Goal: Task Accomplishment & Management: Manage account settings

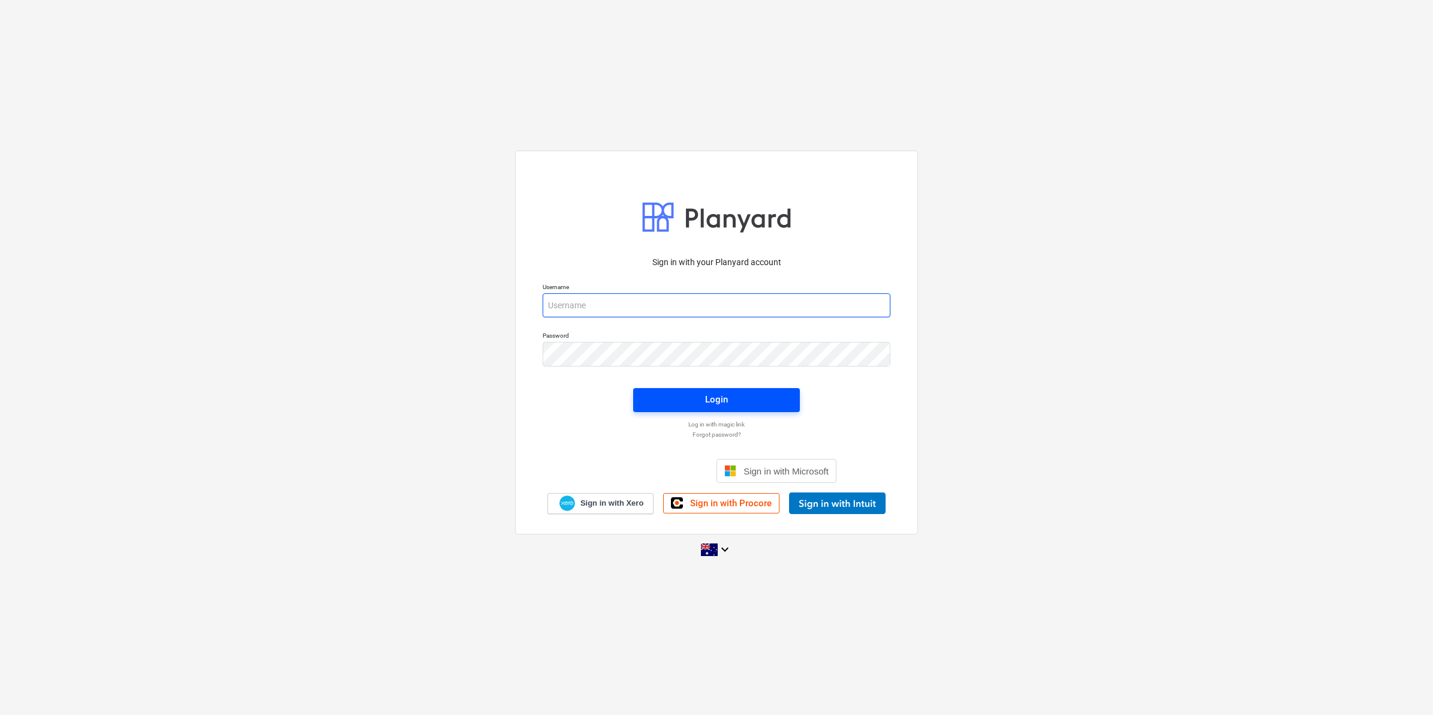
type input "bcampbell@keanegroup.com.au"
click at [704, 397] on span "Login" at bounding box center [717, 399] width 138 height 16
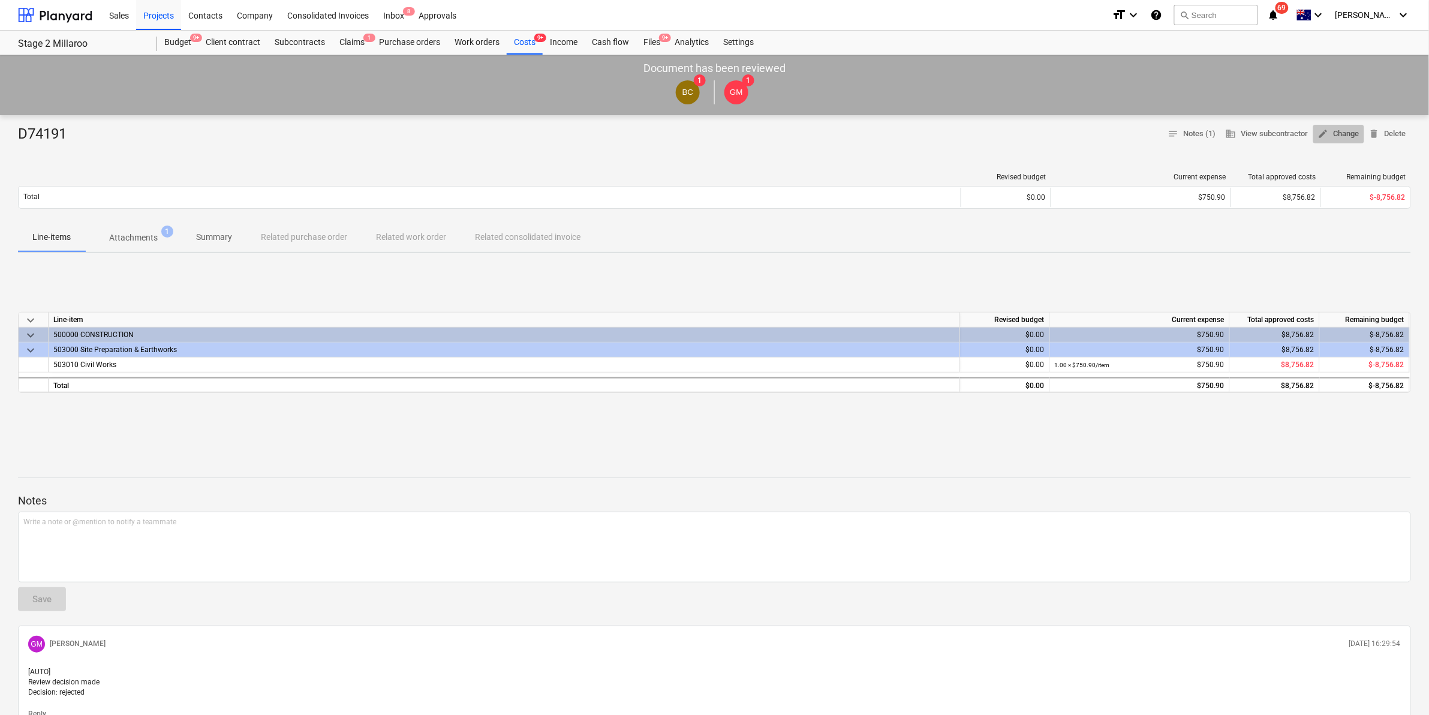
click at [1333, 139] on span "edit Change" at bounding box center [1338, 134] width 41 height 14
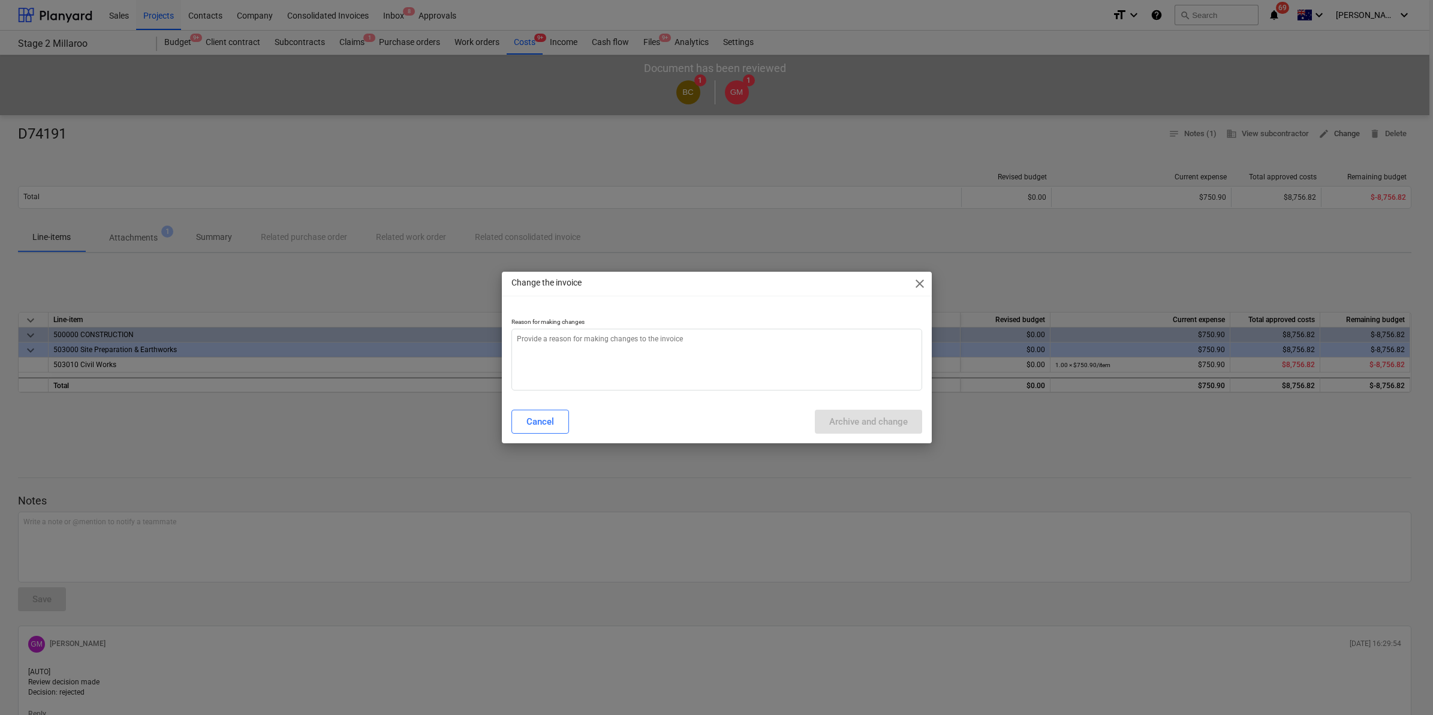
type textarea "x"
click at [678, 354] on textarea at bounding box center [716, 360] width 411 height 62
type textarea "c"
type textarea "x"
type textarea "ch"
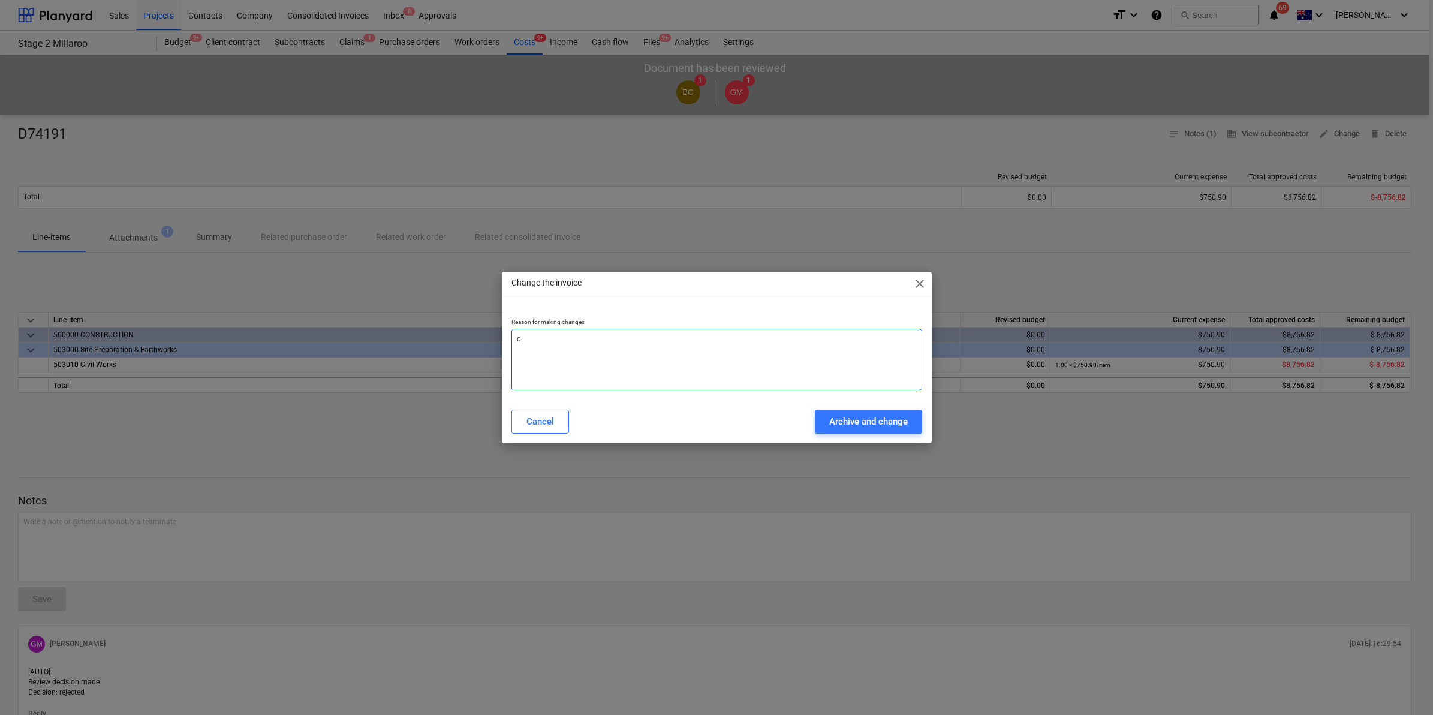
type textarea "x"
type textarea "cha"
type textarea "x"
type textarea "chan"
type textarea "x"
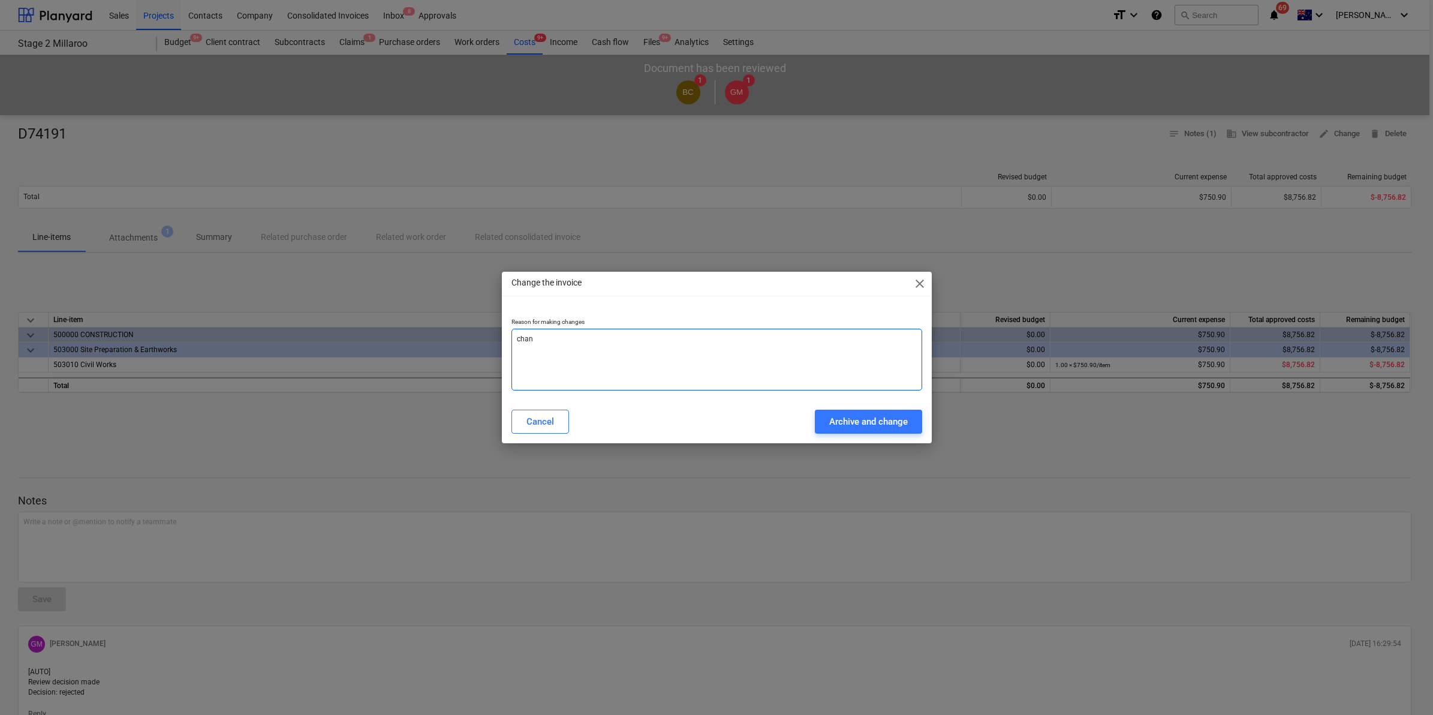
type textarea "chang"
type textarea "x"
type textarea "change"
type textarea "x"
type textarea "change"
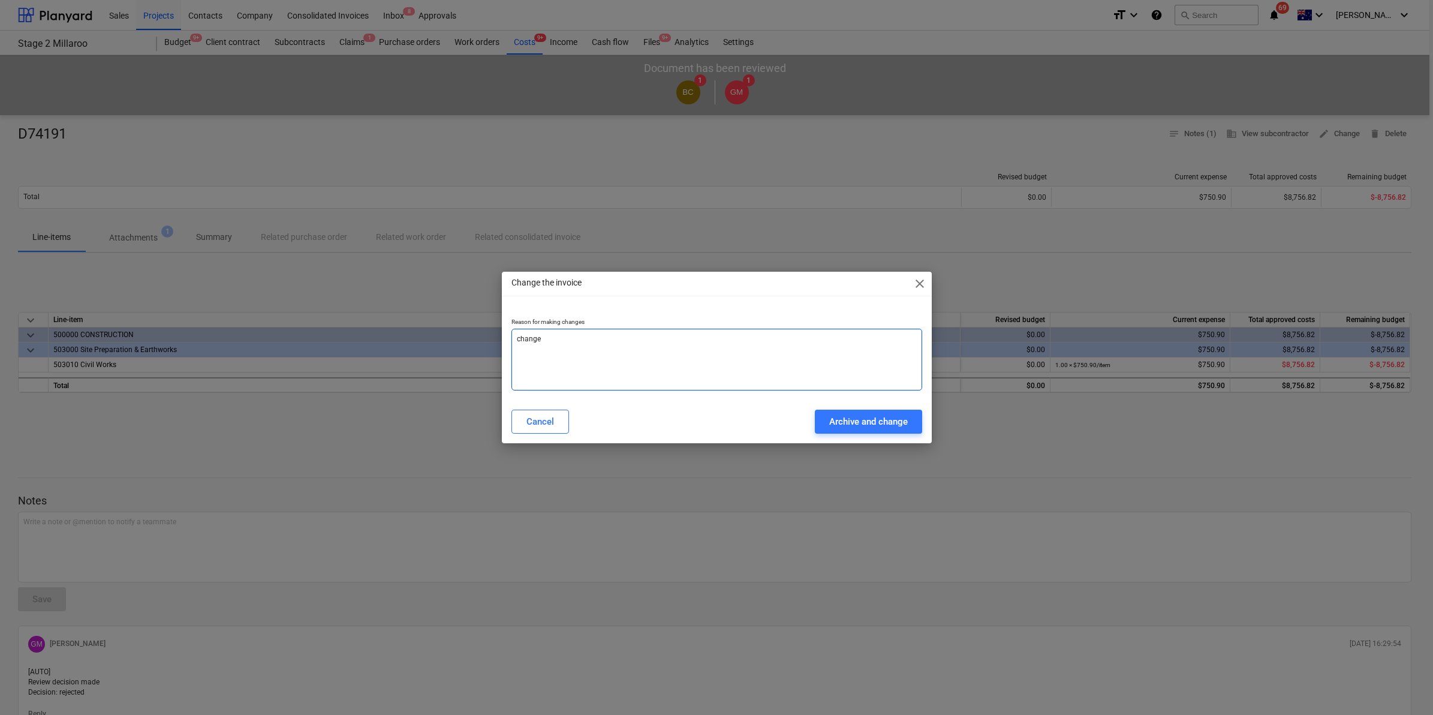
type textarea "x"
type textarea "change t"
type textarea "x"
type textarea "change to"
type textarea "x"
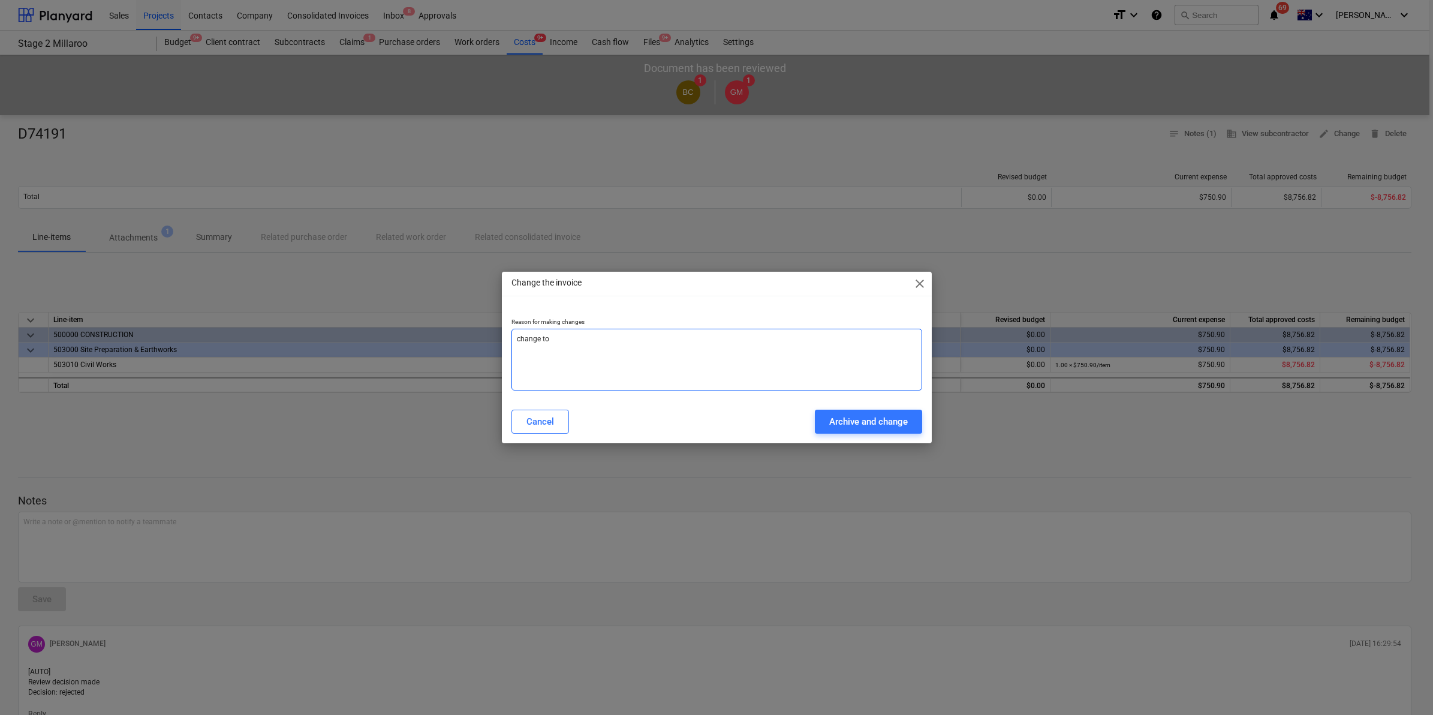
type textarea "change to"
type textarea "x"
type textarea "change to n"
type textarea "x"
type textarea "change to ne"
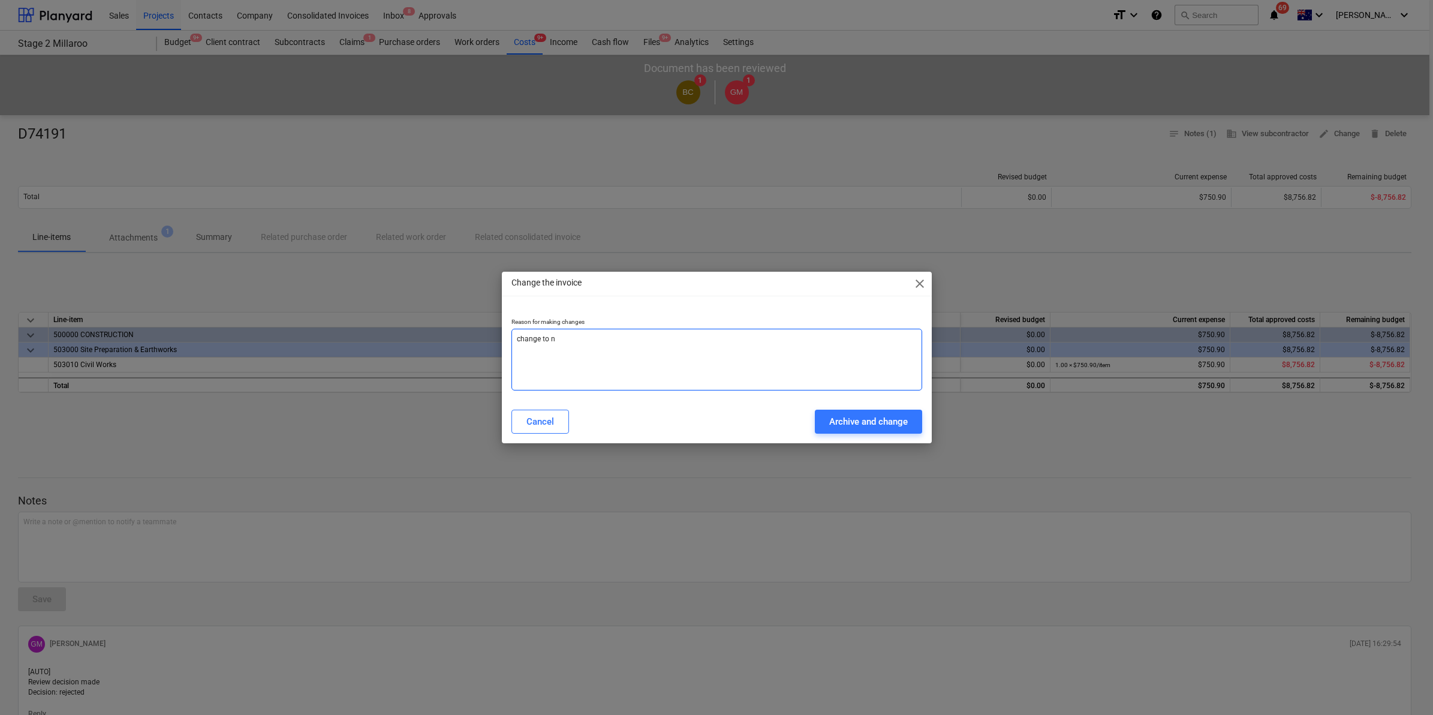
type textarea "x"
type textarea "change to new"
type textarea "x"
type textarea "change to new"
type textarea "x"
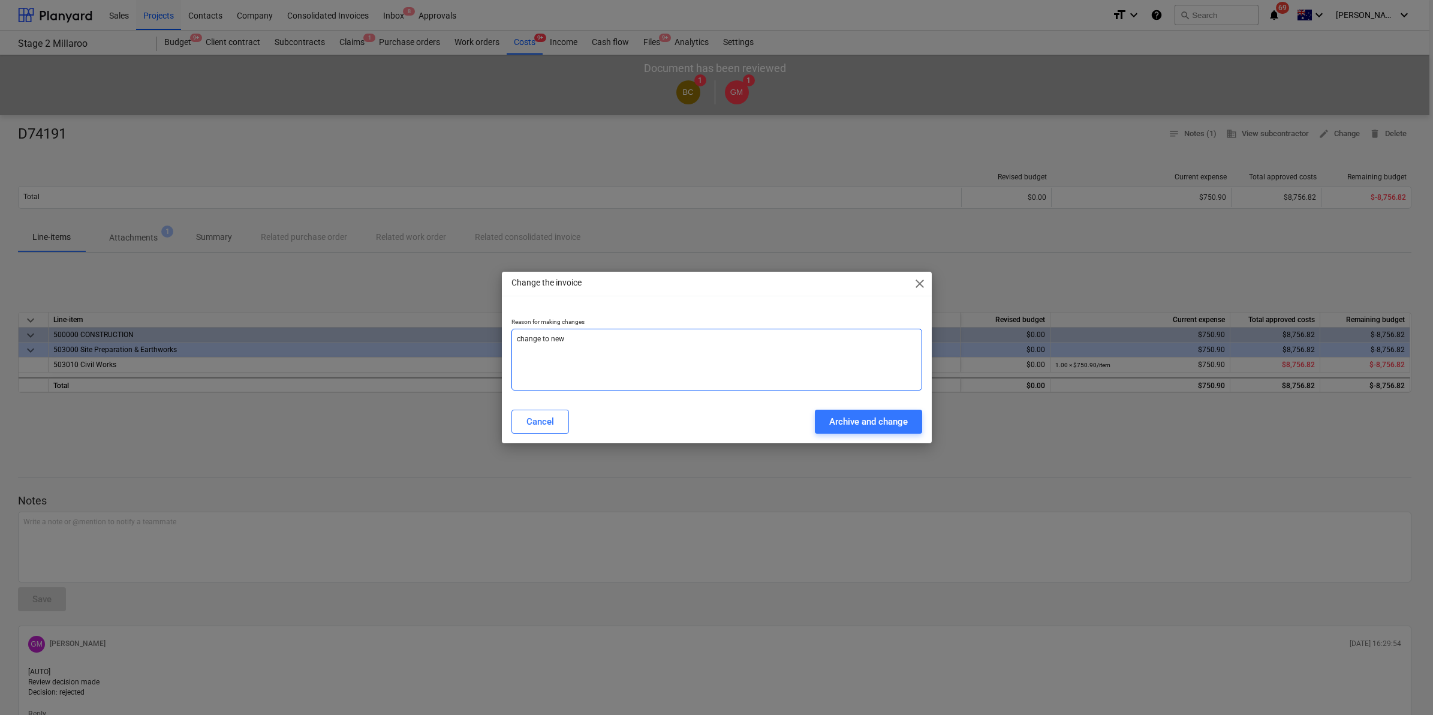
type textarea "change to new l"
type textarea "x"
type textarea "change to new li"
type textarea "x"
type textarea "change to new lin"
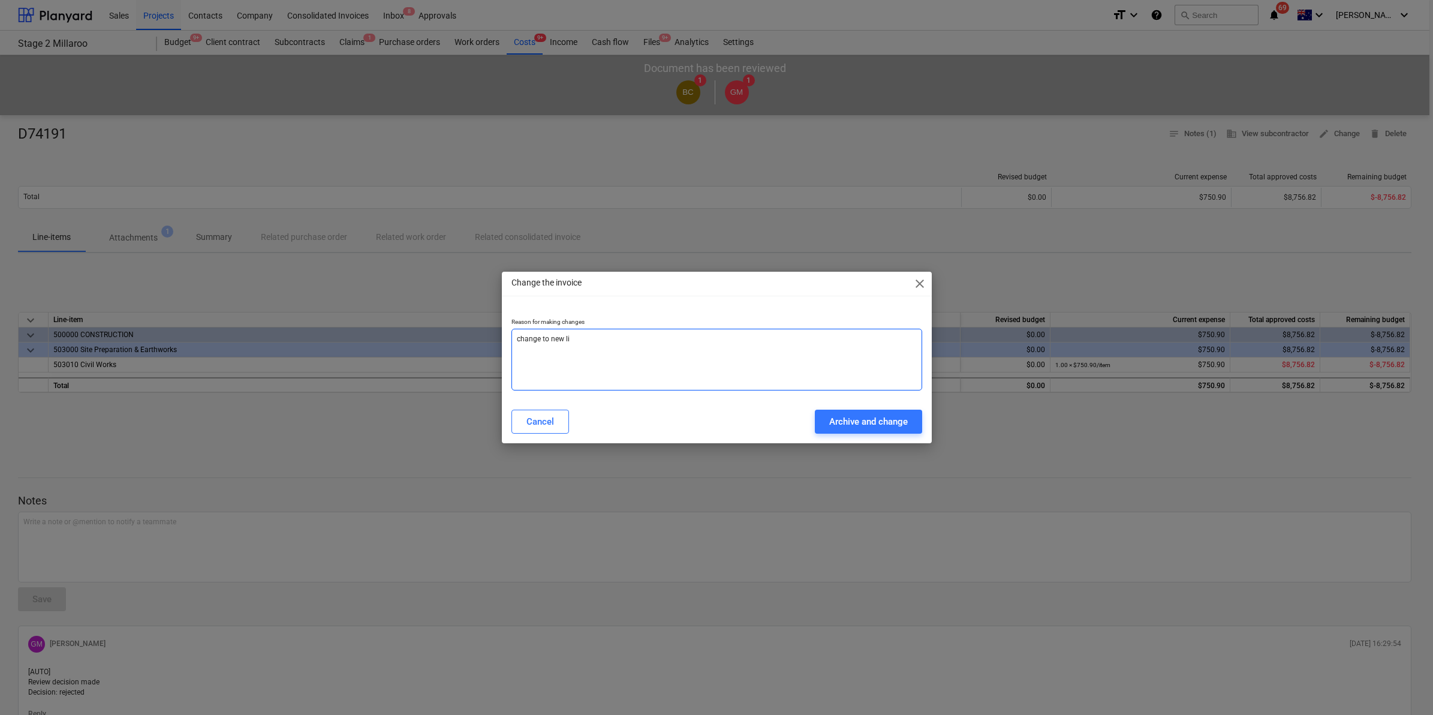
type textarea "x"
type textarea "change to new line"
type textarea "x"
type textarea "change to new line"
type textarea "x"
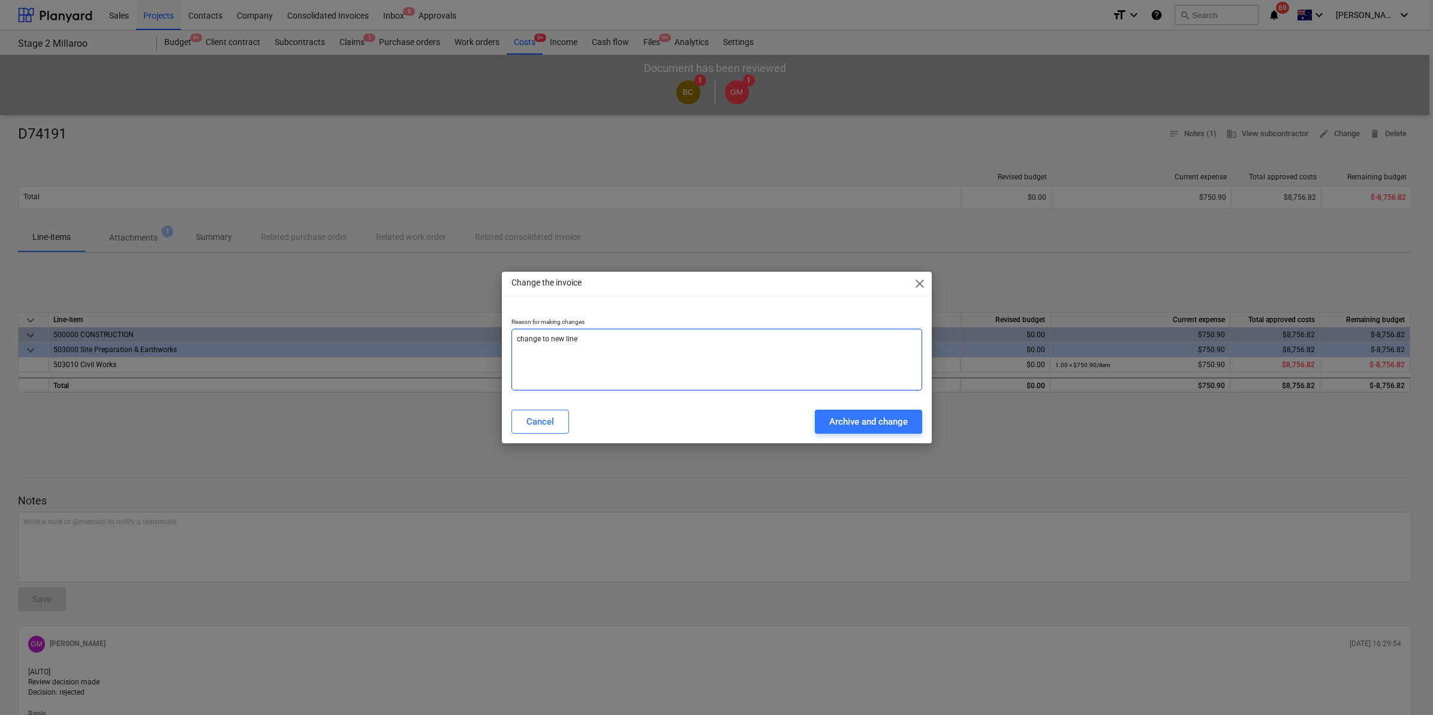
type textarea "change to new line i"
type textarea "x"
type textarea "change to new line it"
type textarea "x"
type textarea "change to new line ite"
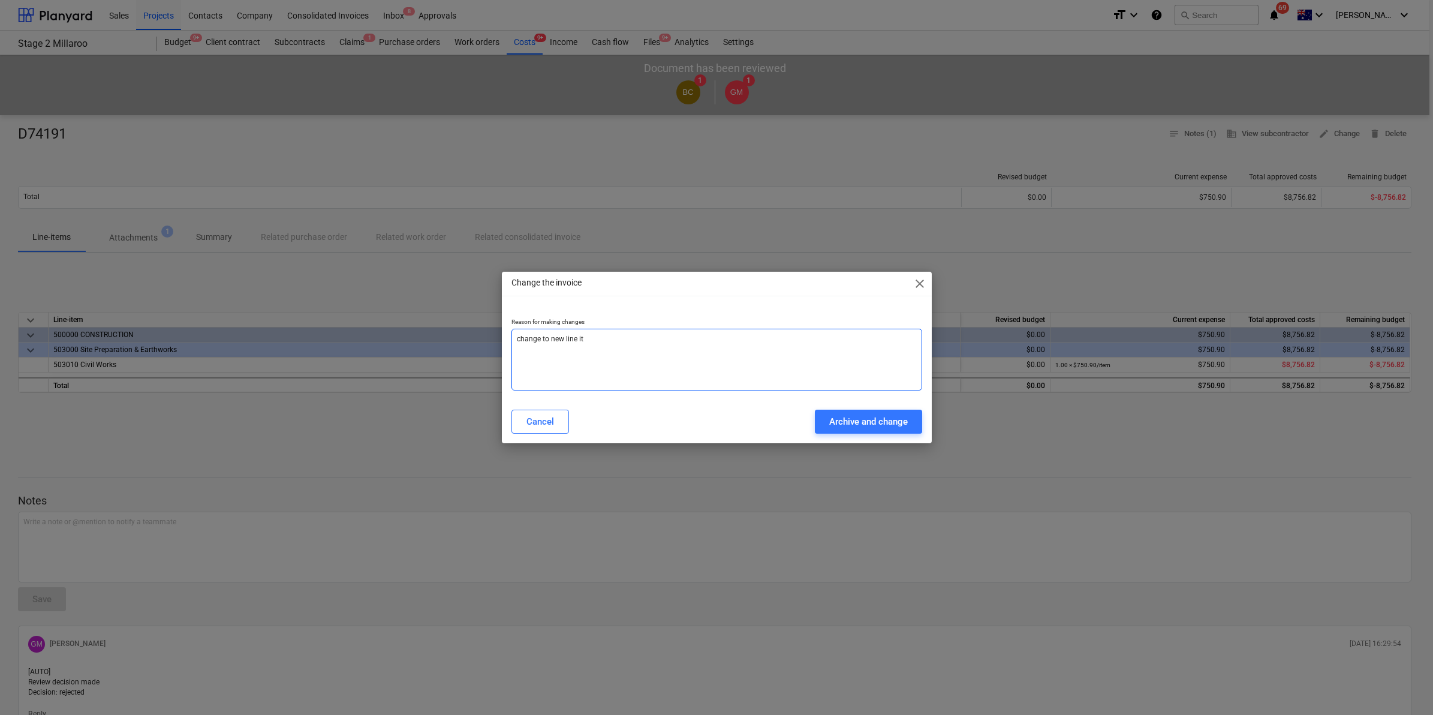
type textarea "x"
type textarea "change to new line item"
type textarea "x"
type textarea "change to new line item"
type textarea "x"
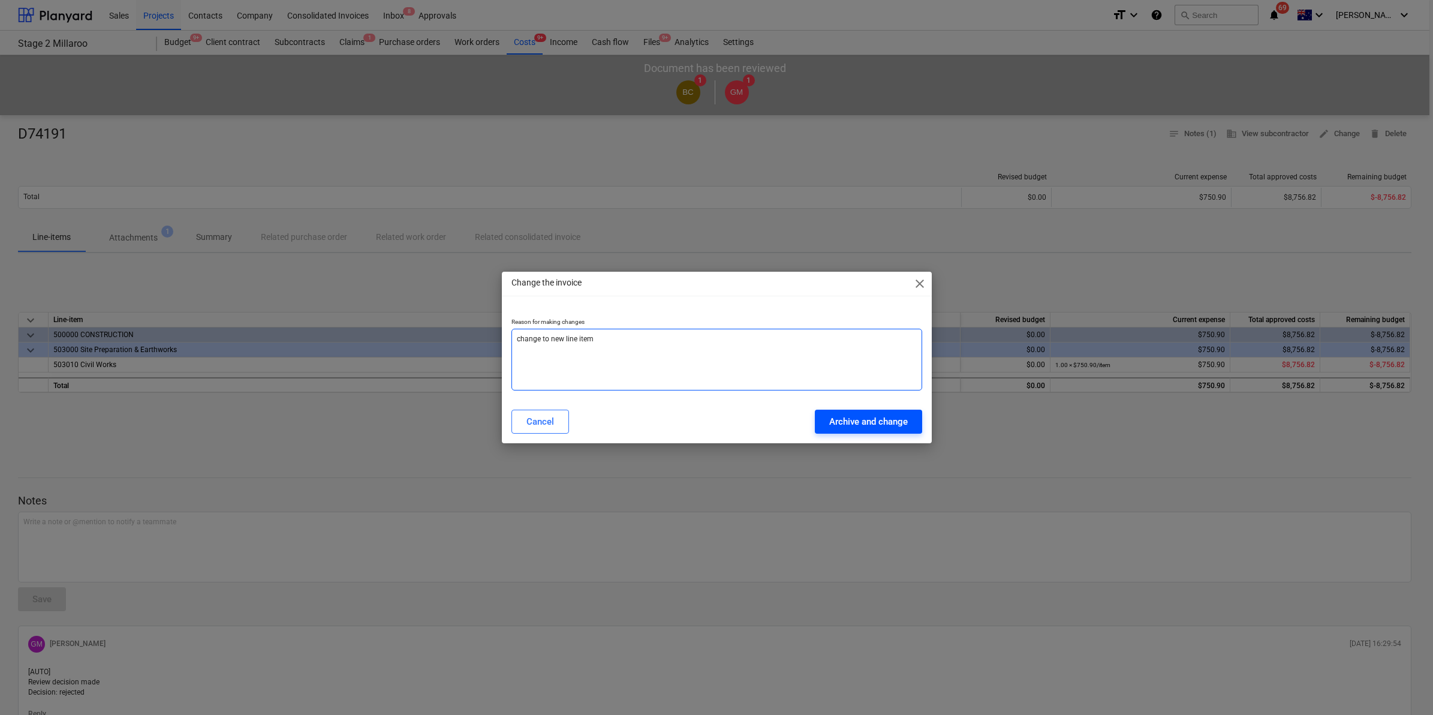
type textarea "change to new line item"
click at [853, 417] on div "Archive and change" at bounding box center [868, 422] width 79 height 16
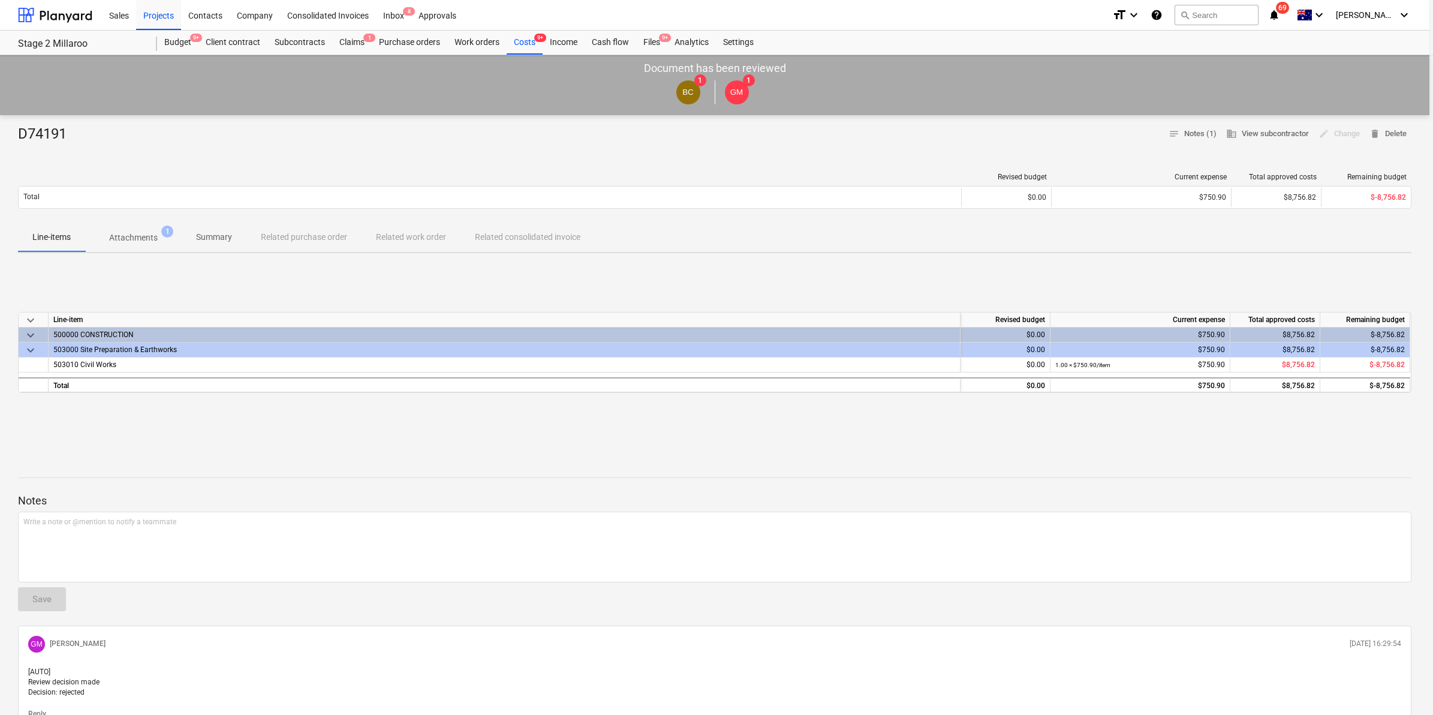
type textarea "x"
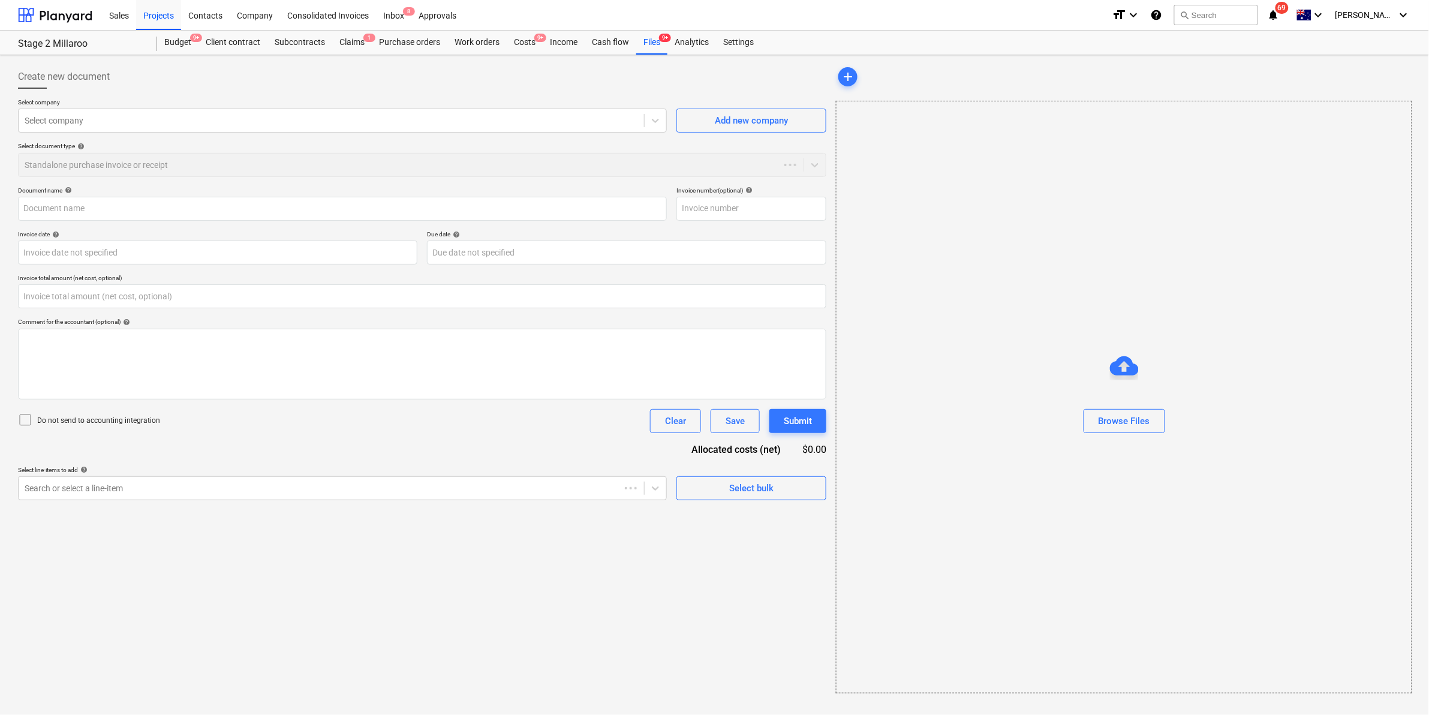
type input "0.00"
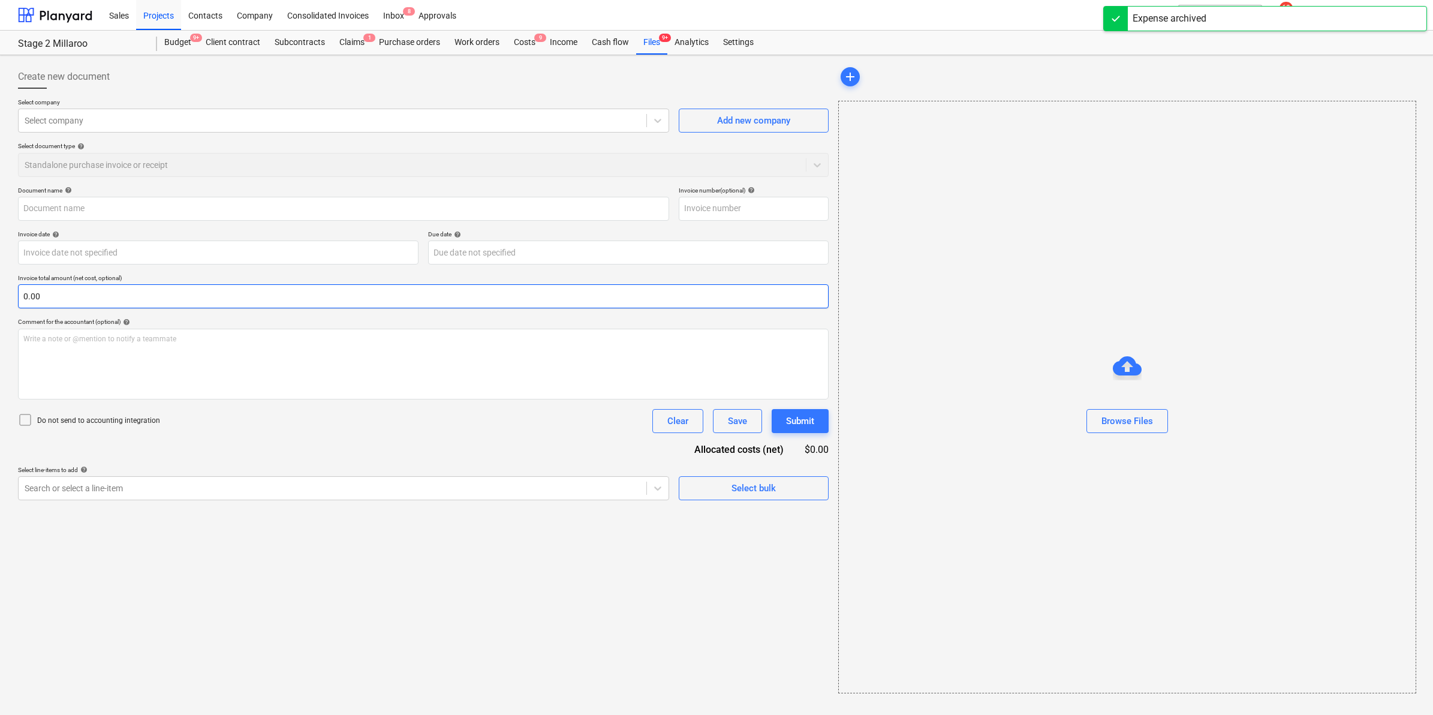
type input "D74191"
type input "17 Jul 2025"
type input "30 Aug 2025"
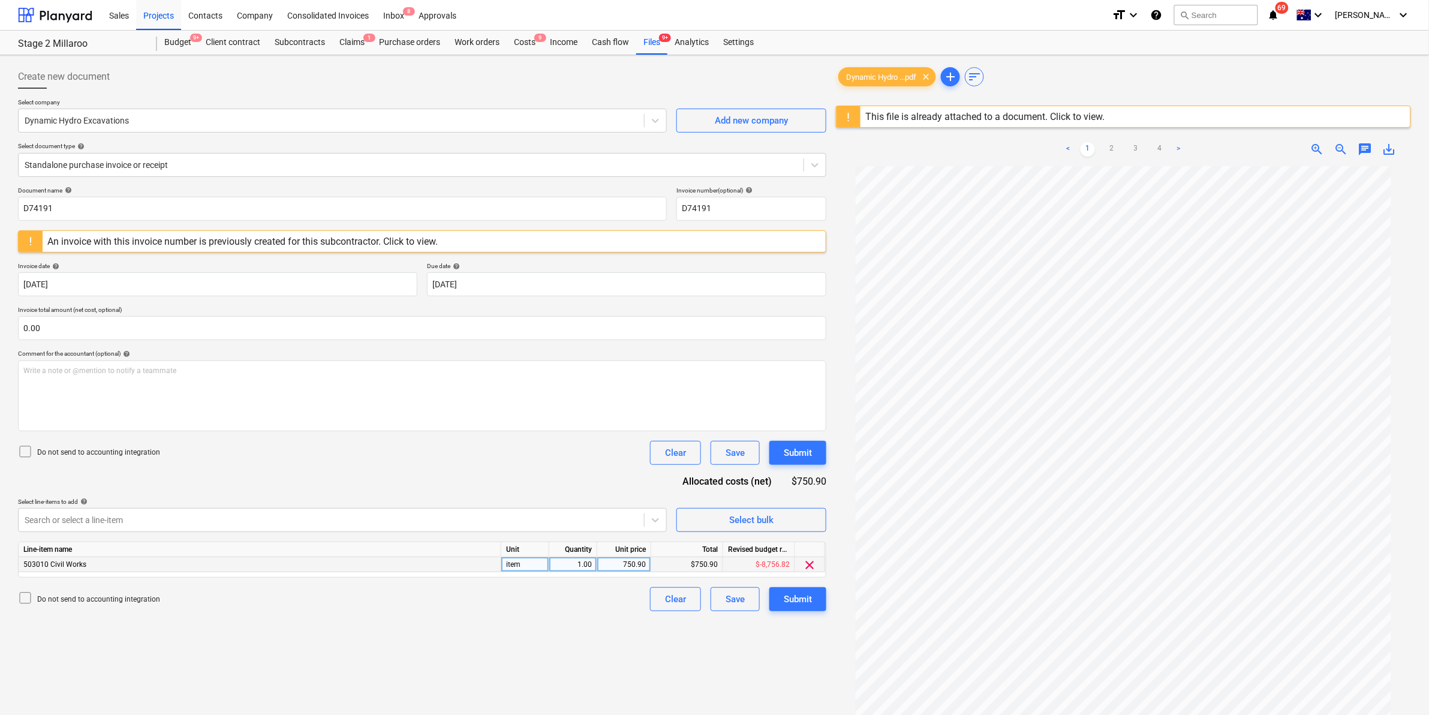
click at [806, 564] on span "clear" at bounding box center [810, 565] width 14 height 14
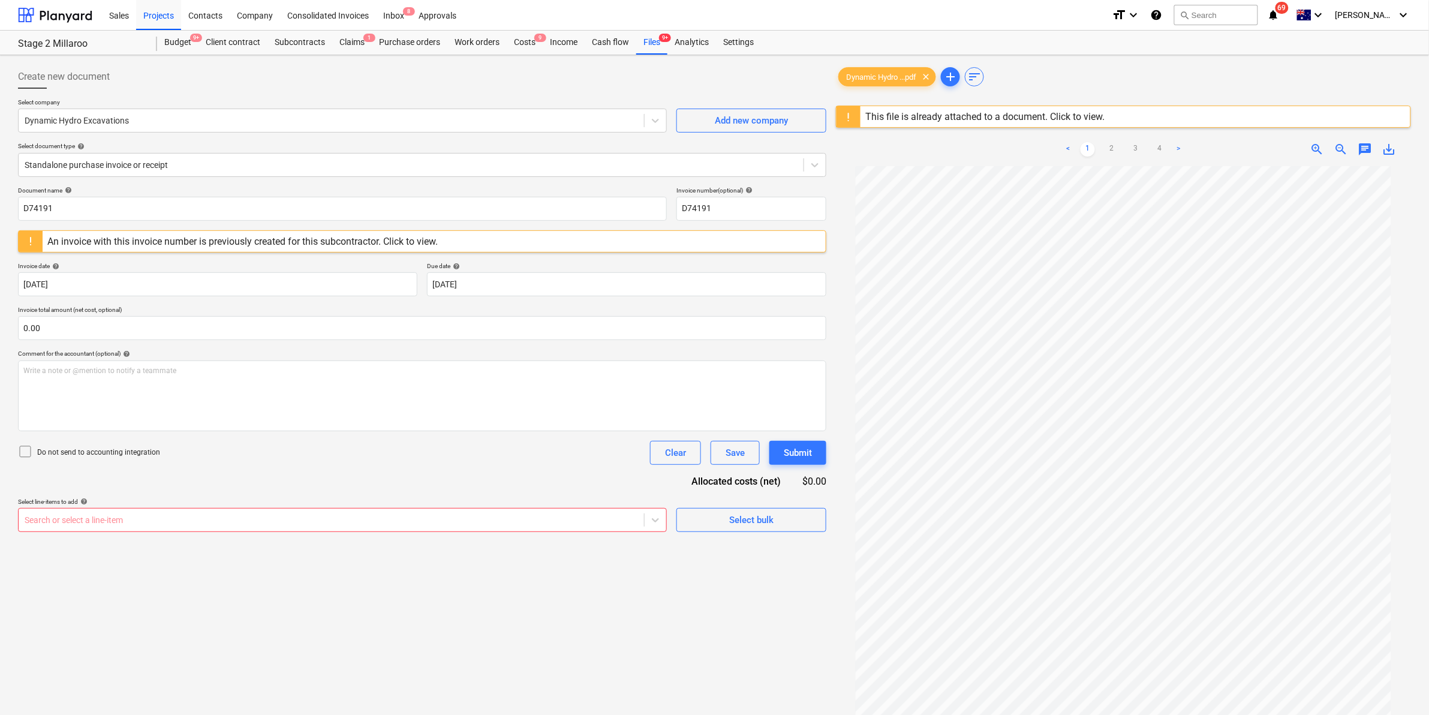
click at [556, 516] on div at bounding box center [331, 520] width 613 height 12
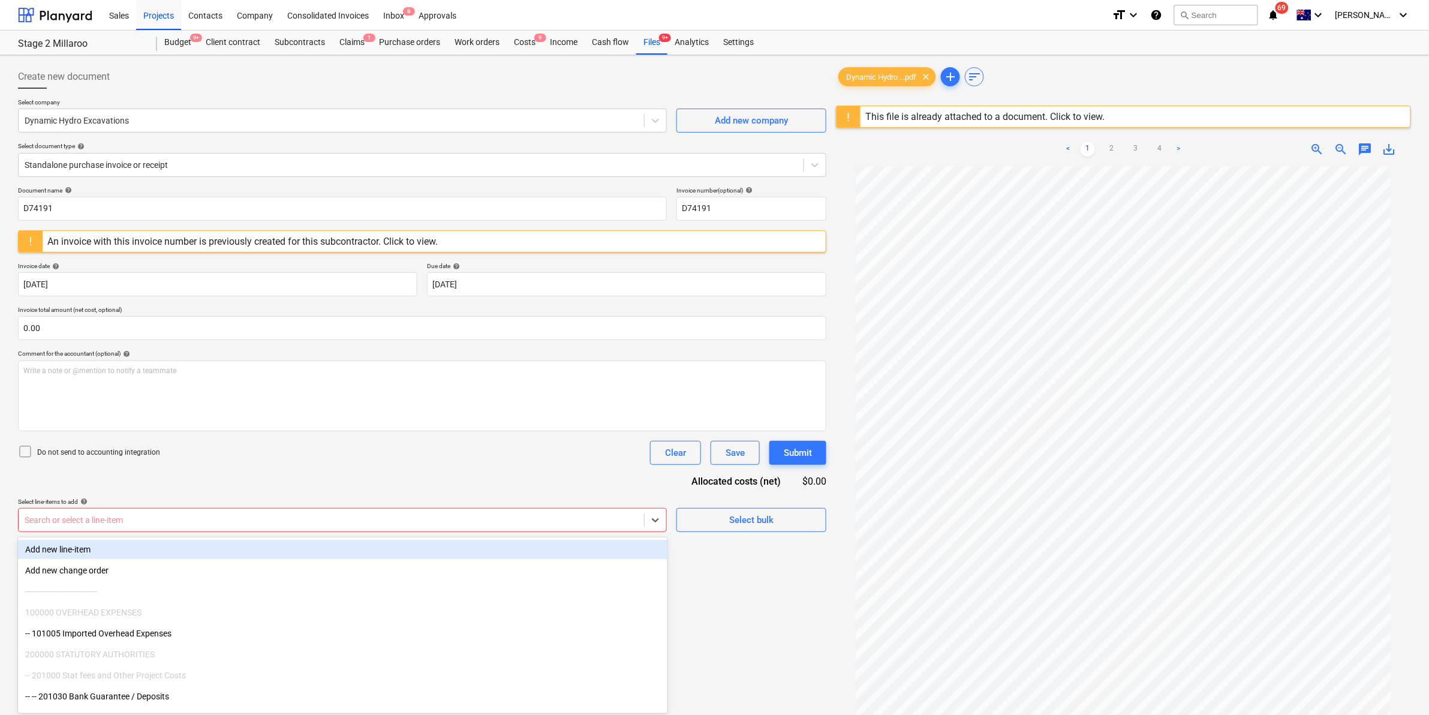
scroll to position [10, 0]
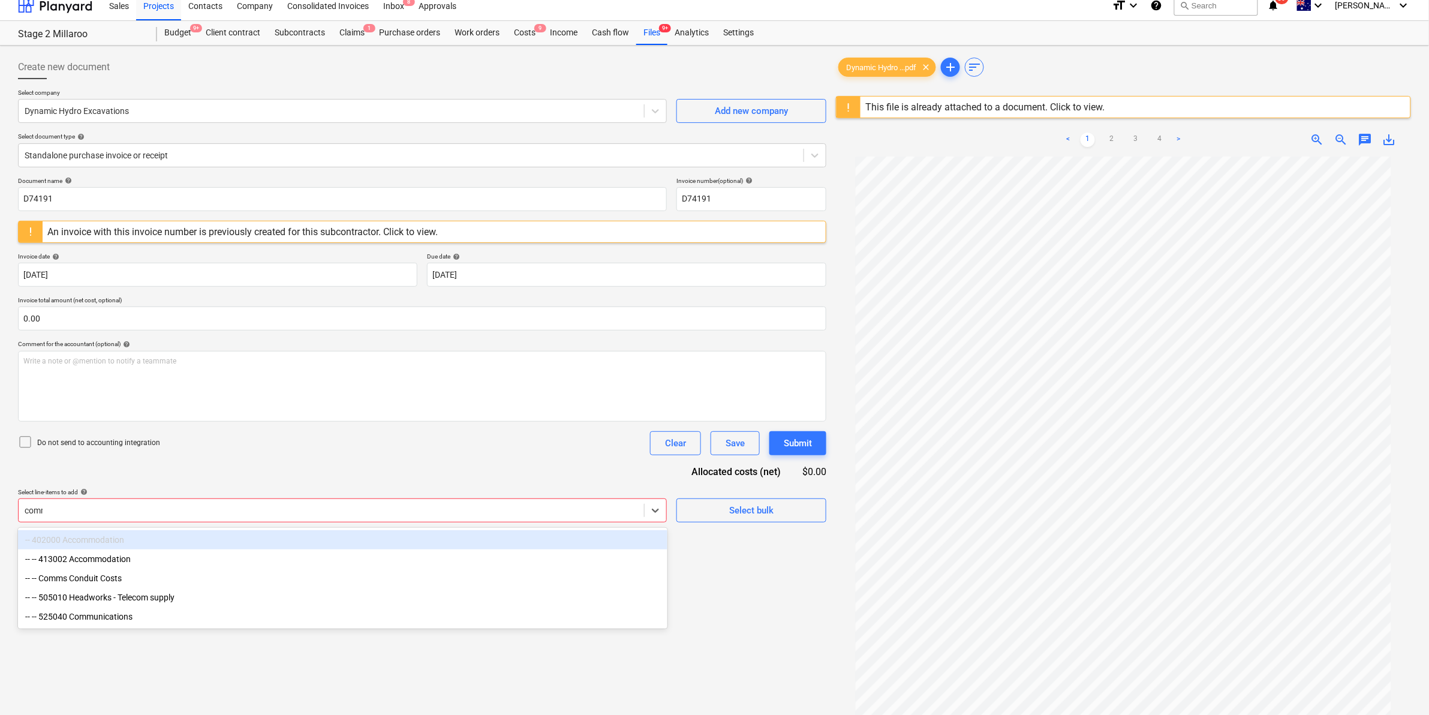
type input "comms"
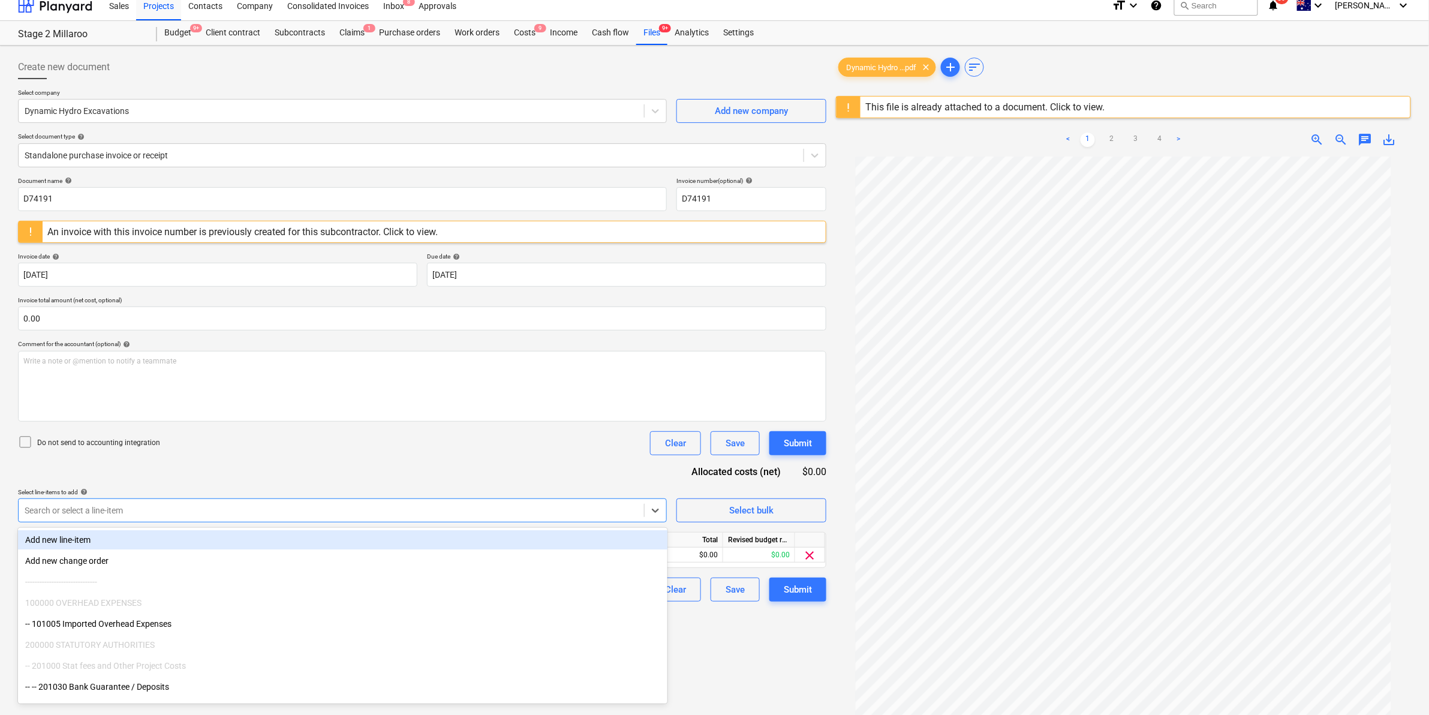
click at [598, 469] on div "Document name help D74191 Invoice number (optional) help D74191 An invoice with…" at bounding box center [422, 389] width 808 height 424
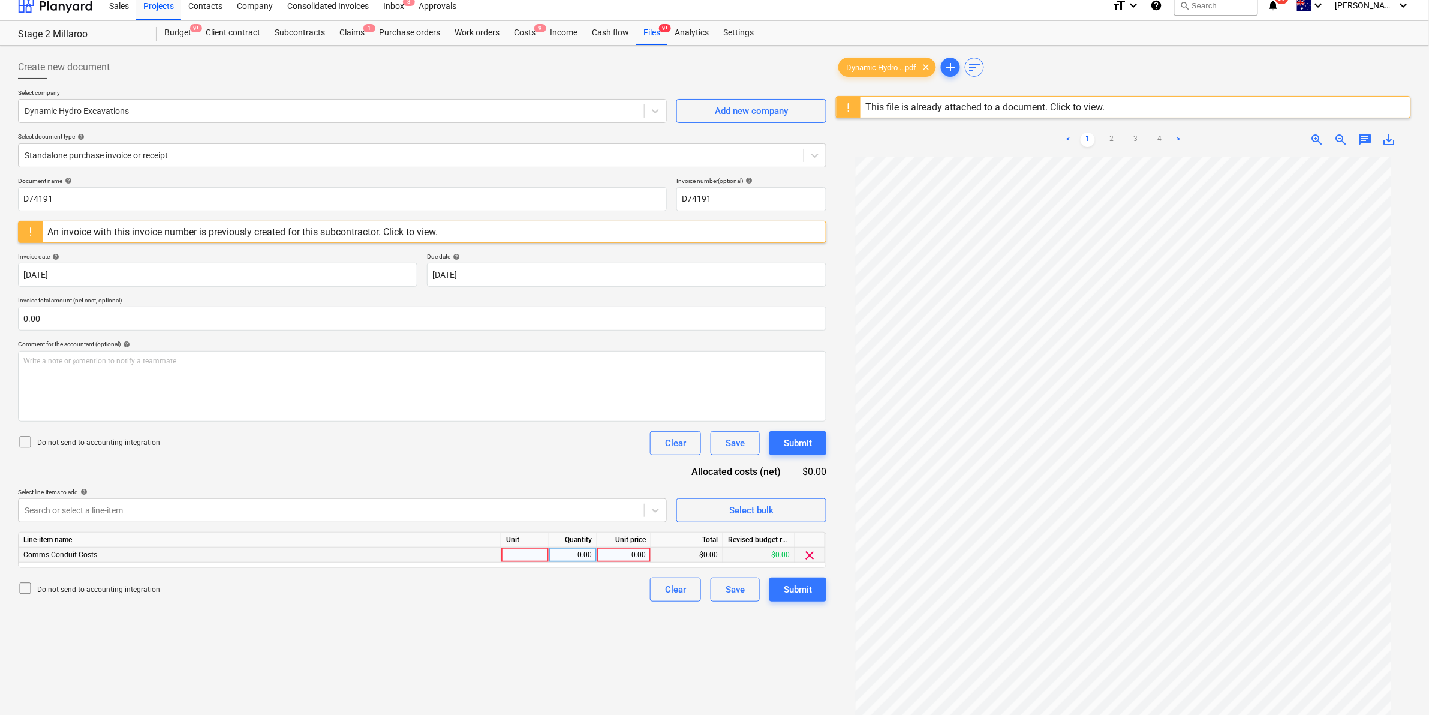
click at [531, 553] on div at bounding box center [525, 554] width 48 height 15
type input "i"
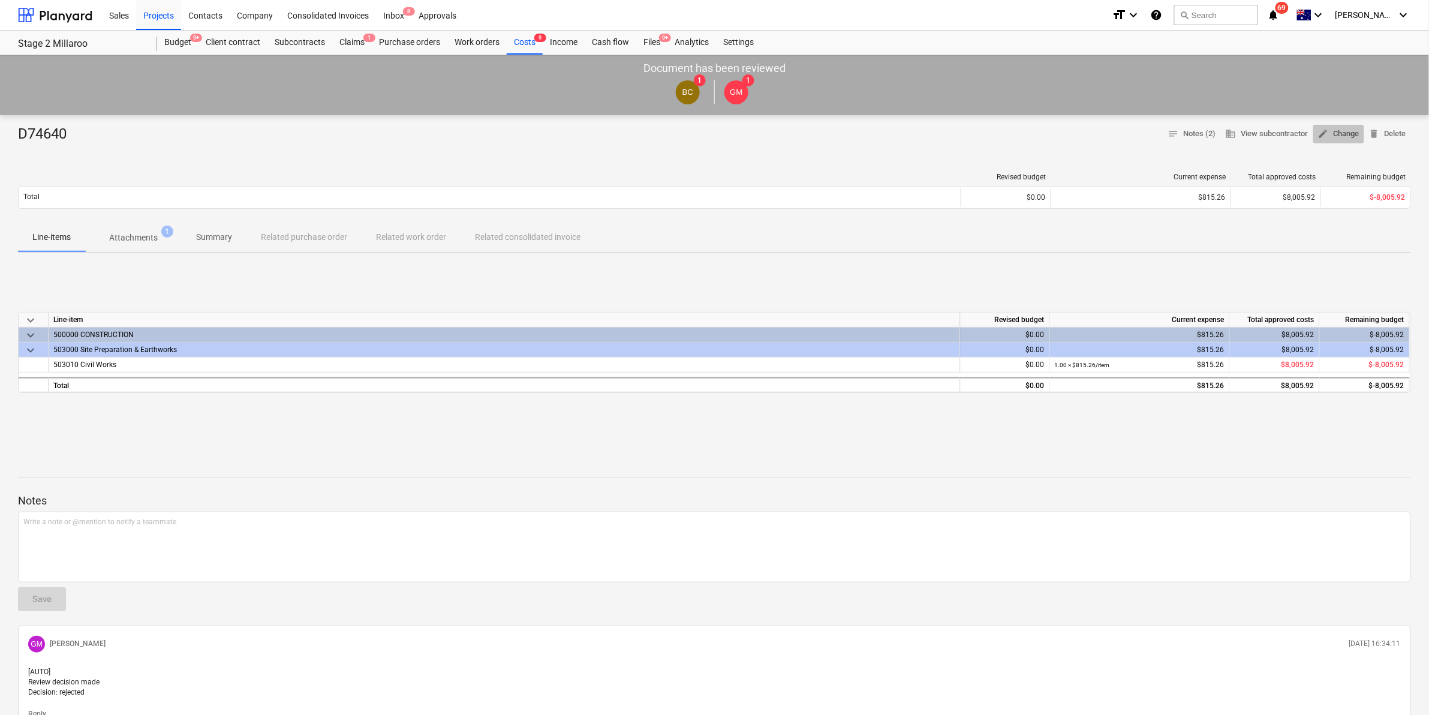
click at [1328, 131] on span "edit Change" at bounding box center [1338, 134] width 41 height 14
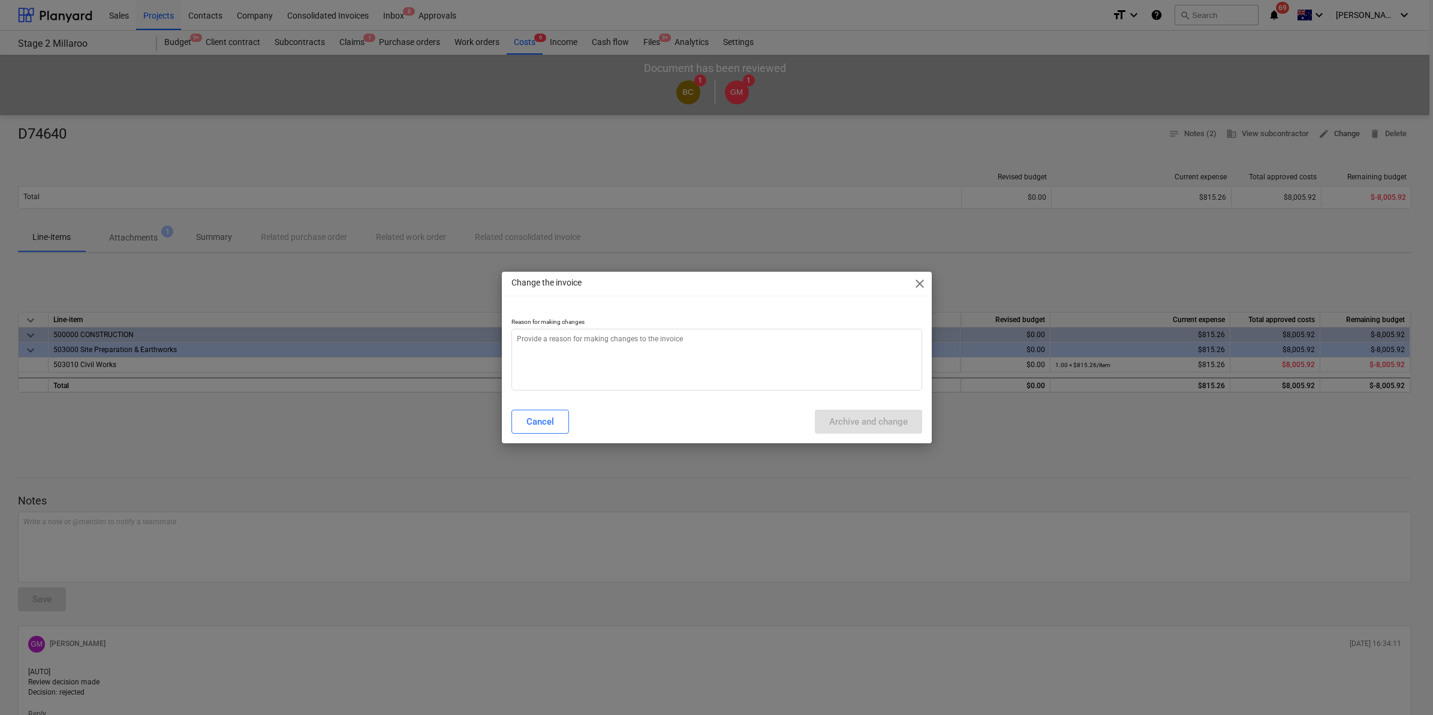
type textarea "x"
click at [585, 339] on textarea at bounding box center [716, 360] width 411 height 62
type textarea "c"
type textarea "x"
type textarea "ch"
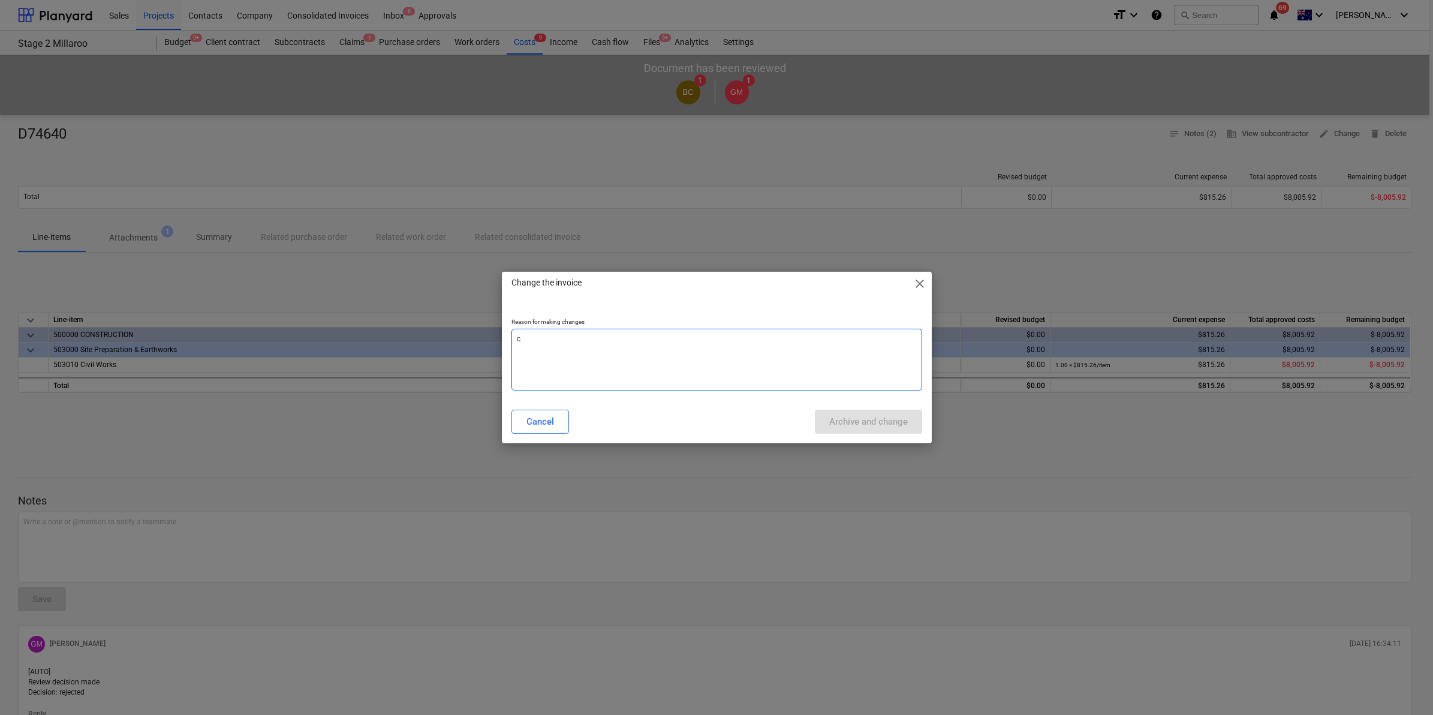
type textarea "x"
type textarea "cha"
type textarea "x"
type textarea "chag"
type textarea "x"
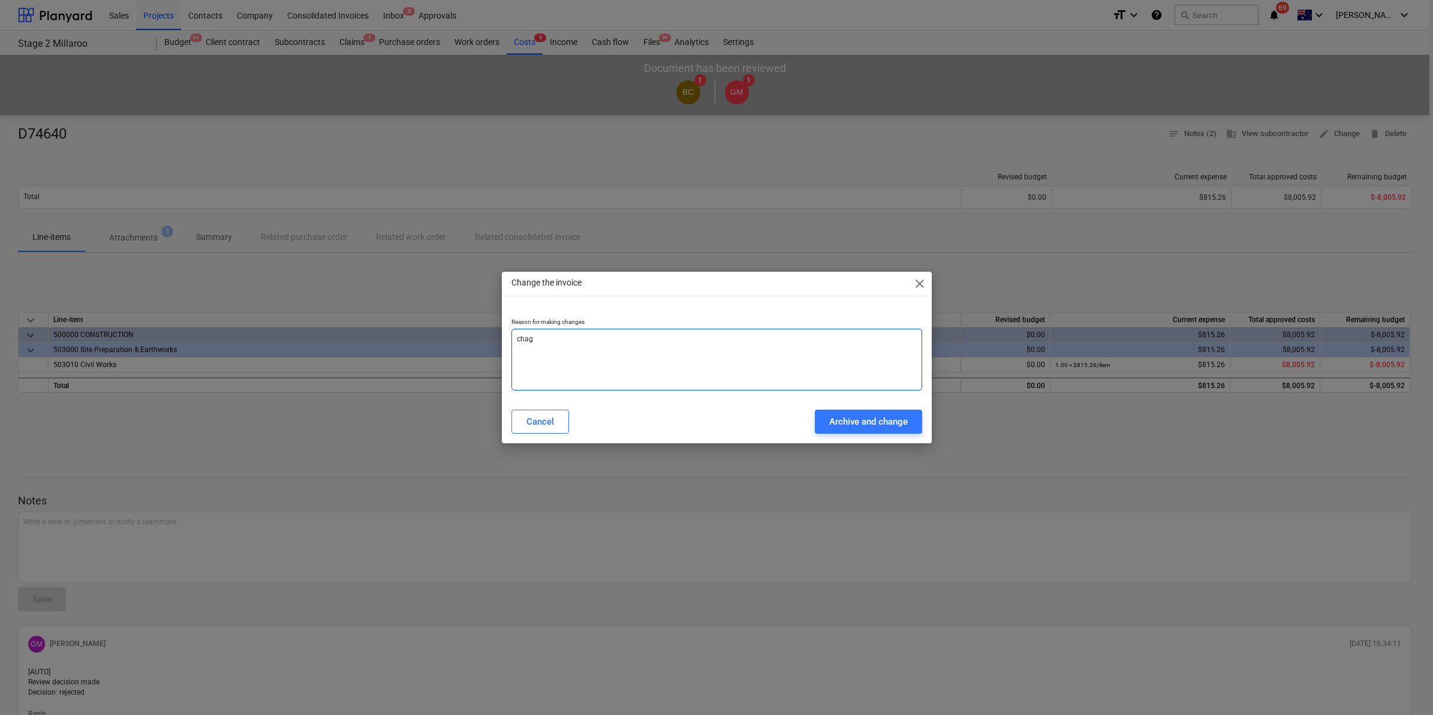
type textarea "cha"
type textarea "x"
type textarea "chan"
type textarea "x"
type textarea "[PERSON_NAME]"
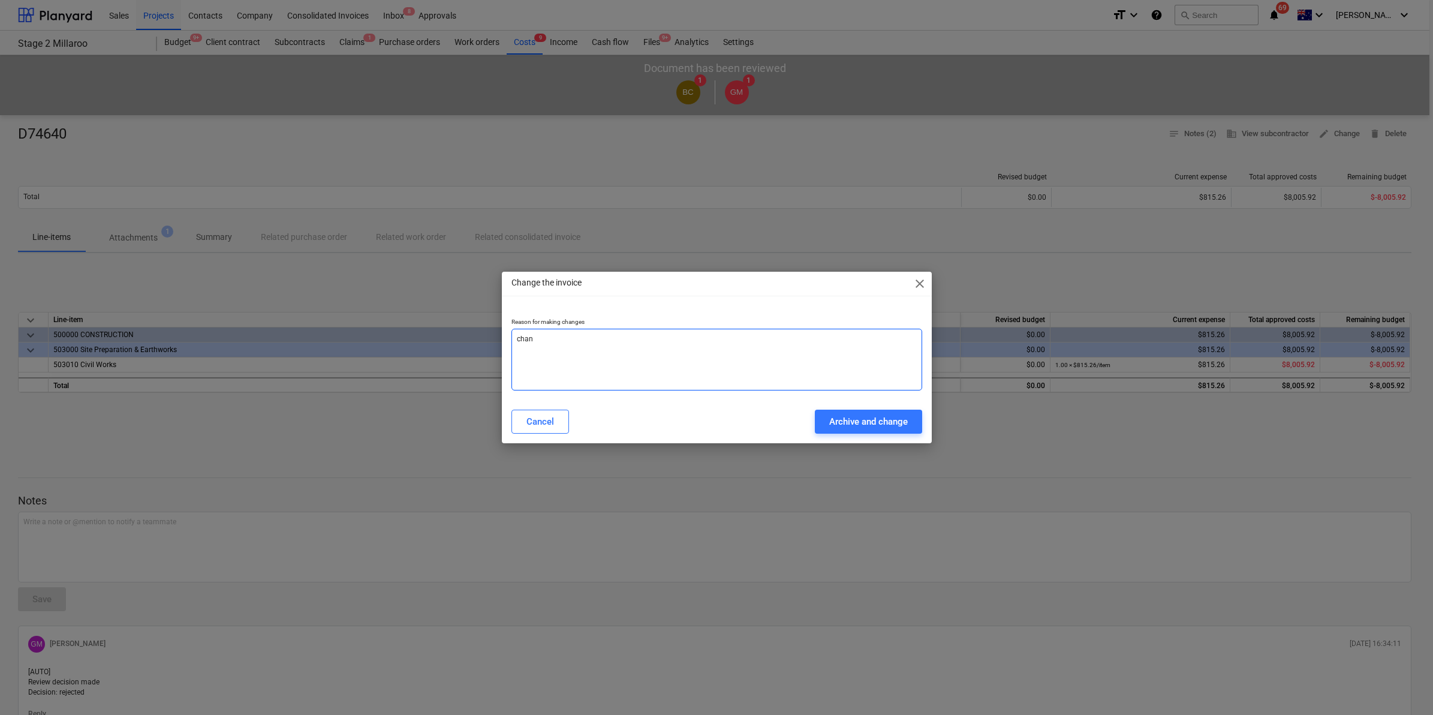
type textarea "x"
type textarea "change"
type textarea "x"
type textarea "change"
type textarea "x"
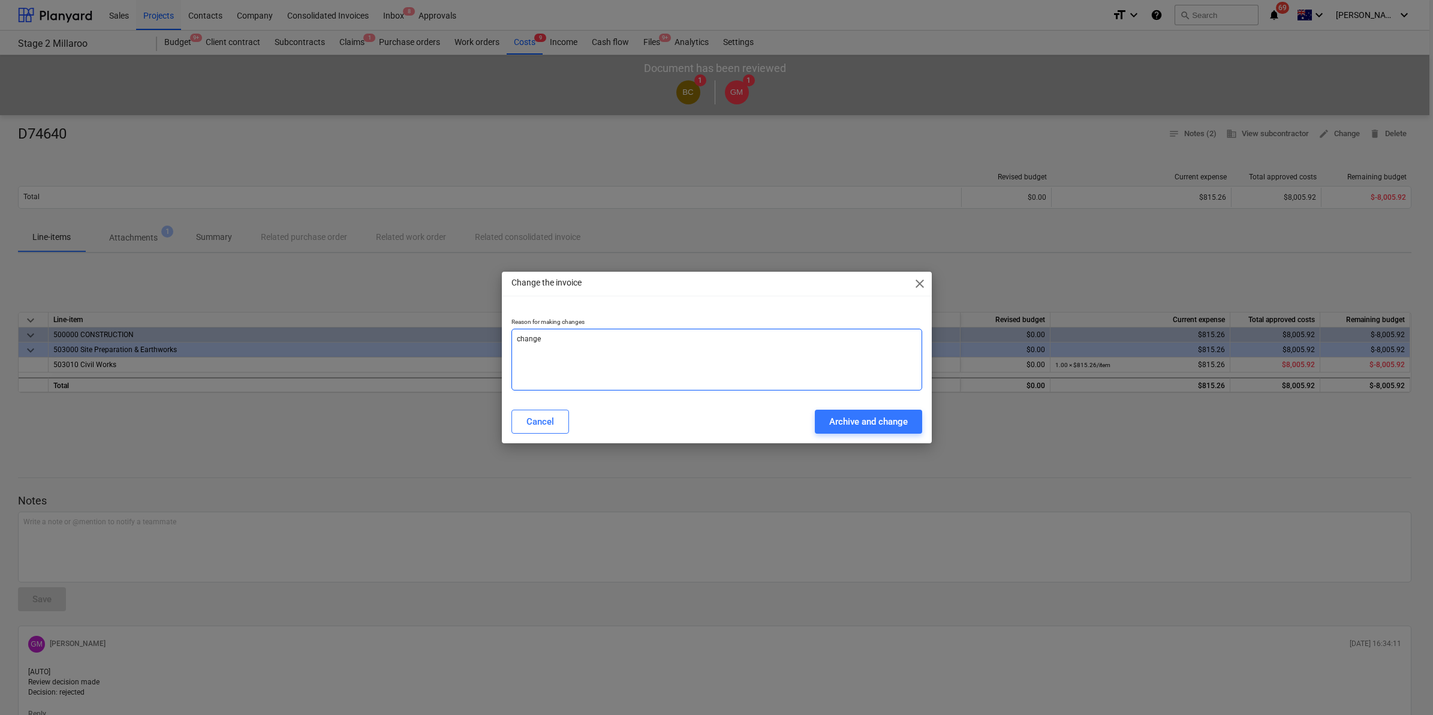
type textarea "change t"
type textarea "x"
type textarea "change to"
type textarea "x"
type textarea "change to"
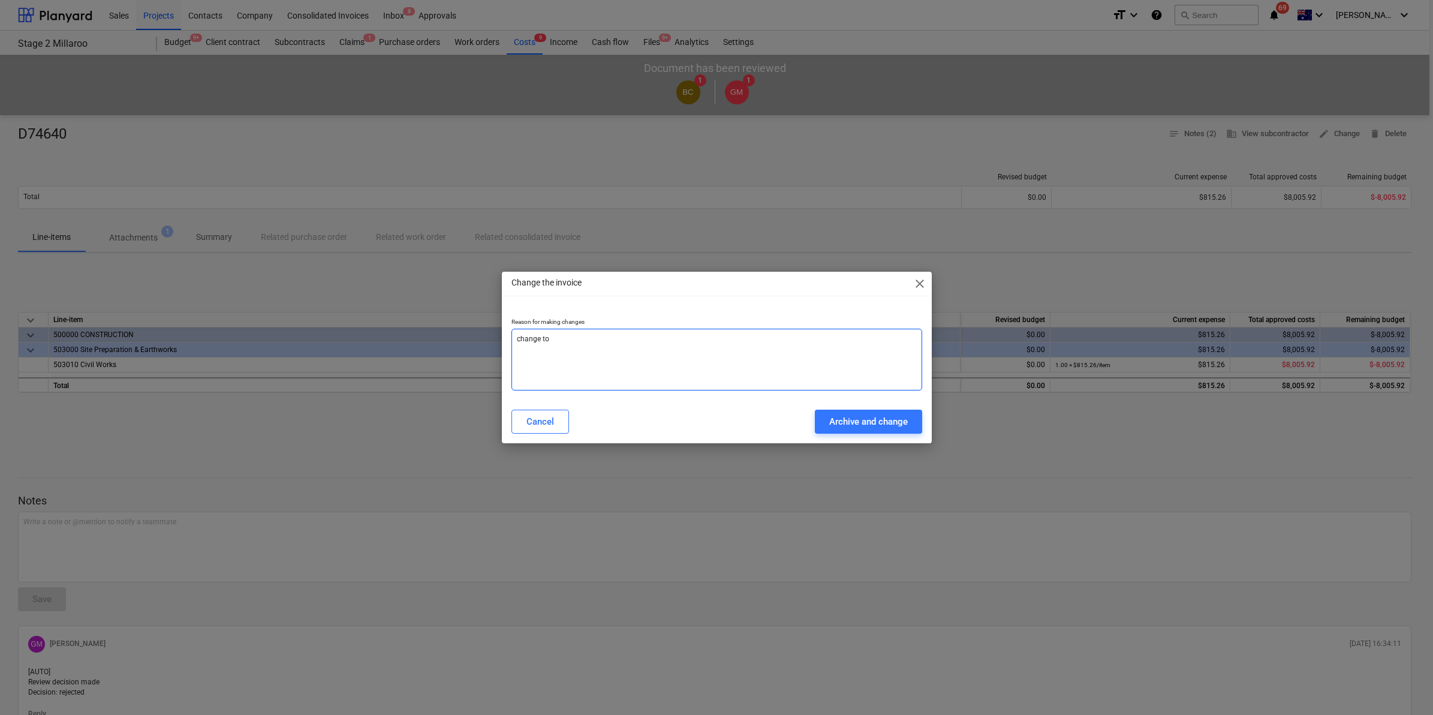
type textarea "x"
type textarea "change to n"
type textarea "x"
type textarea "change to ne"
type textarea "x"
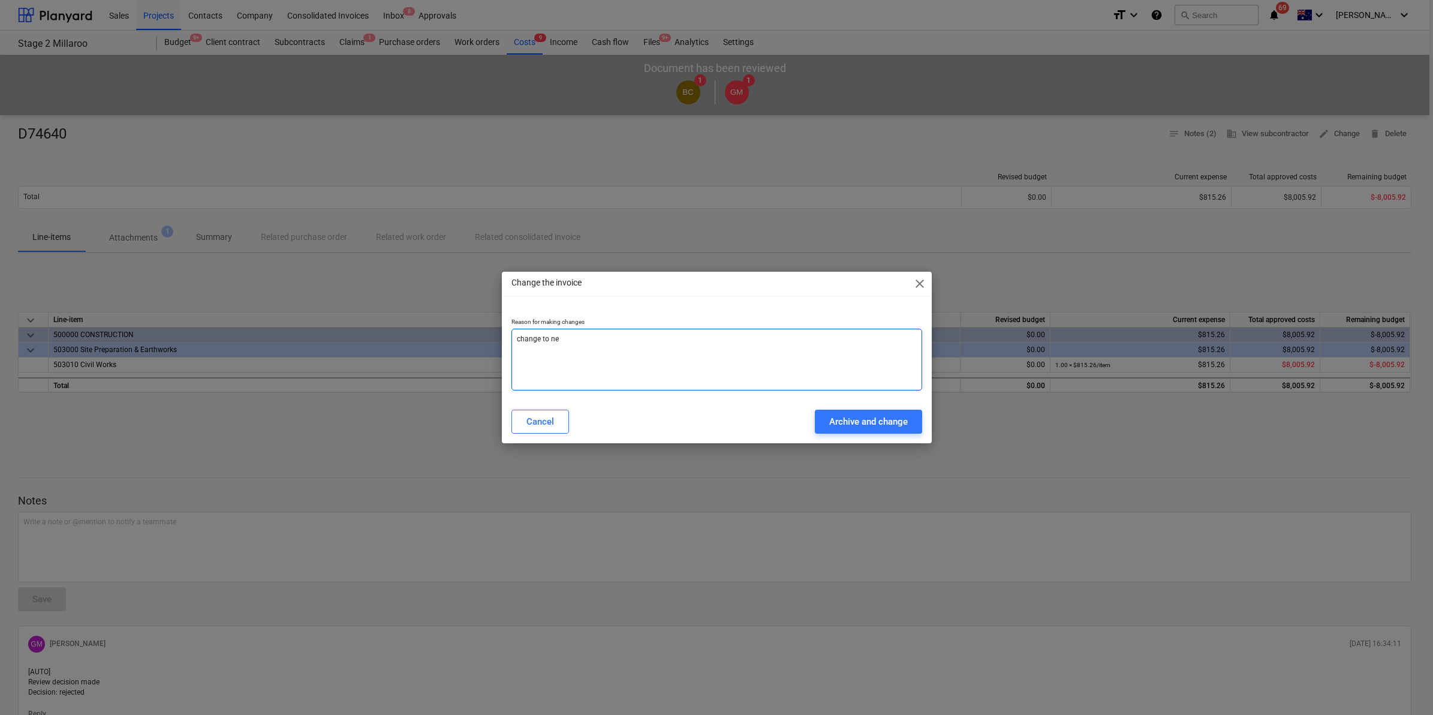
type textarea "change to new"
type textarea "x"
type textarea "change to new"
type textarea "x"
type textarea "change to new l"
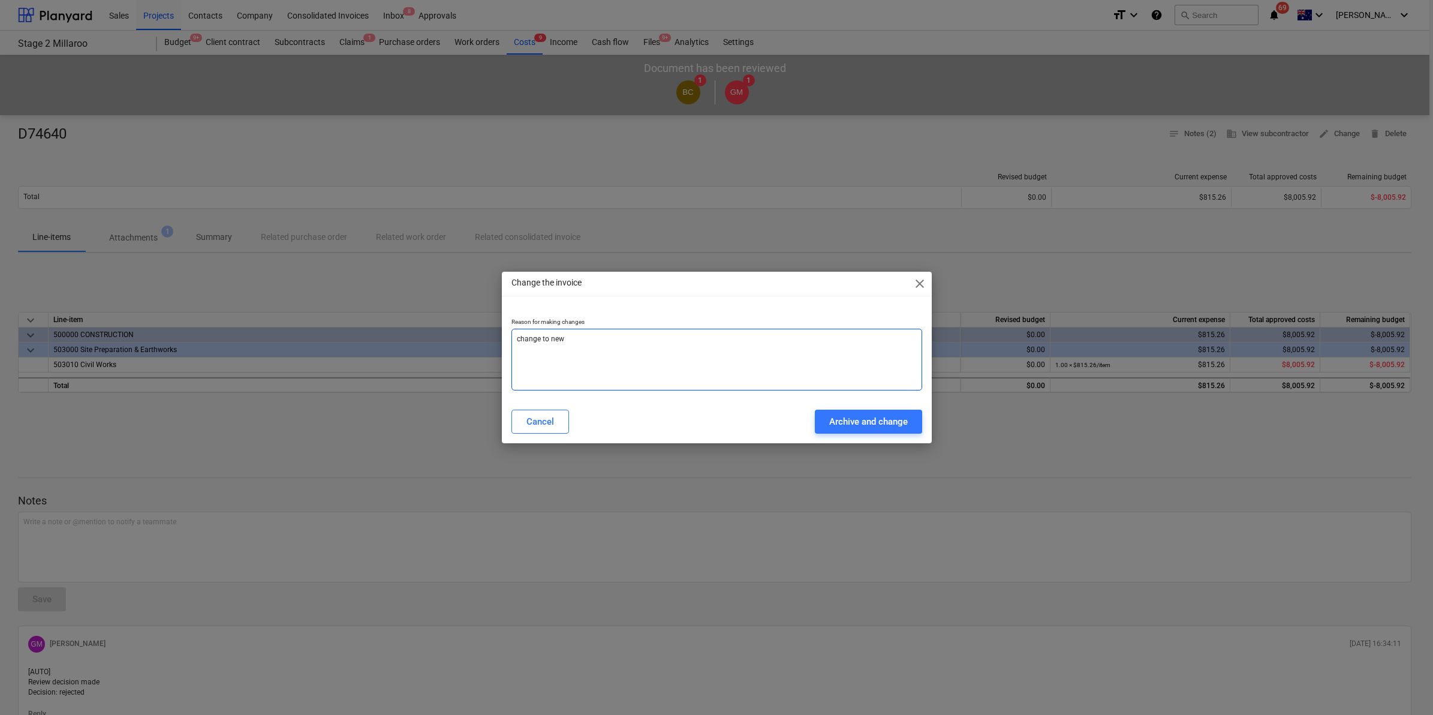
type textarea "x"
type textarea "change to new li"
type textarea "x"
type textarea "change to new lin"
type textarea "x"
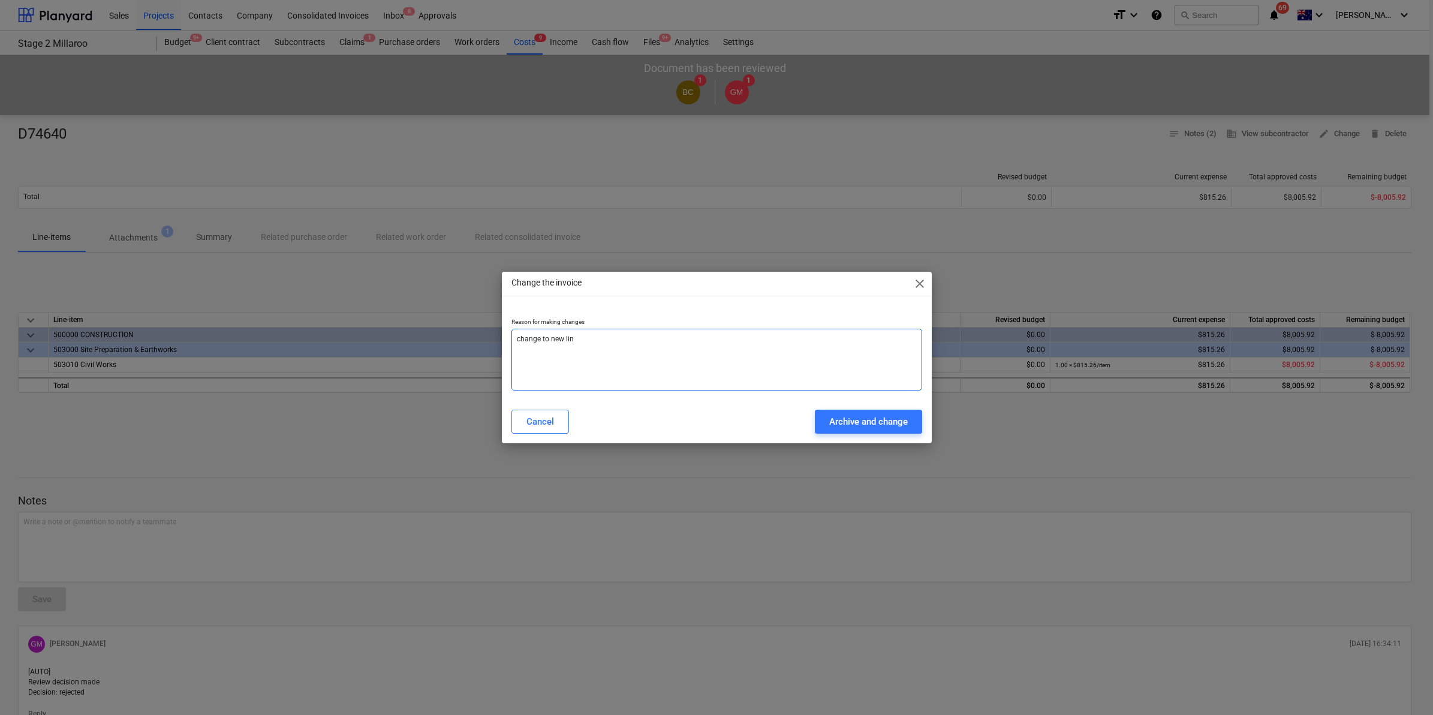
type textarea "change to new line"
type textarea "x"
type textarea "change to new line"
type textarea "x"
type textarea "change to new line i"
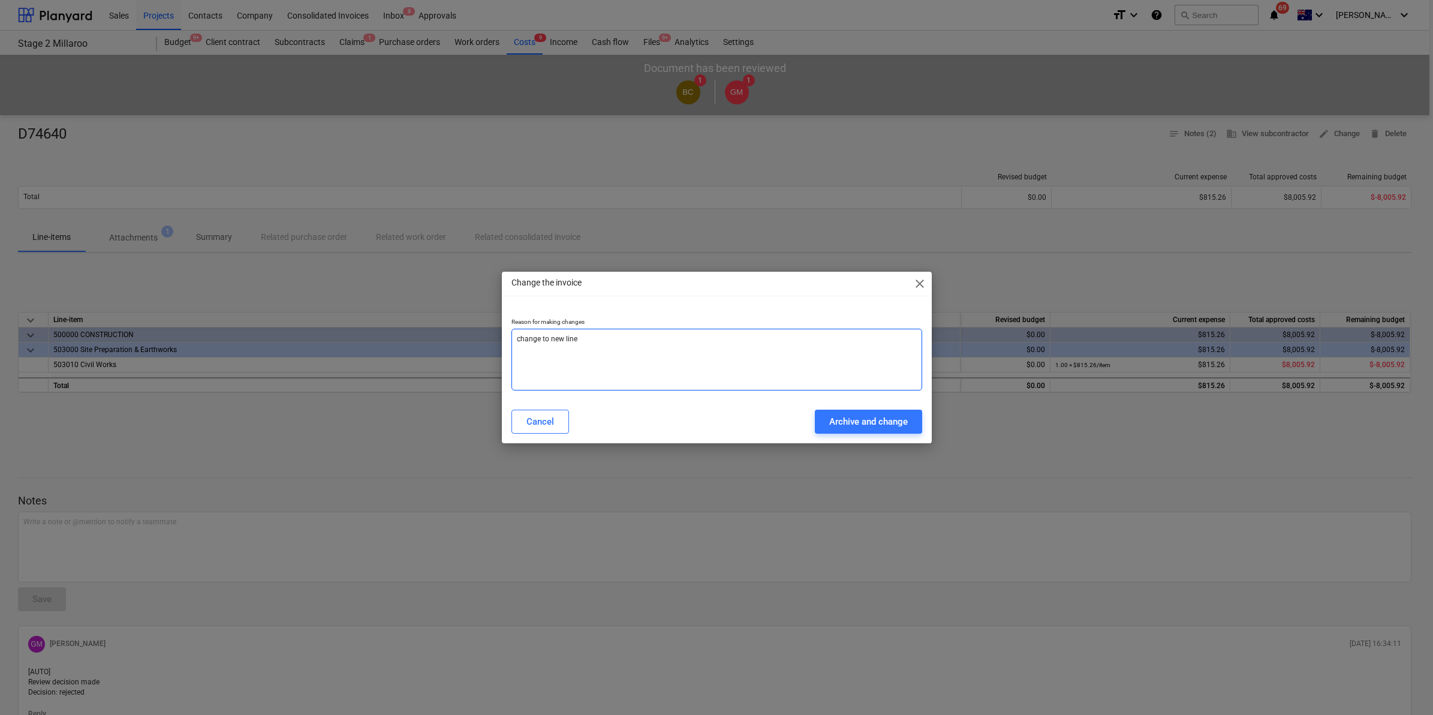
type textarea "x"
type textarea "change to new line it"
type textarea "x"
type textarea "change to new line ite"
type textarea "x"
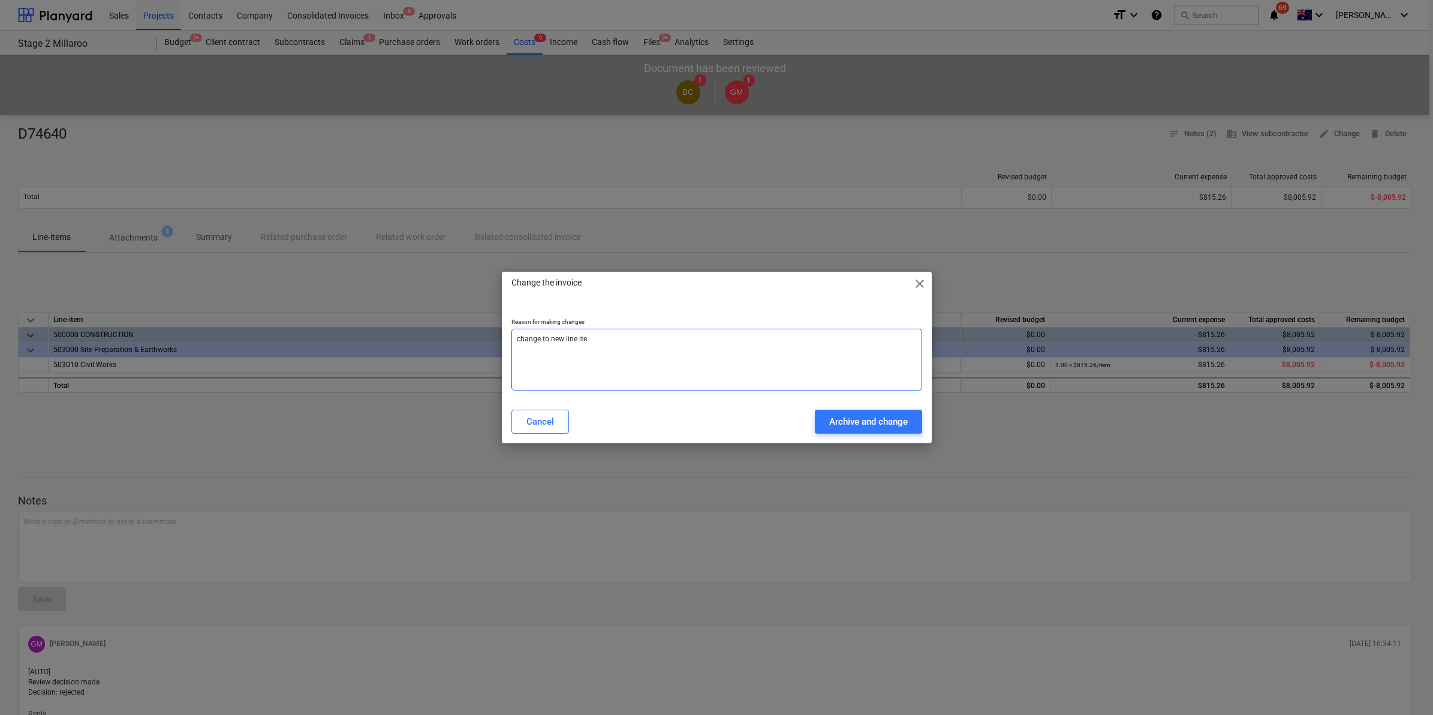
type textarea "change to new line item"
type textarea "x"
type textarea "change to new line item"
type textarea "x"
type textarea "change to new line item"
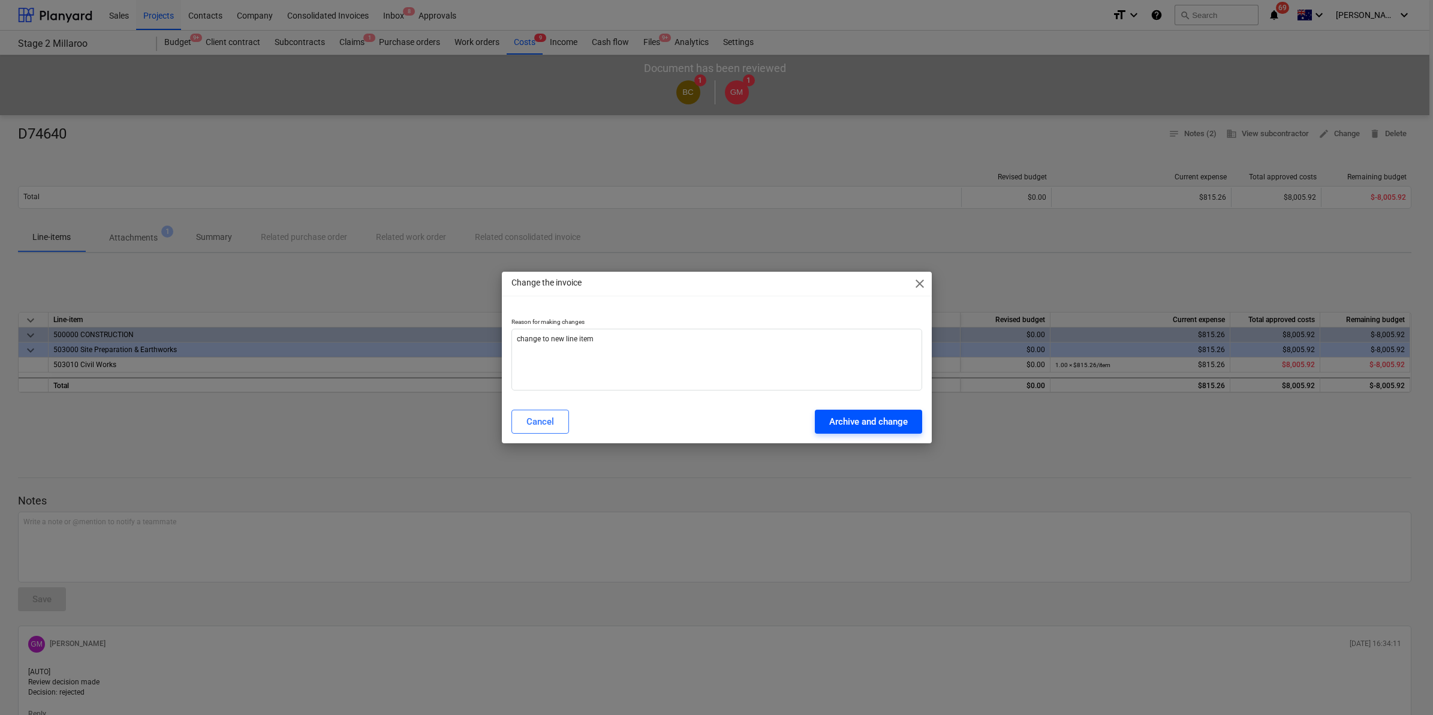
click at [839, 414] on div "Archive and change" at bounding box center [868, 422] width 79 height 16
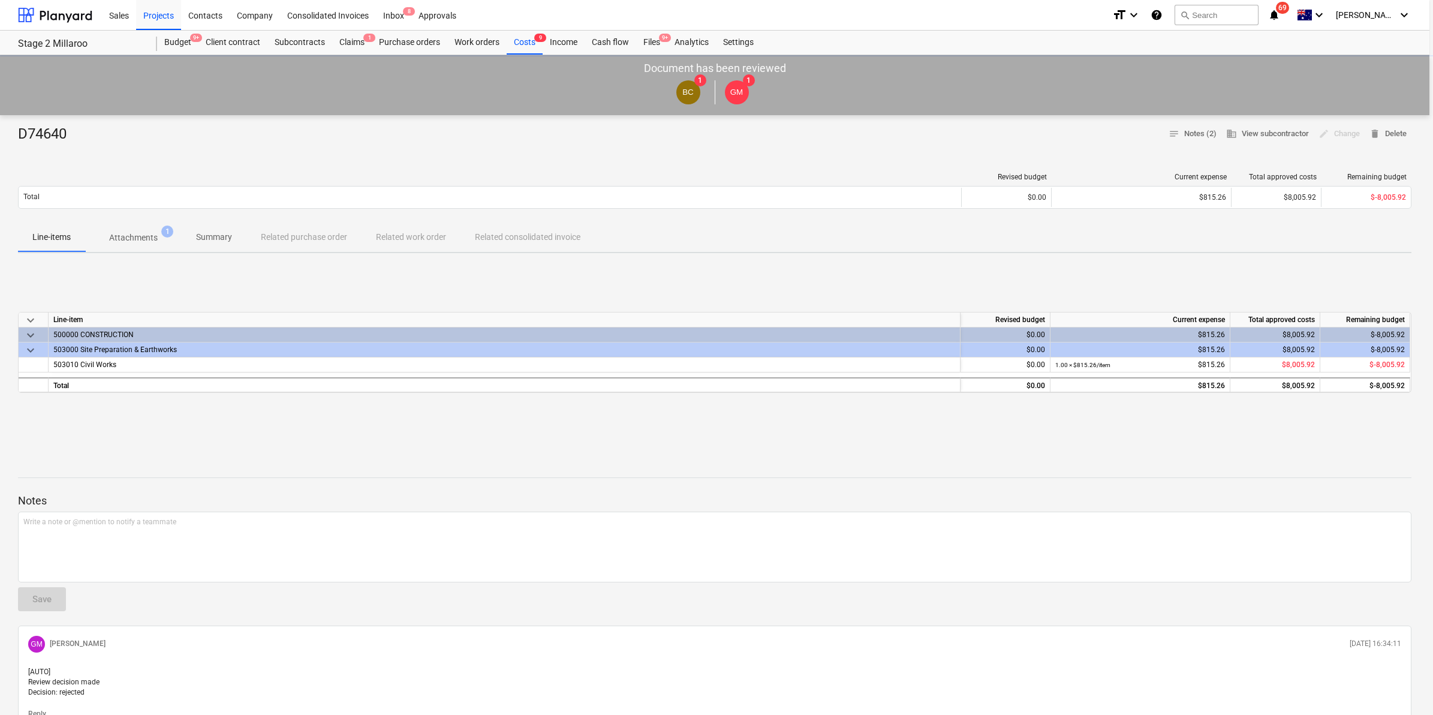
type textarea "x"
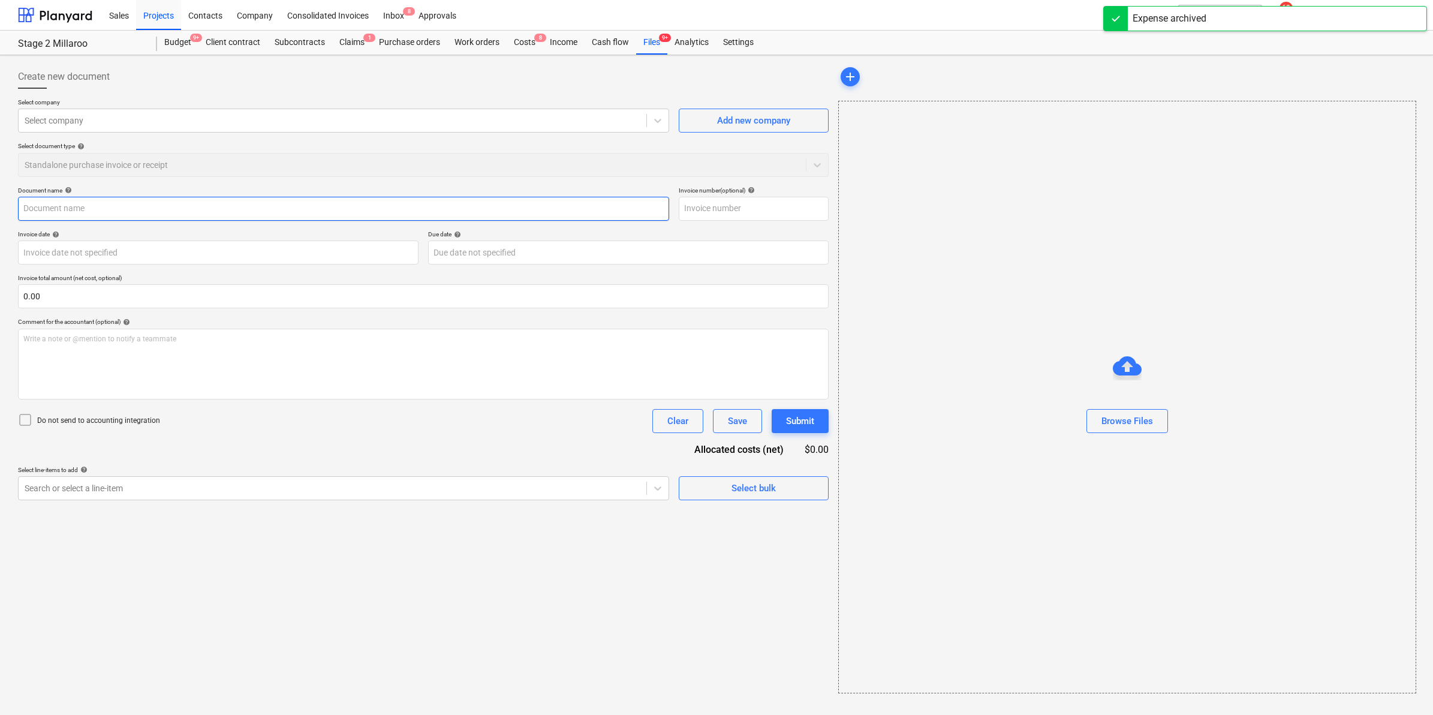
type input "D74640"
type input "25 Jul 2025"
type input "30 Aug 2025"
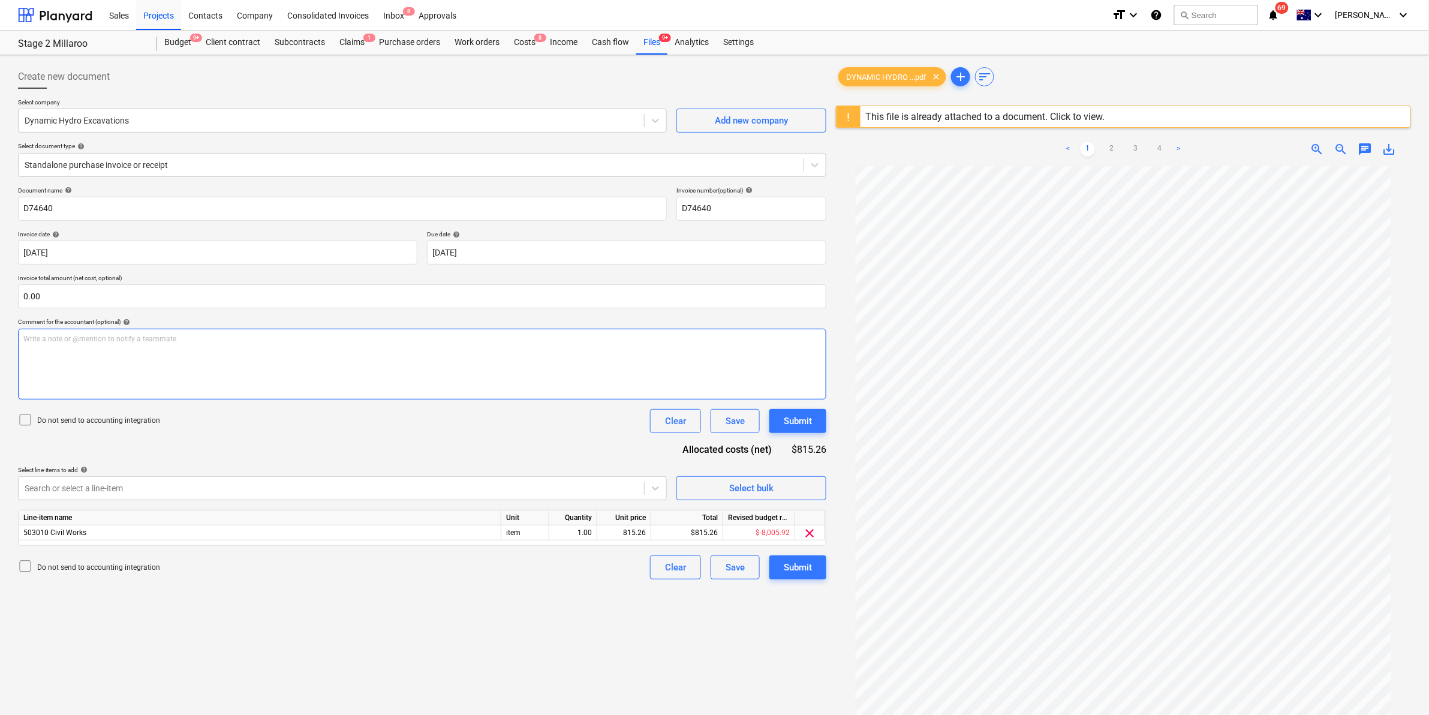
click at [299, 338] on p "Write a note or @mention to notify a teammate ﻿" at bounding box center [421, 339] width 797 height 10
click at [117, 339] on span "this was for sediment control not comms" at bounding box center [89, 339] width 133 height 8
click at [802, 417] on div "Submit" at bounding box center [798, 421] width 28 height 16
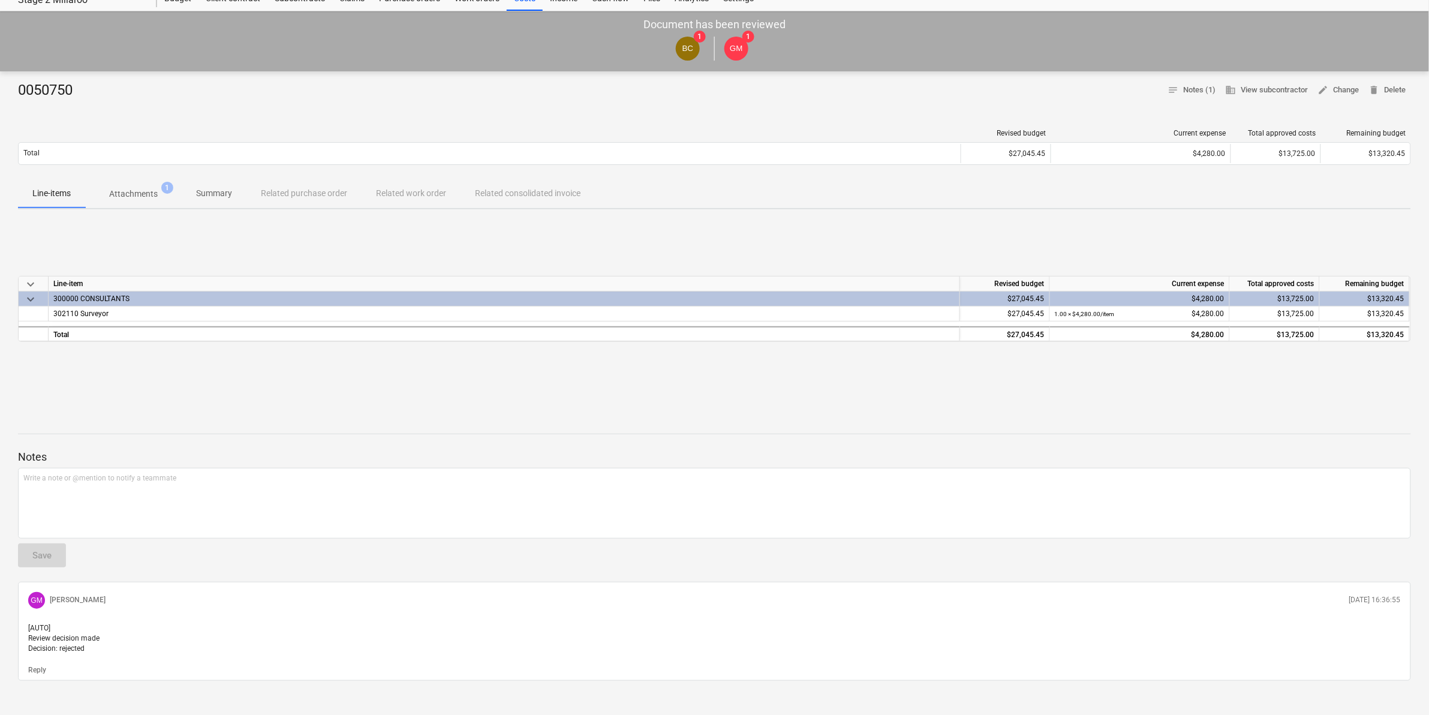
scroll to position [68, 0]
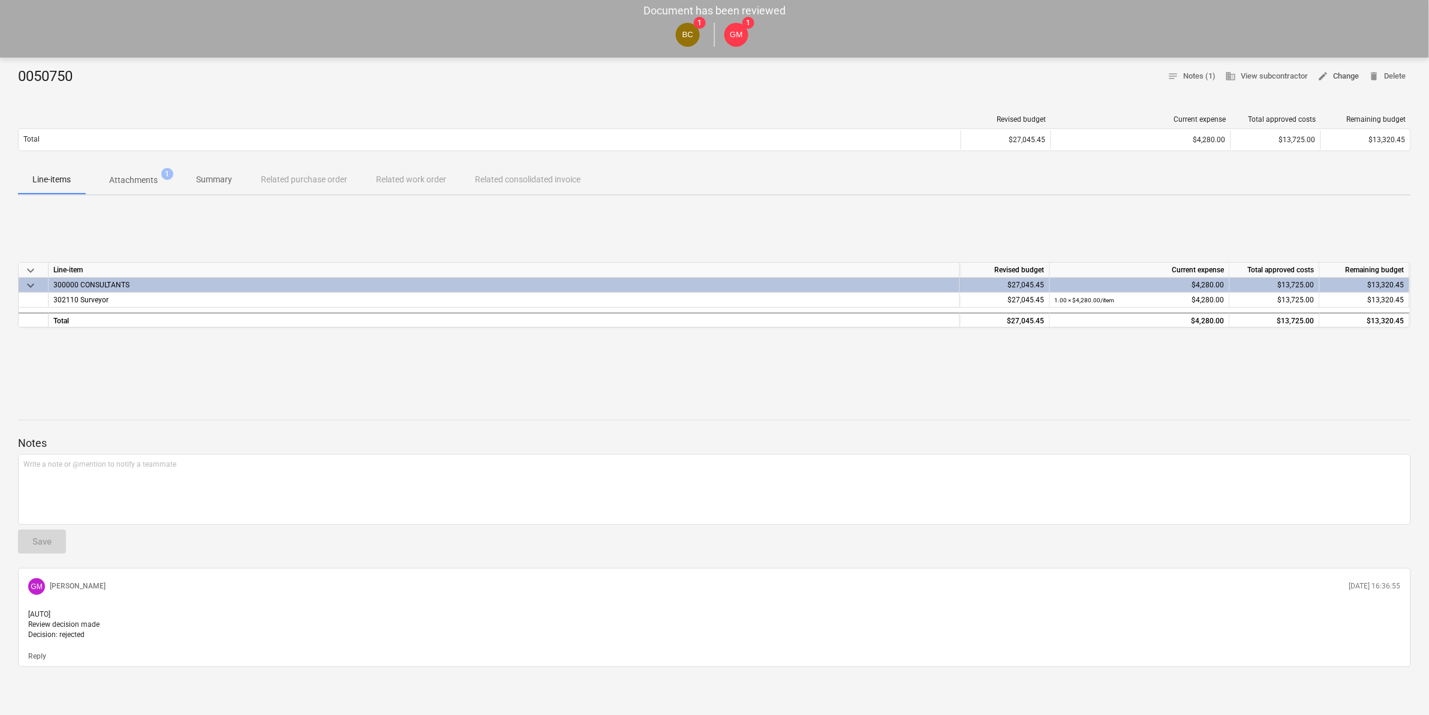
click at [1339, 70] on span "edit Change" at bounding box center [1338, 77] width 41 height 14
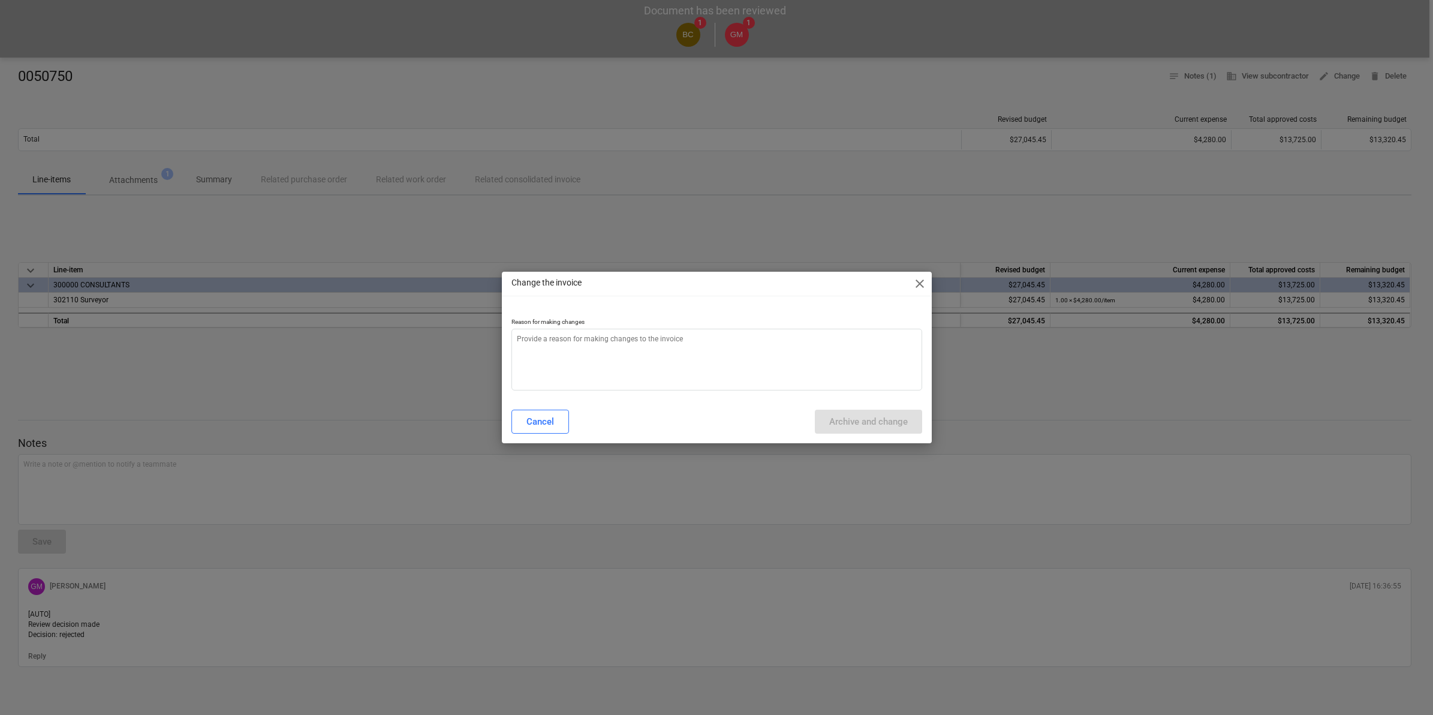
type textarea "x"
click at [630, 356] on textarea at bounding box center [716, 360] width 411 height 62
type textarea "c"
type textarea "x"
type textarea "ch"
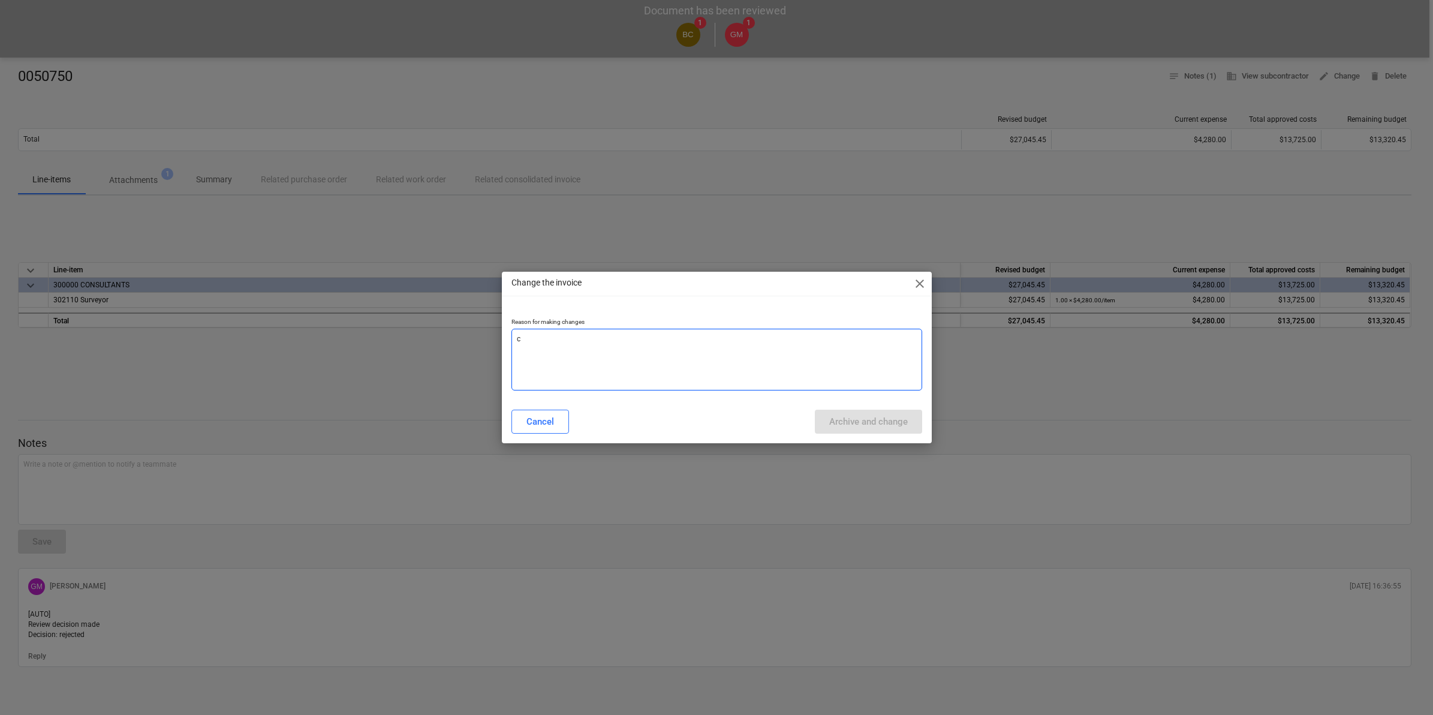
type textarea "x"
type textarea "cha"
type textarea "x"
type textarea "chan"
type textarea "x"
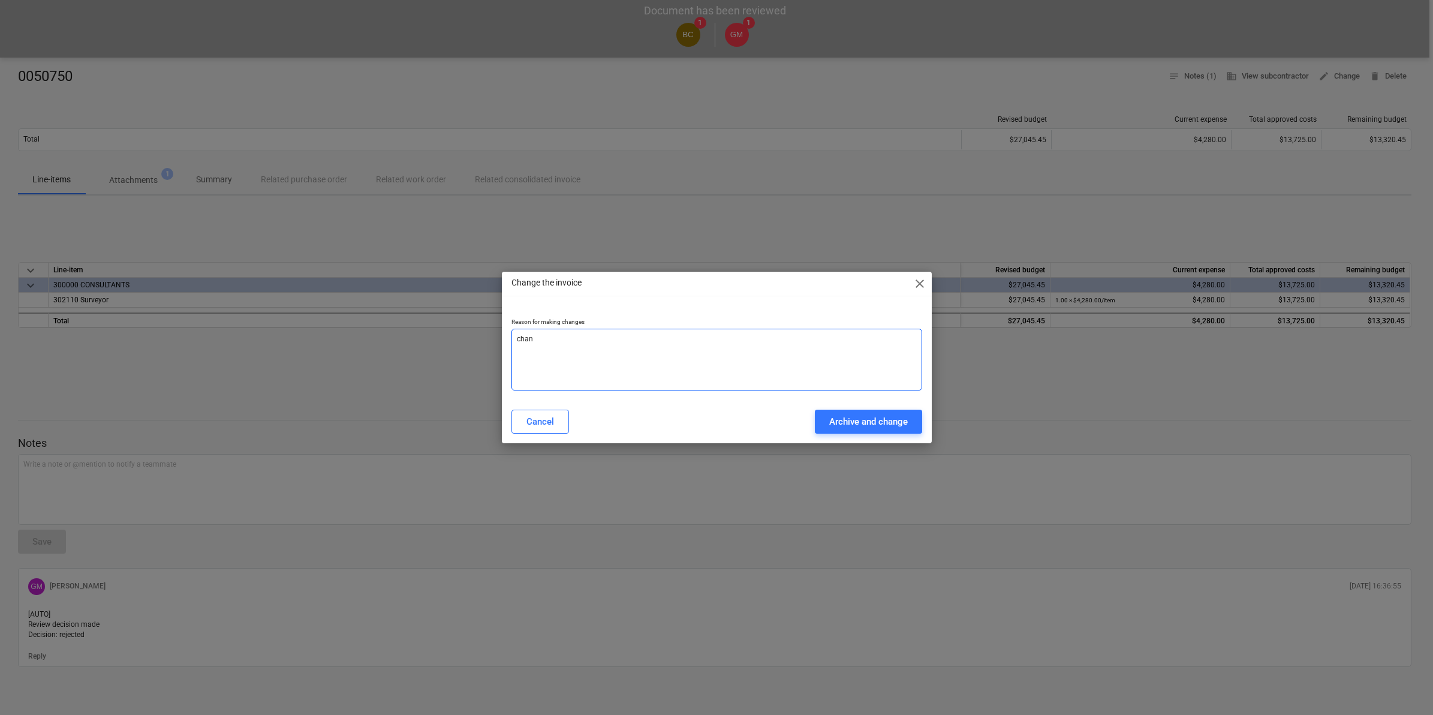
type textarea "chang"
type textarea "x"
type textarea "change"
type textarea "x"
type textarea "change"
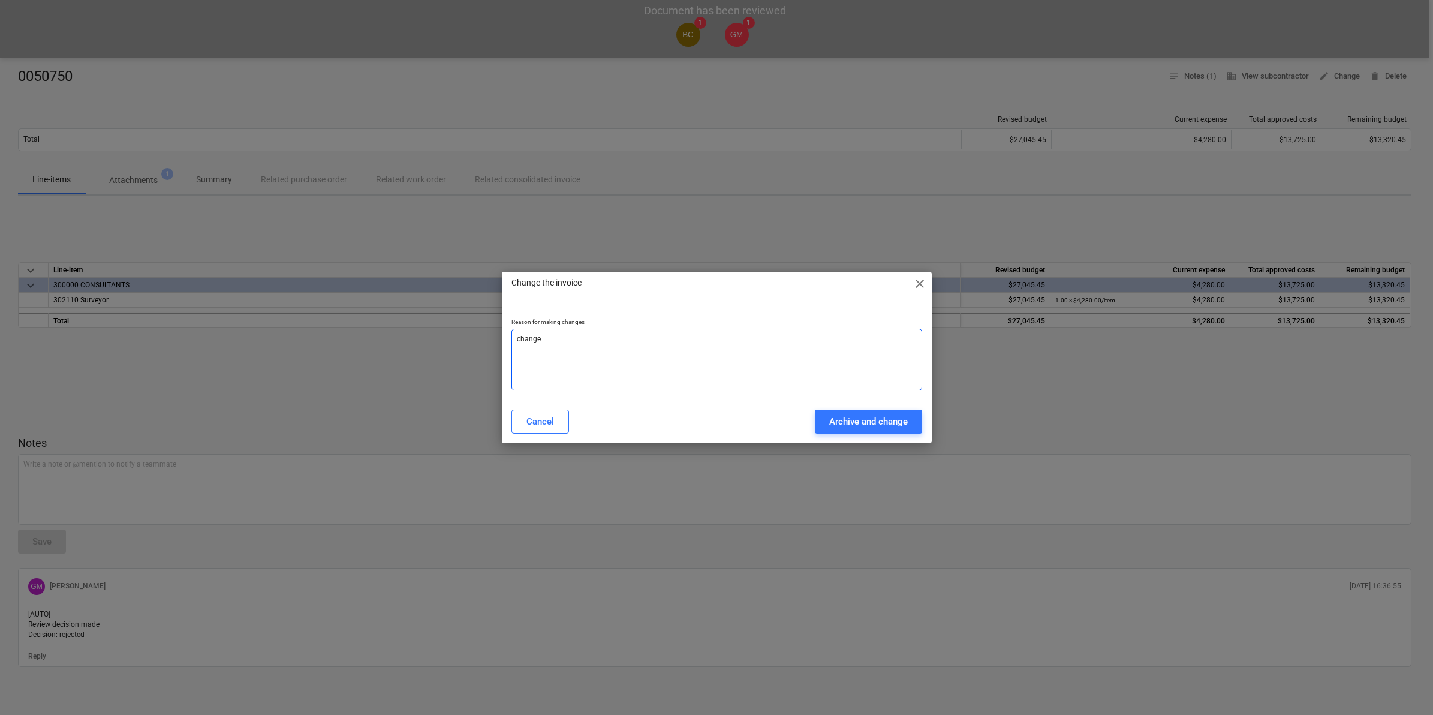
type textarea "x"
type textarea "change t"
type textarea "x"
type textarea "change t"
type textarea "x"
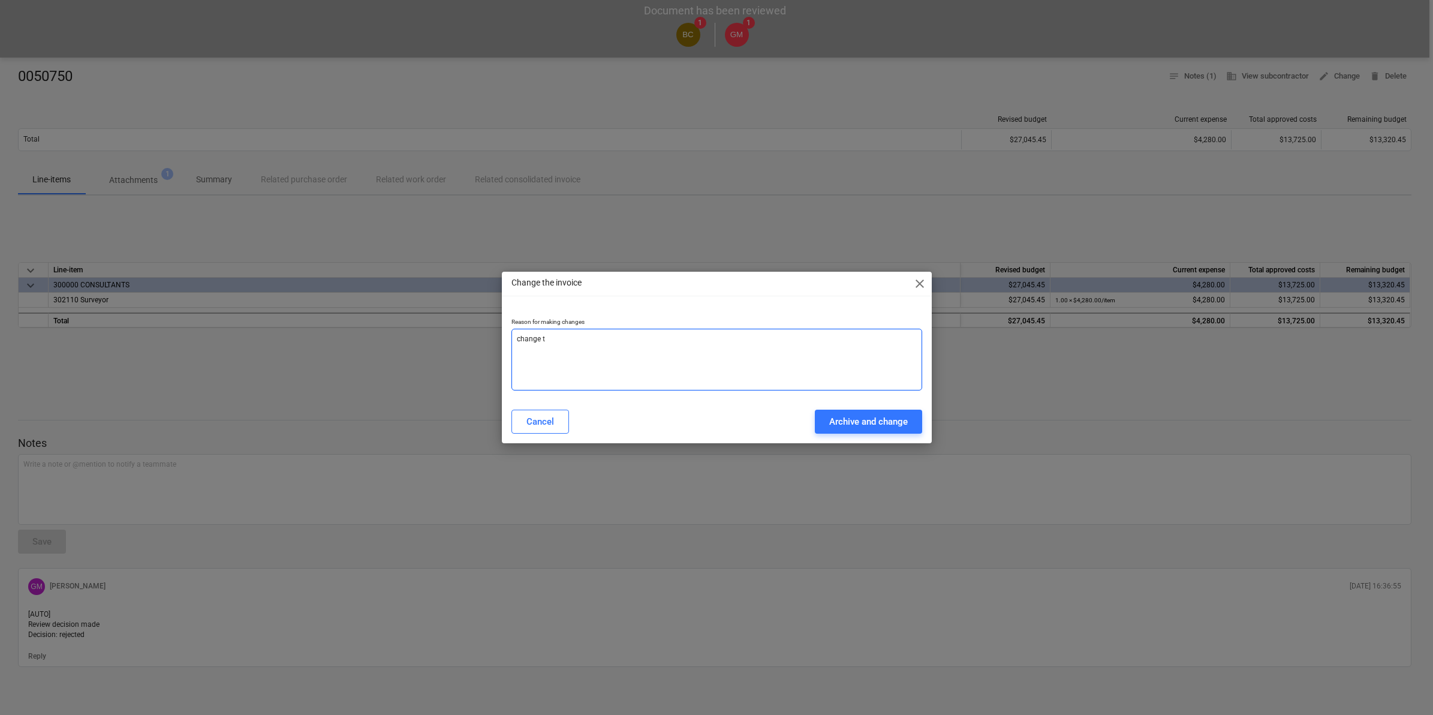
type textarea "change t"
type textarea "x"
type textarea "change to"
type textarea "x"
type textarea "change to"
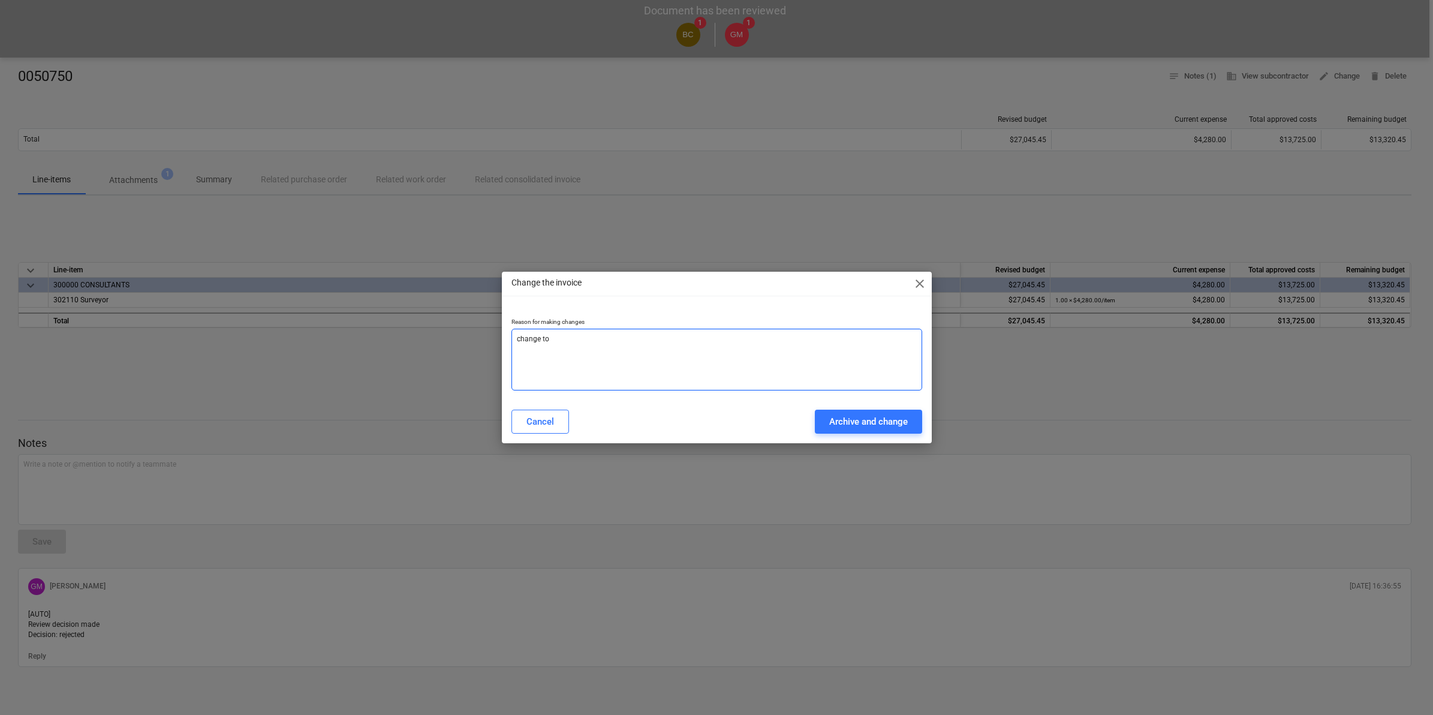
type textarea "x"
type textarea "change to n"
type textarea "x"
type textarea "change to ne"
type textarea "x"
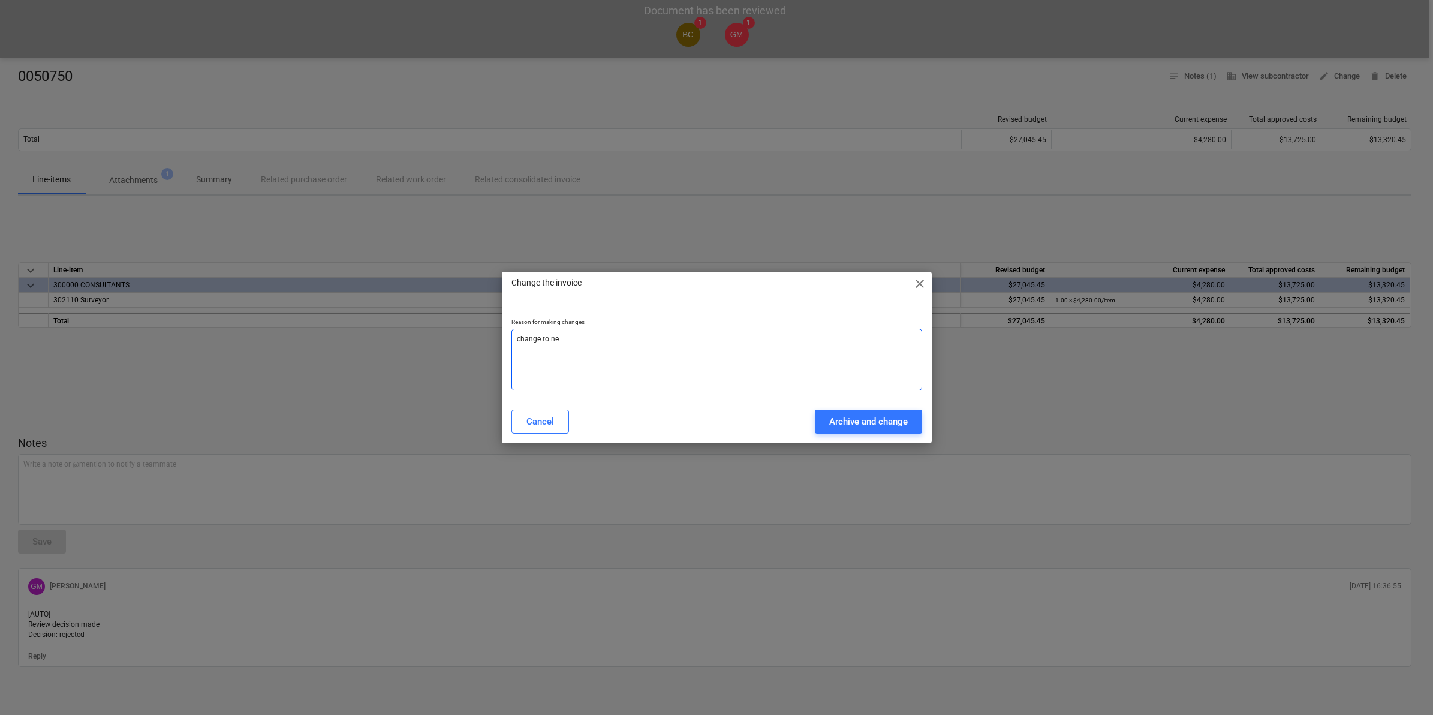
type textarea "change to new"
type textarea "x"
type textarea "change to new"
type textarea "x"
type textarea "change to new l"
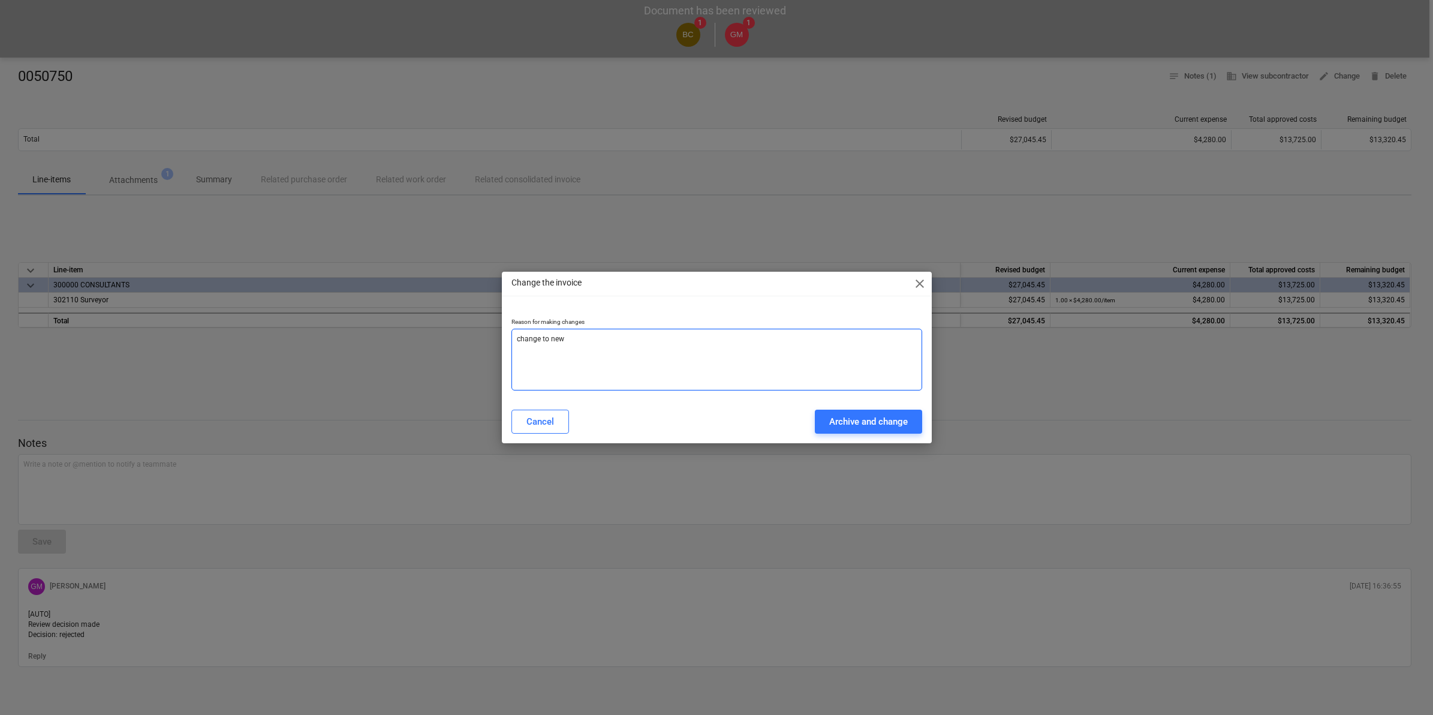
type textarea "x"
type textarea "change to new lu"
type textarea "x"
type textarea "change to new lui"
type textarea "x"
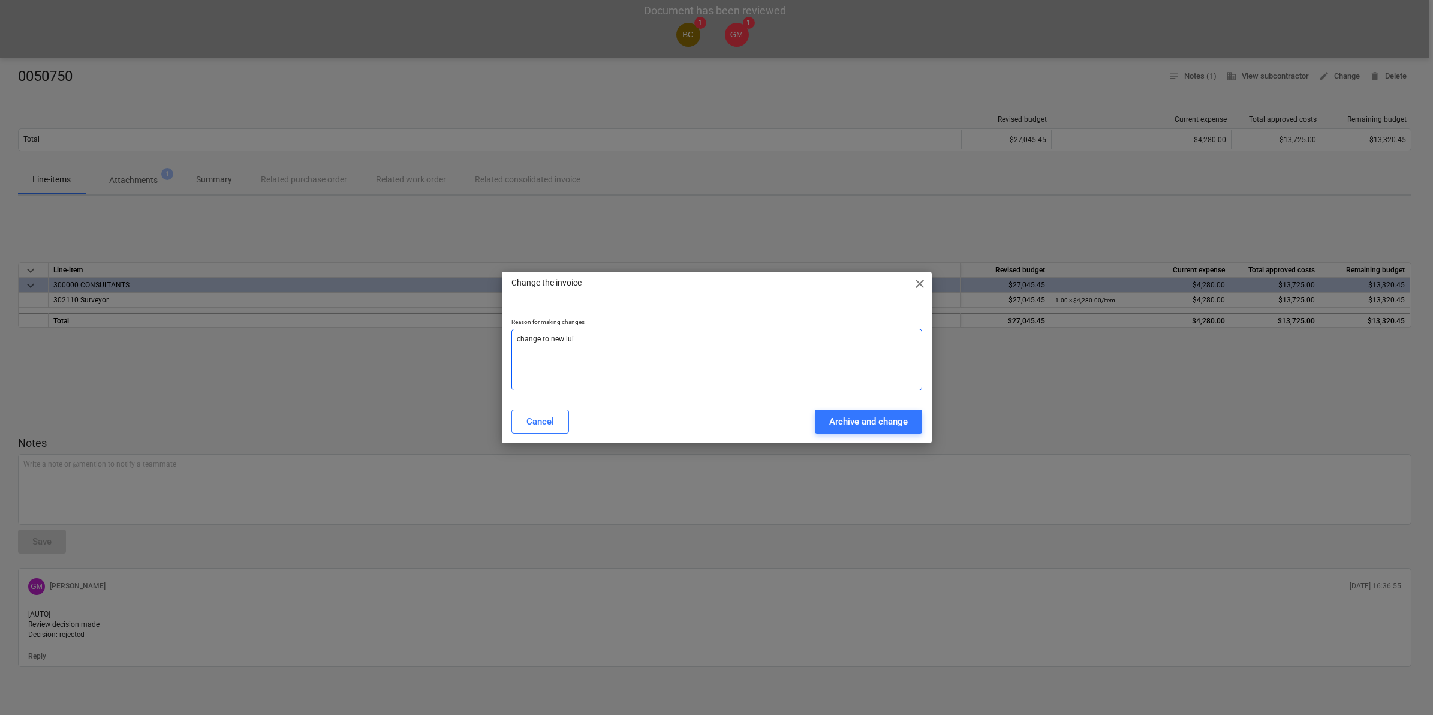
type textarea "change to new luin"
type textarea "x"
type textarea "change to new luine"
type textarea "x"
type textarea "change to new luine"
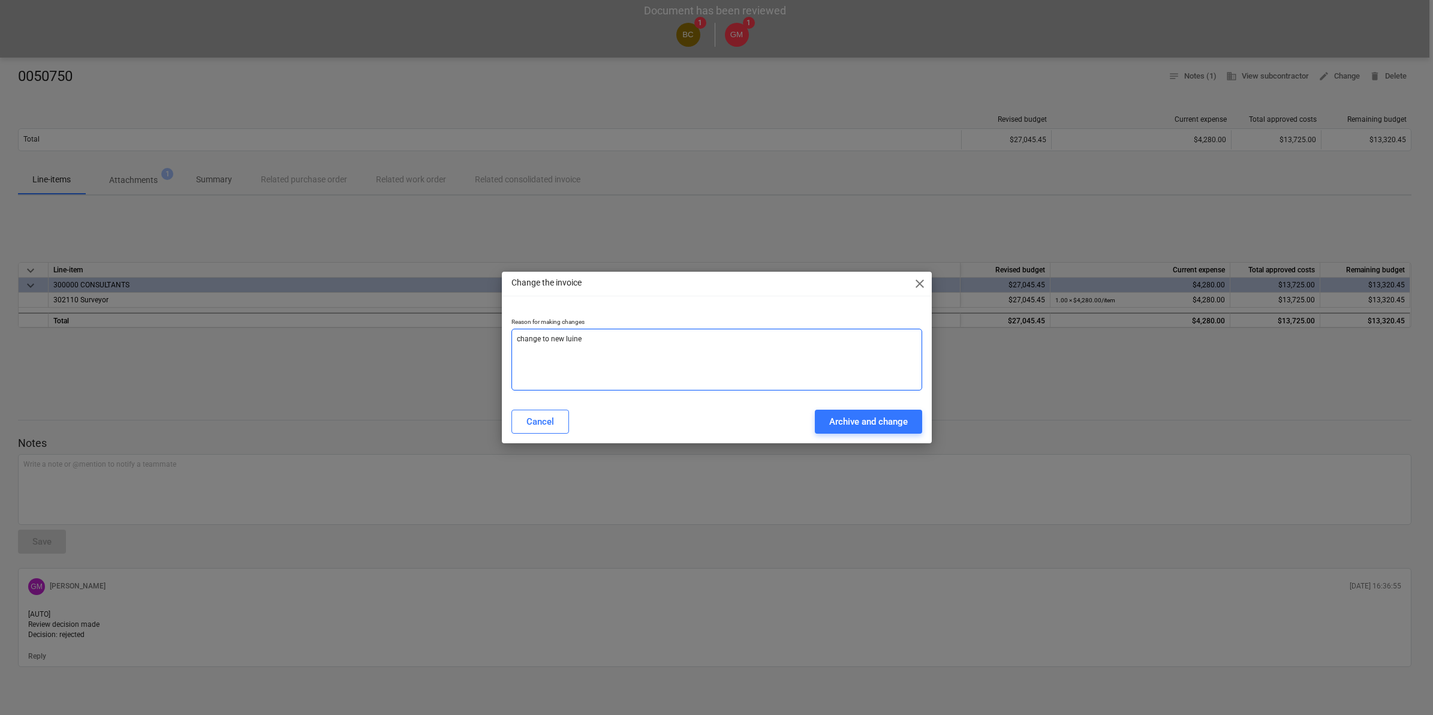
type textarea "x"
type textarea "change to new luine"
type textarea "x"
type textarea "change to new luin"
type textarea "x"
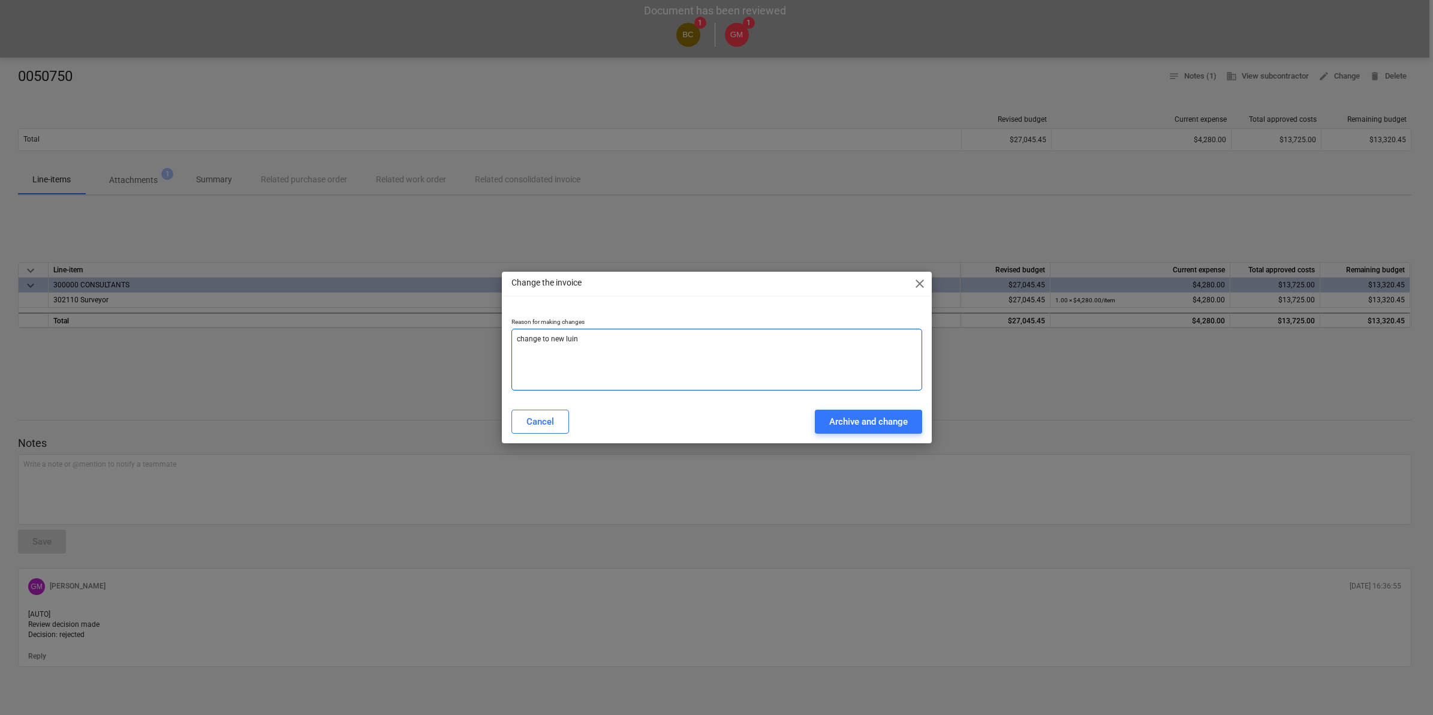
type textarea "change to new lui"
type textarea "x"
type textarea "change to new lu"
type textarea "x"
type textarea "change to new l"
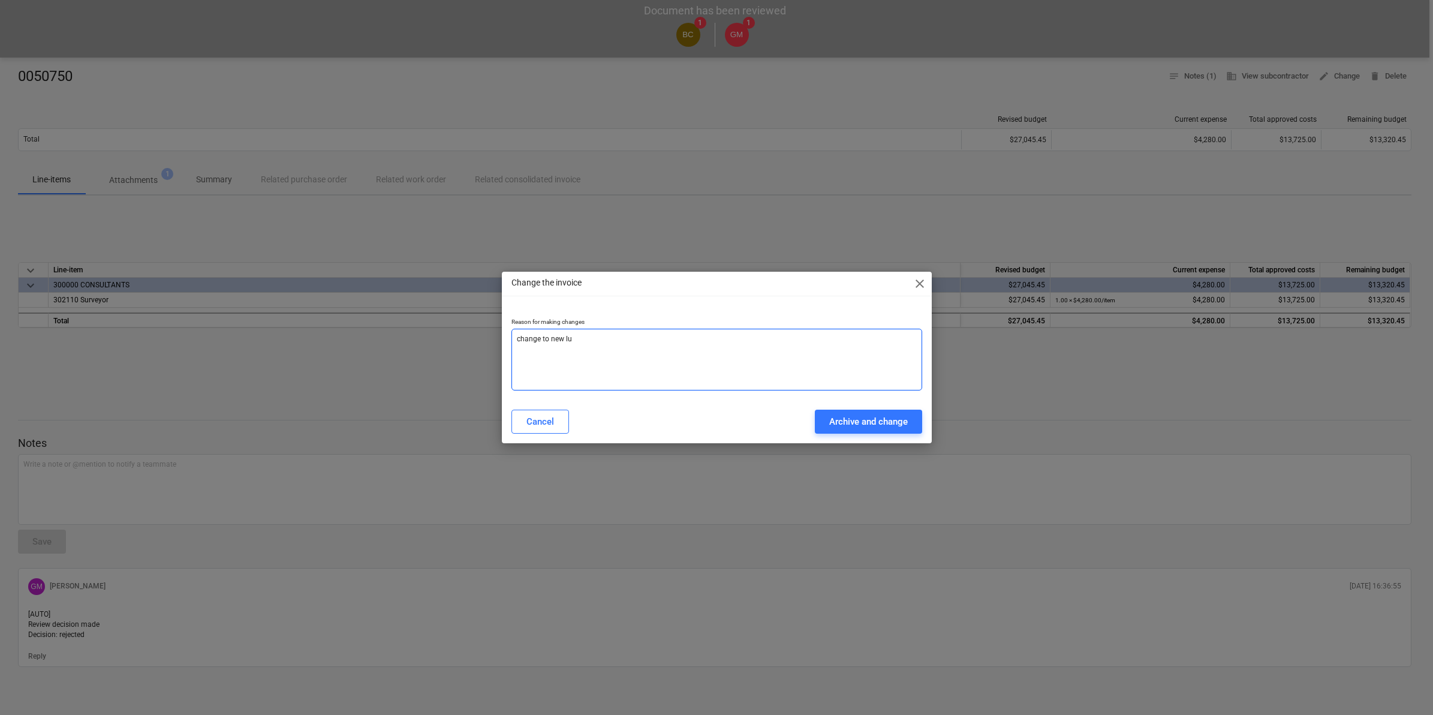
type textarea "x"
type textarea "change to new li"
type textarea "x"
type textarea "change to new lin"
type textarea "x"
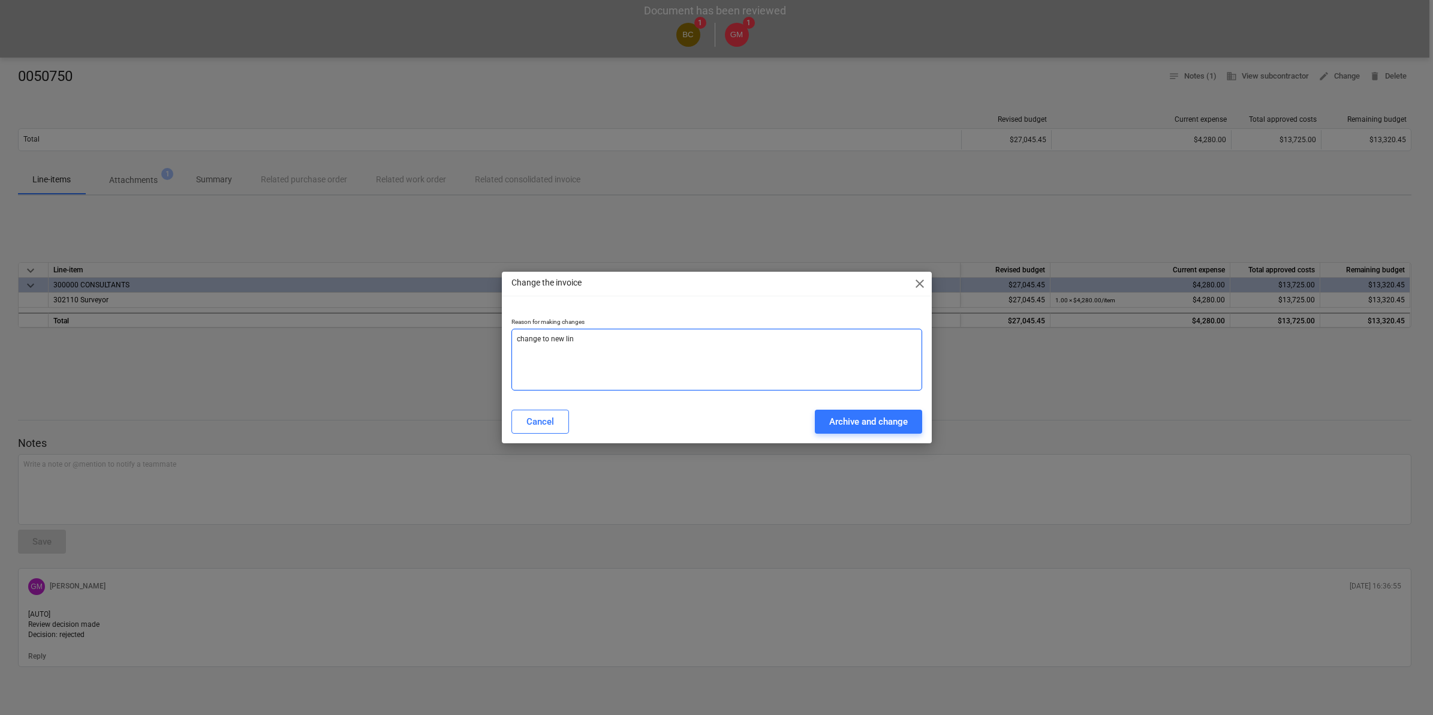
type textarea "change to new line"
type textarea "x"
type textarea "change to new lin"
type textarea "x"
type textarea "change to new line"
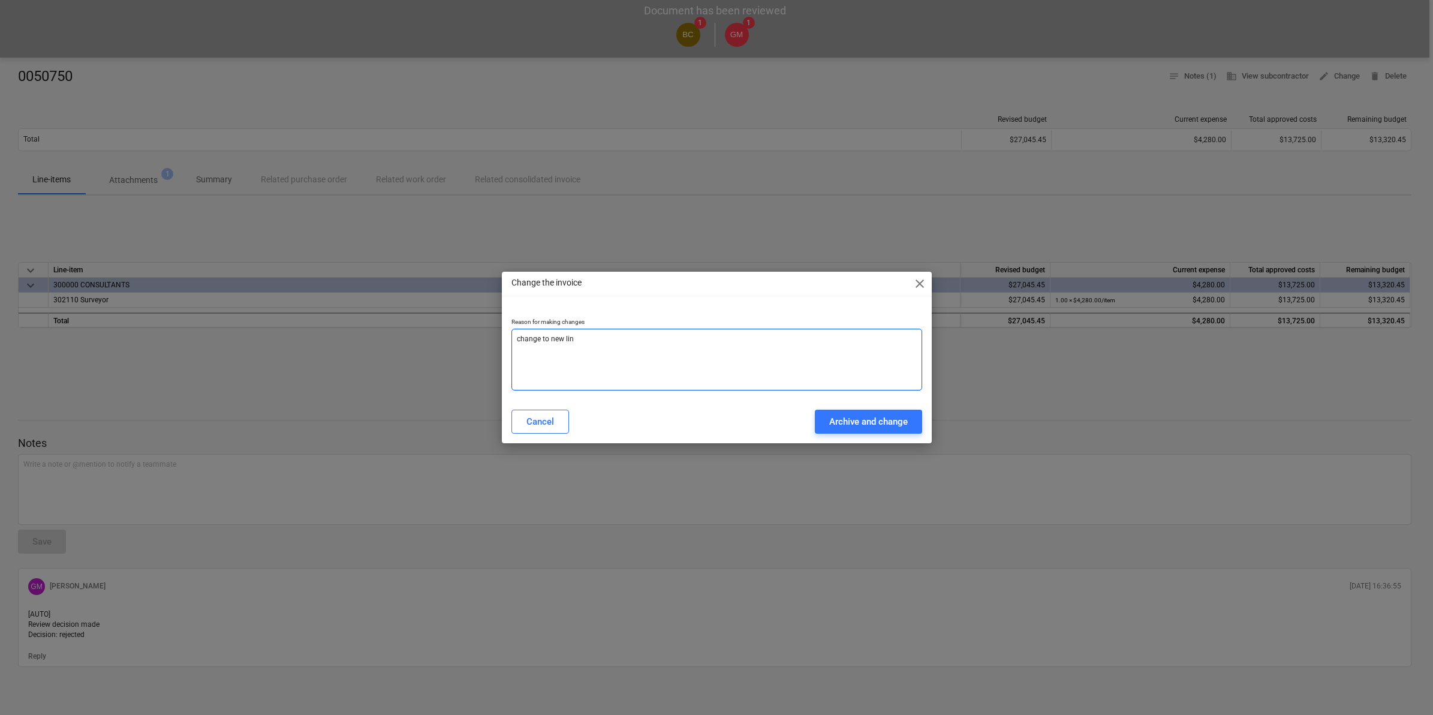
type textarea "x"
type textarea "change to new line"
type textarea "x"
type textarea "change to new line i"
type textarea "x"
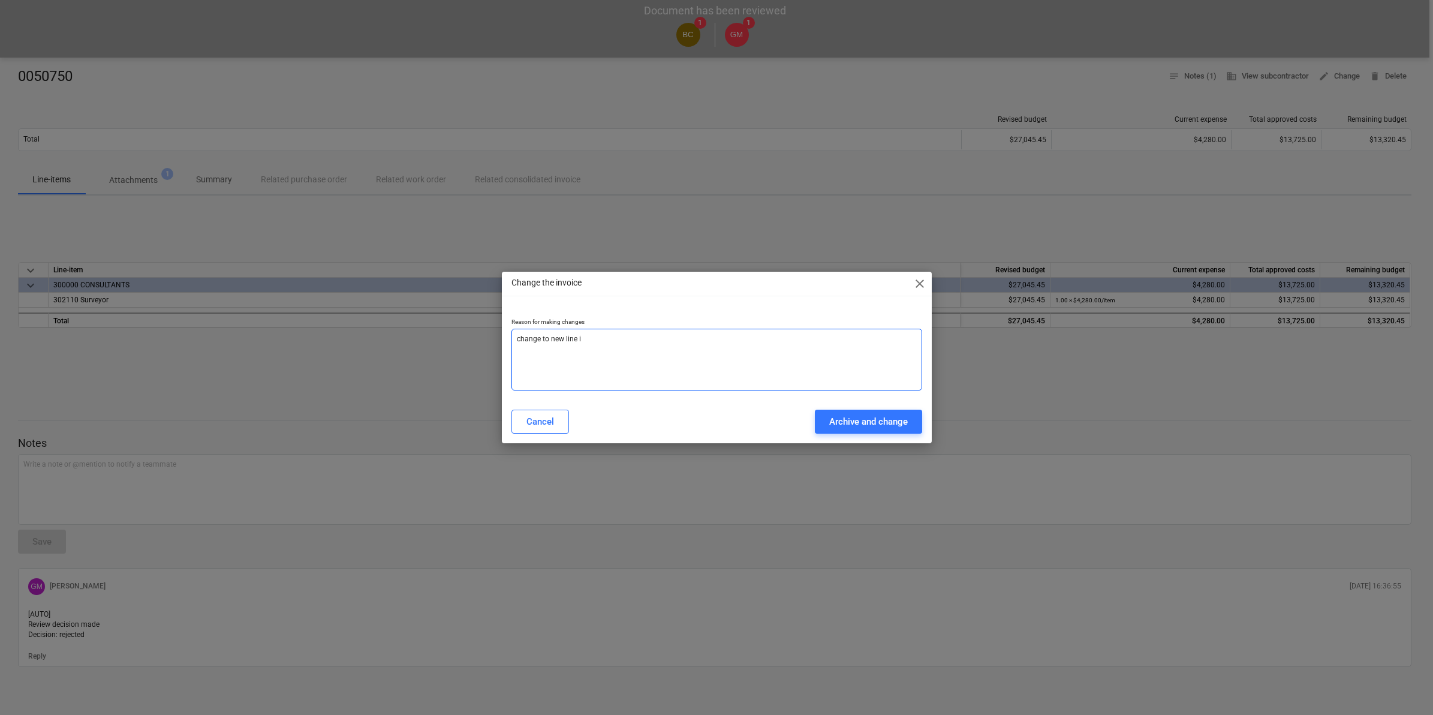
type textarea "change to new line it"
type textarea "x"
type textarea "change to new line ite"
type textarea "x"
type textarea "change to new line item"
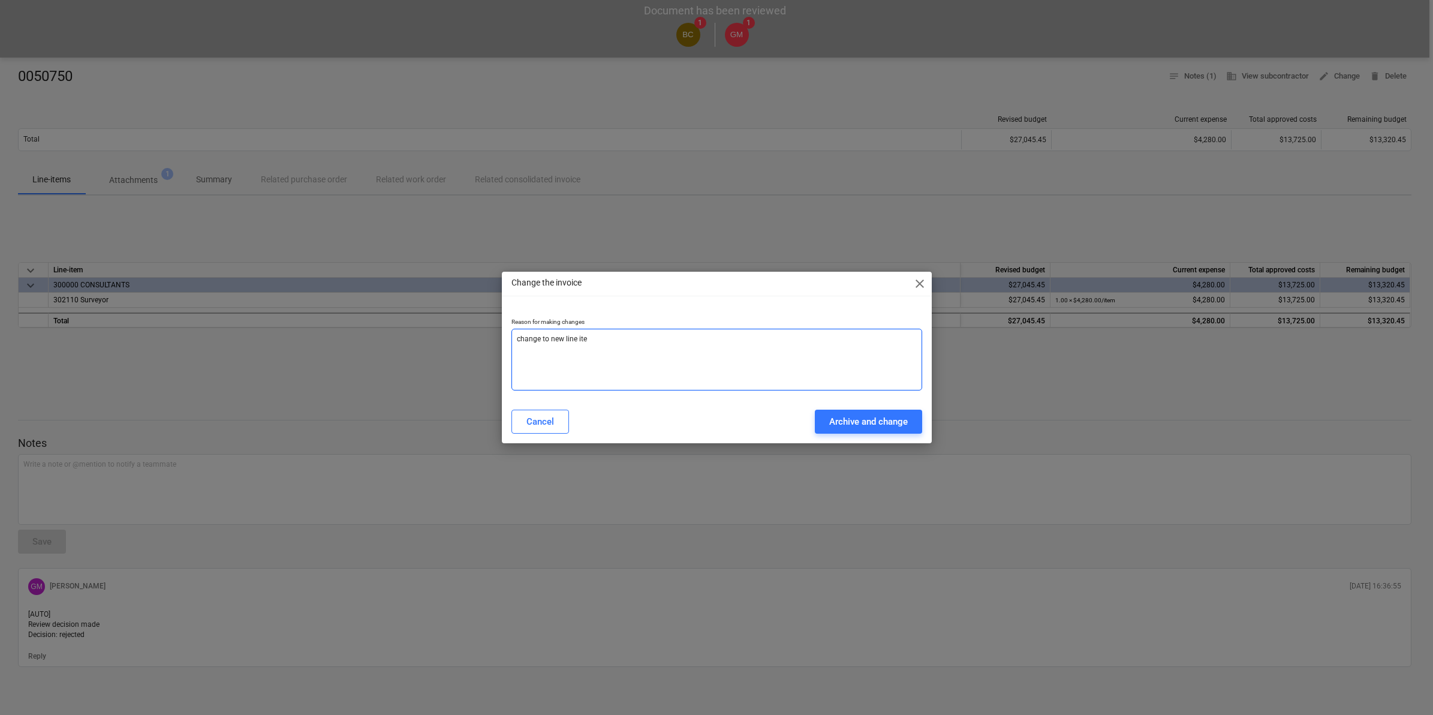
type textarea "x"
type textarea "change to new line item"
type textarea "x"
type textarea "change to new line item"
click at [851, 418] on div "Archive and change" at bounding box center [868, 422] width 79 height 16
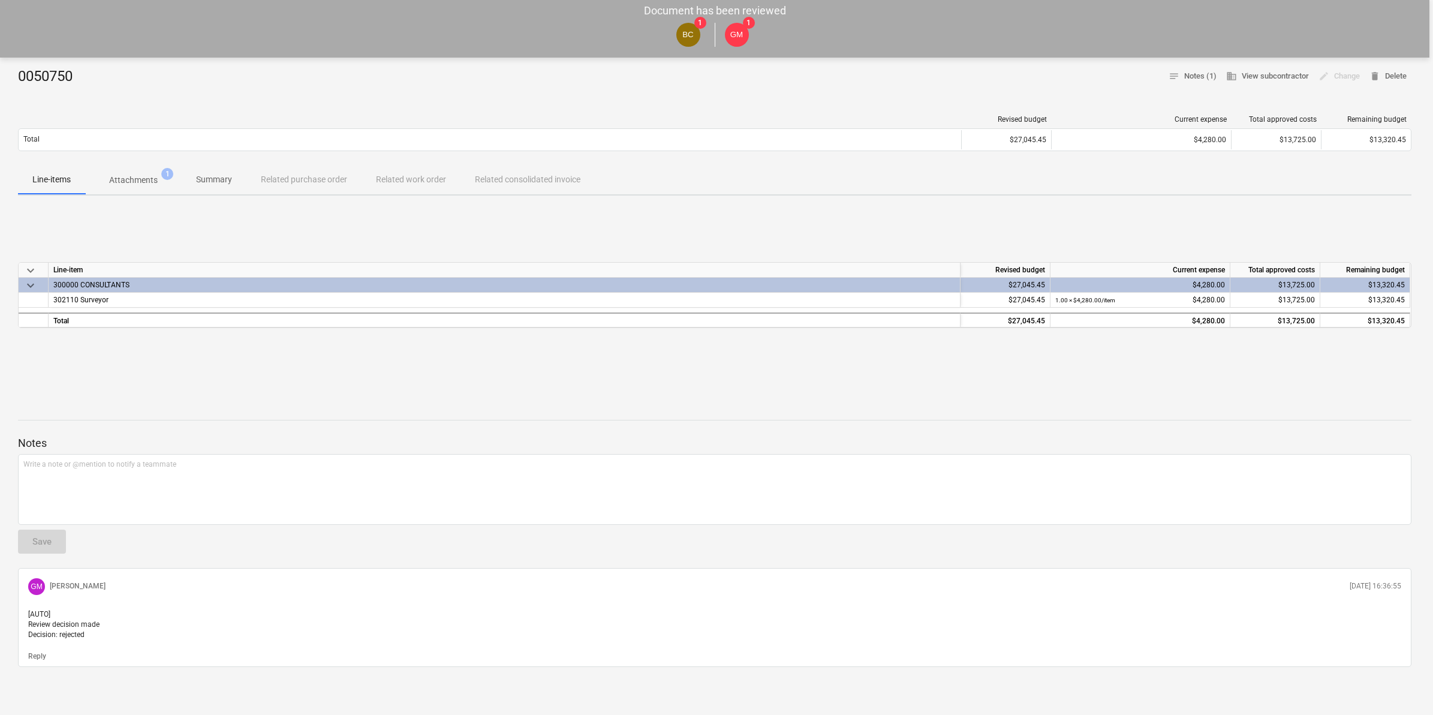
type textarea "x"
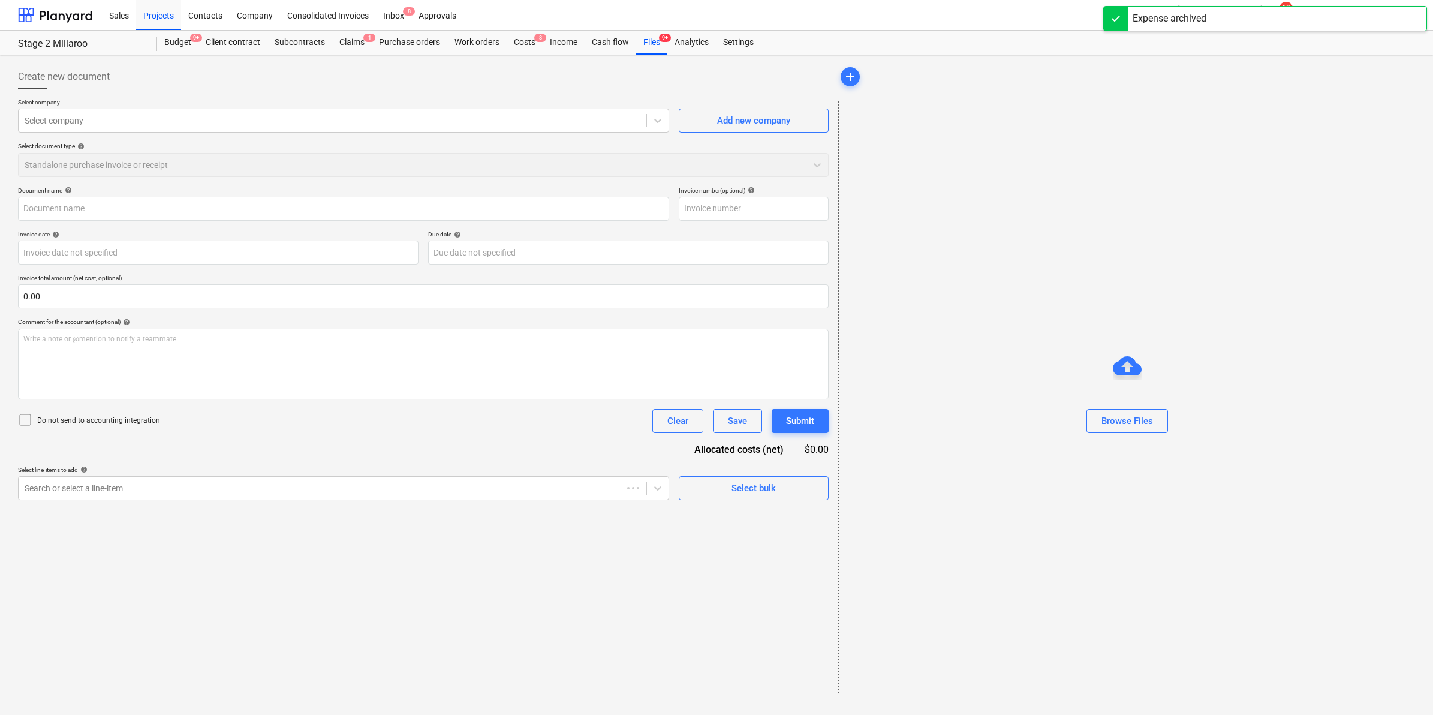
type input "0050750"
type input "31 Jul 2025"
type input "[DATE]"
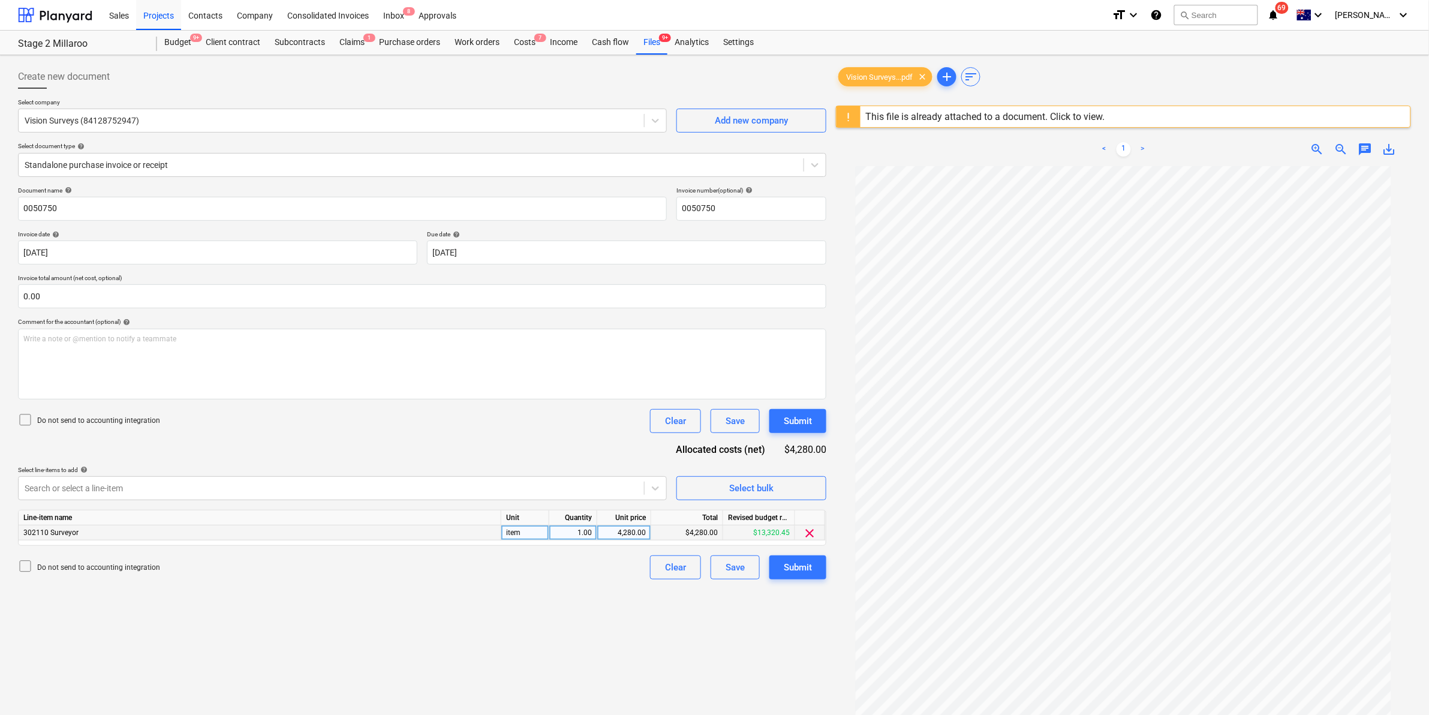
click at [812, 535] on span "clear" at bounding box center [810, 533] width 14 height 14
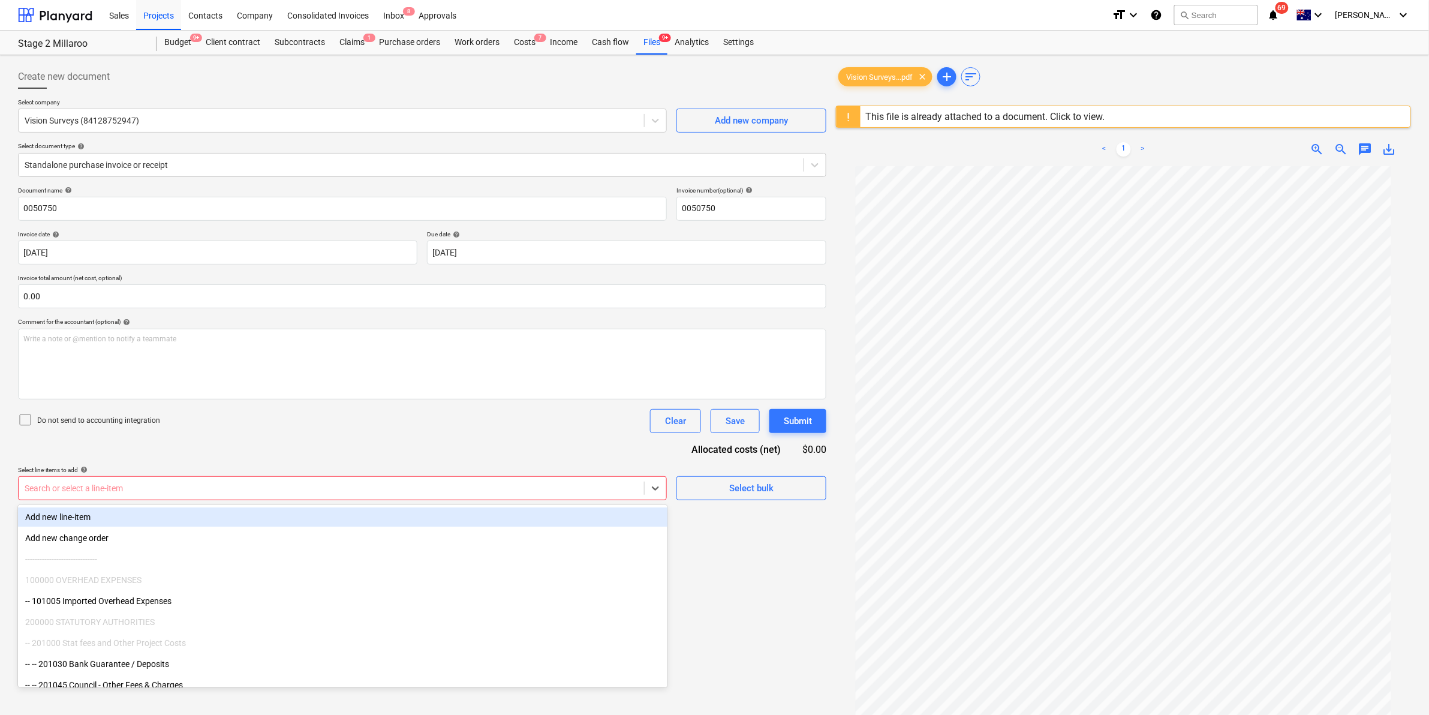
click at [522, 480] on div "Search or select a line-item" at bounding box center [331, 488] width 625 height 17
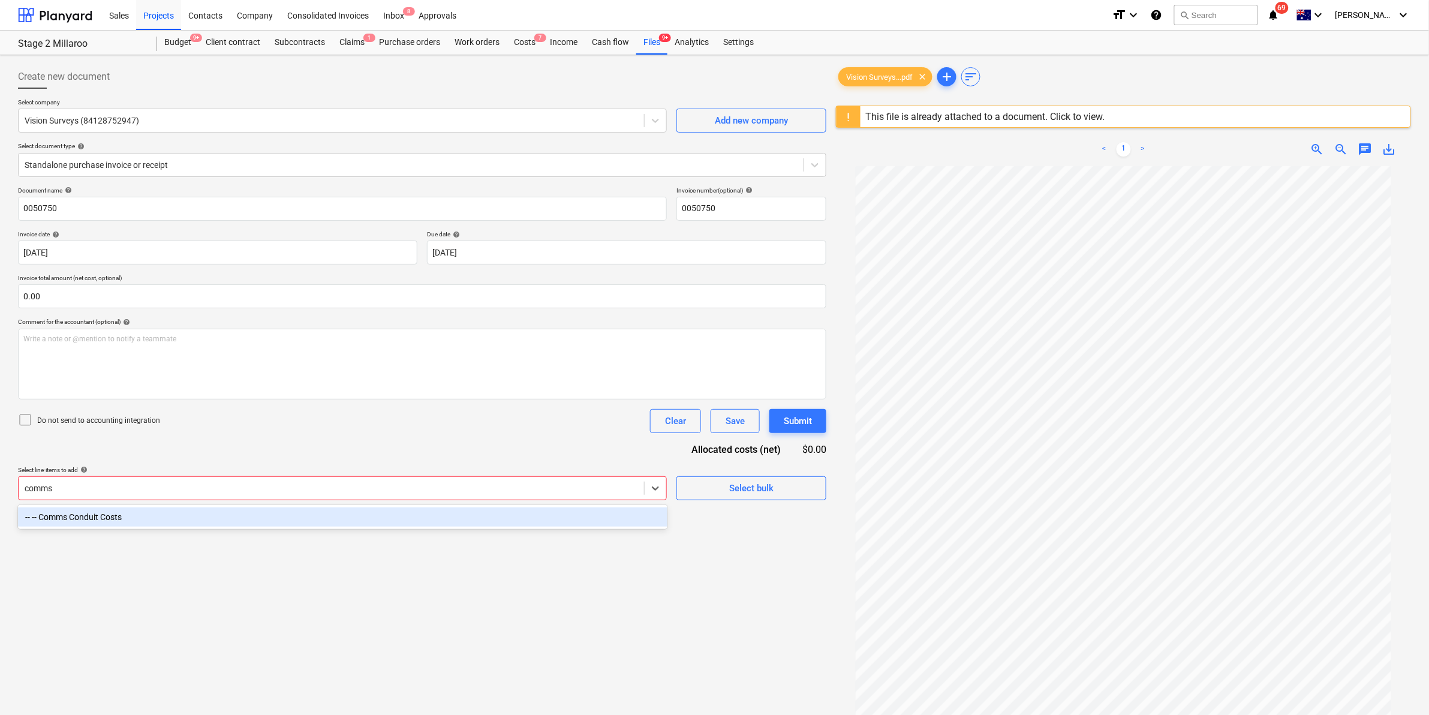
type input "comms"
click at [411, 538] on div "Create new document Select company Vision Surveys (84128752947) Add new company…" at bounding box center [422, 456] width 818 height 792
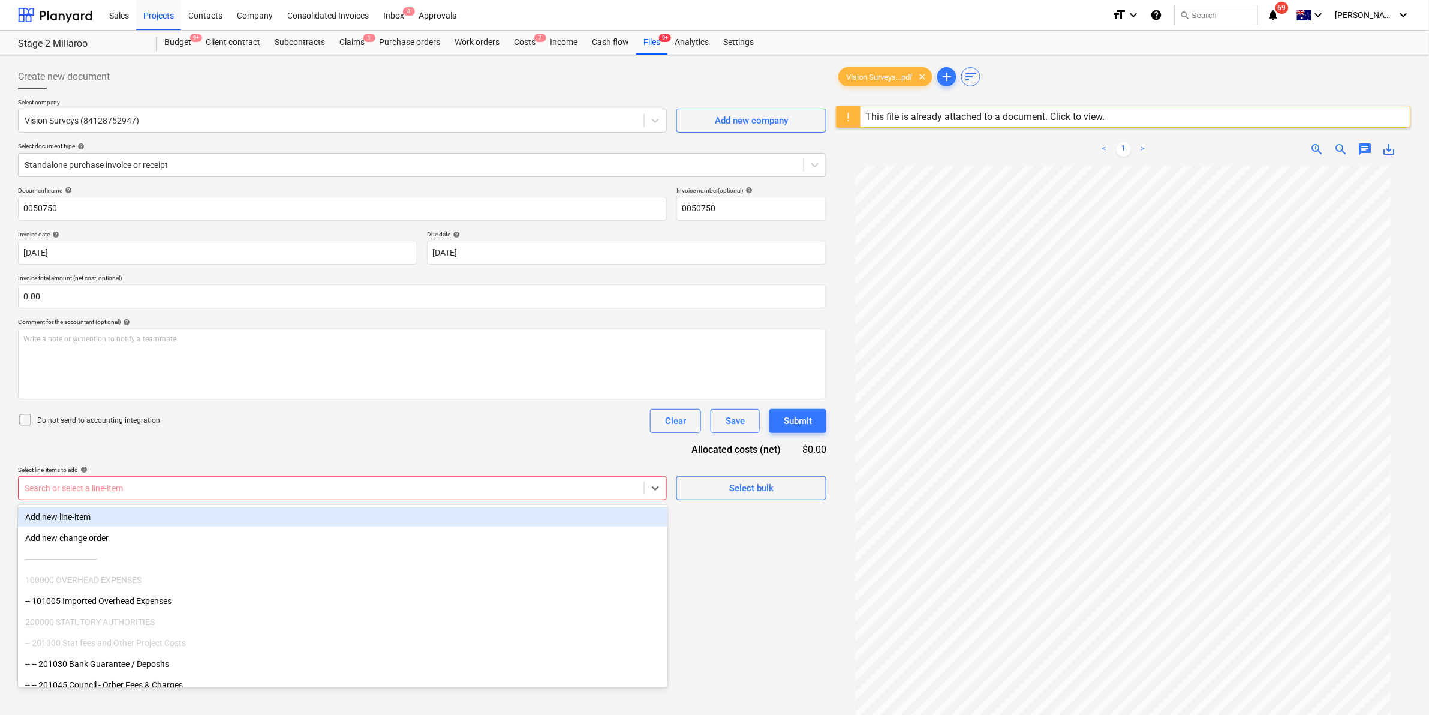
click at [414, 486] on div at bounding box center [331, 488] width 613 height 12
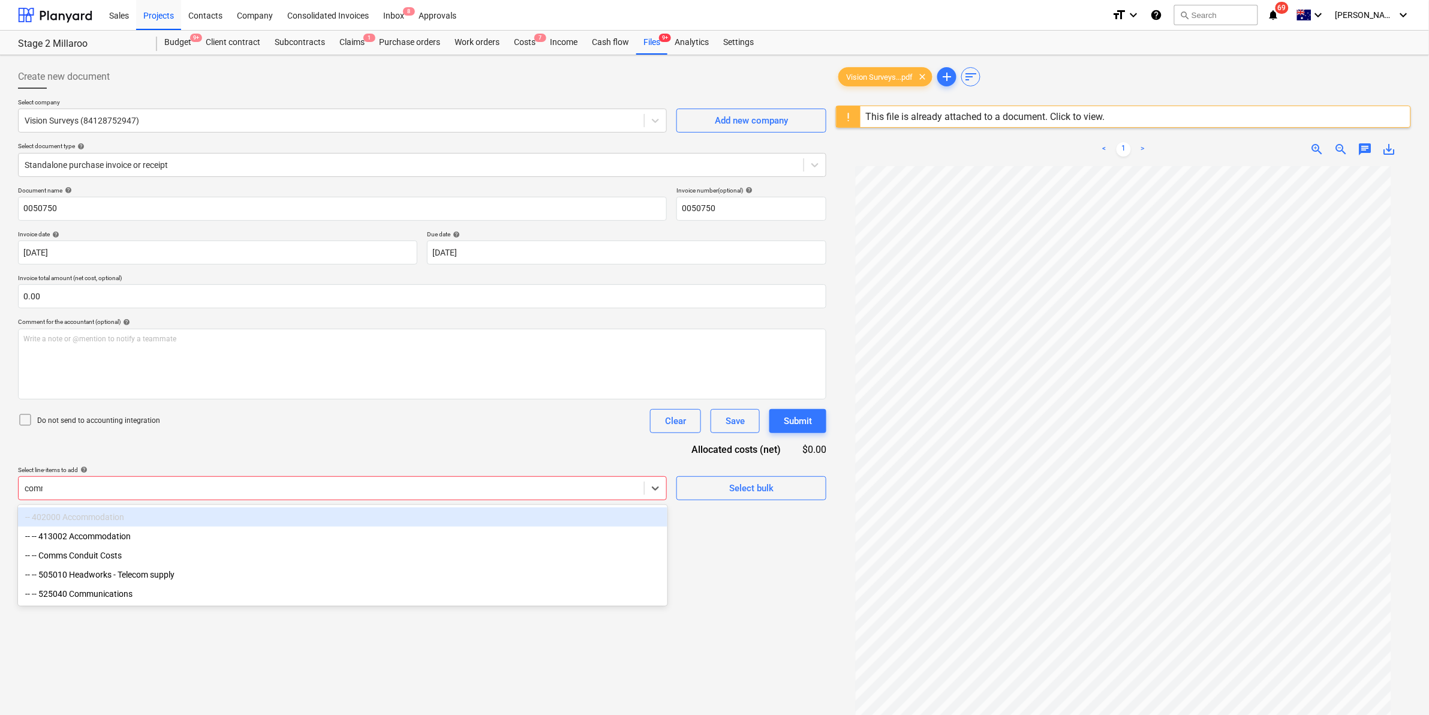
type input "comms"
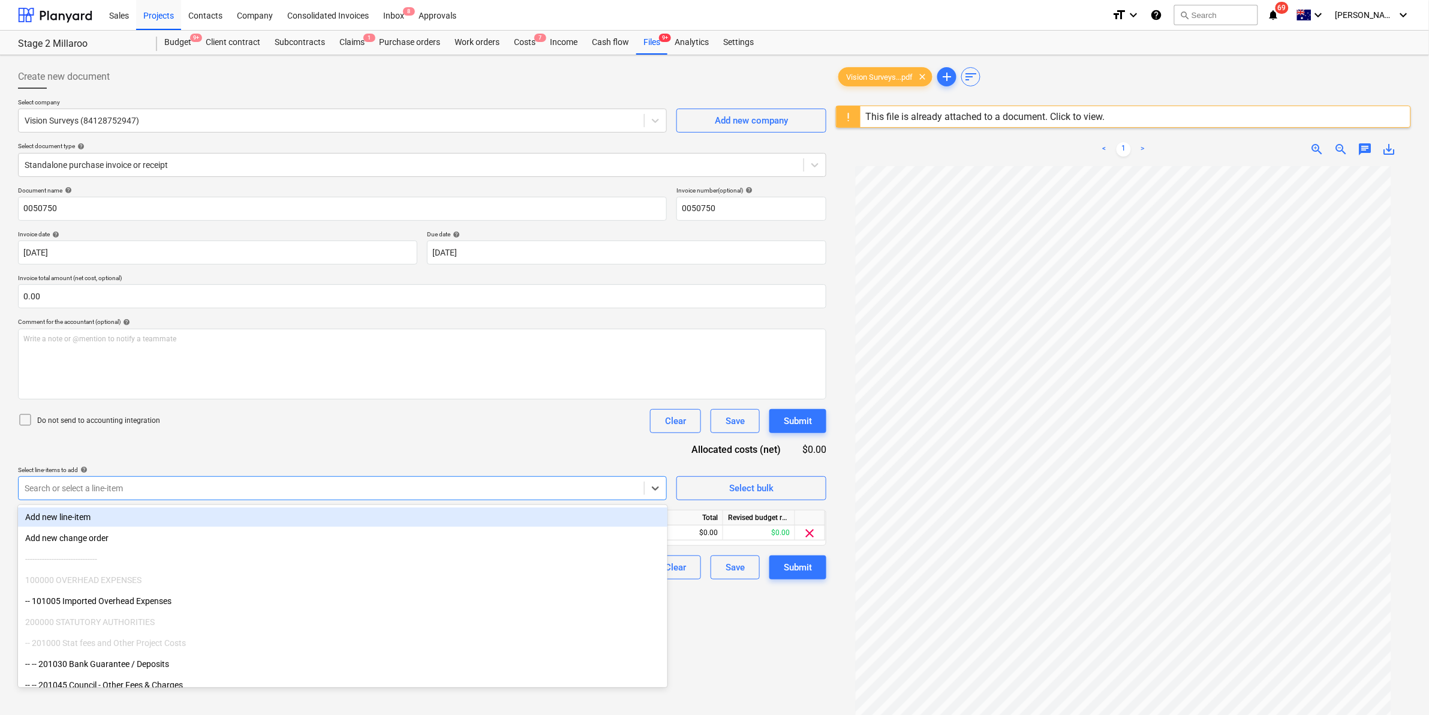
click at [586, 435] on div "Document name help 0050750 Invoice number (optional) help 0050750 Invoice date …" at bounding box center [422, 382] width 808 height 393
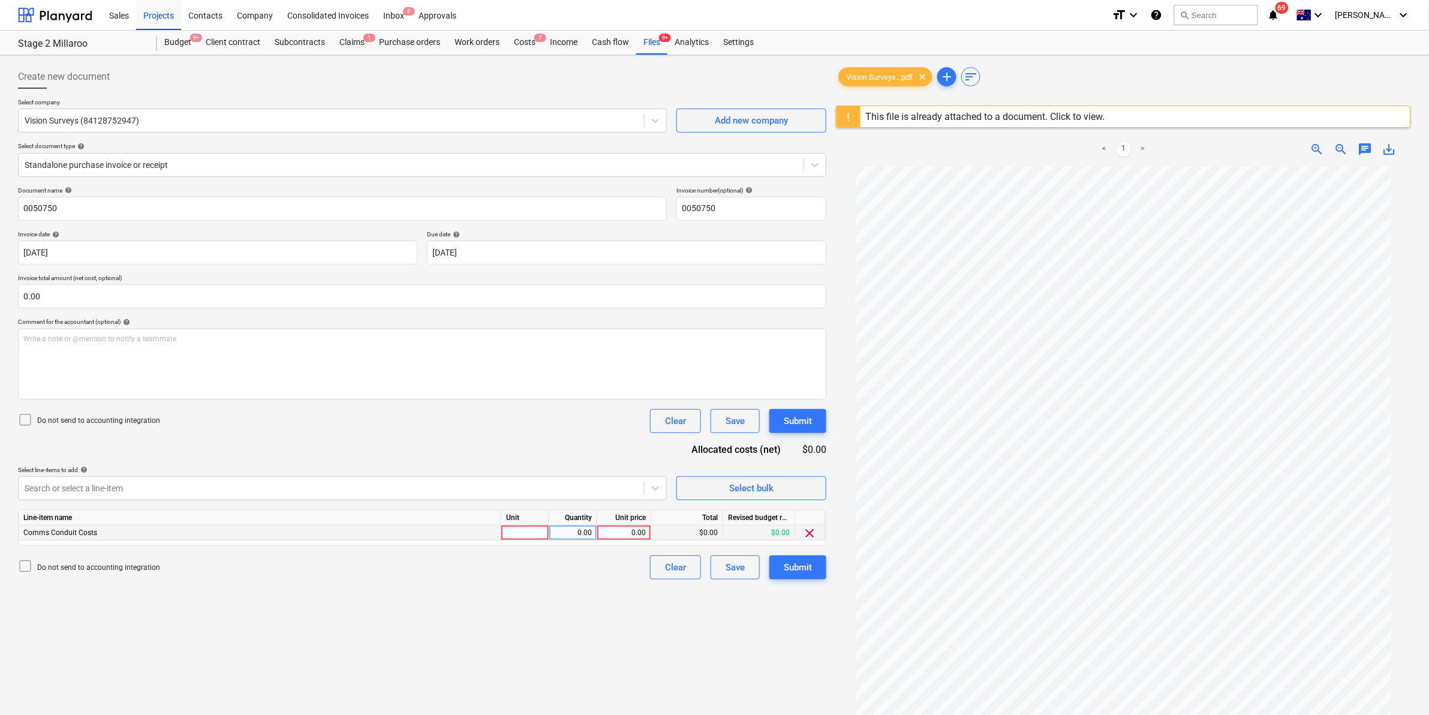
click at [541, 531] on div at bounding box center [525, 532] width 48 height 15
type input "item"
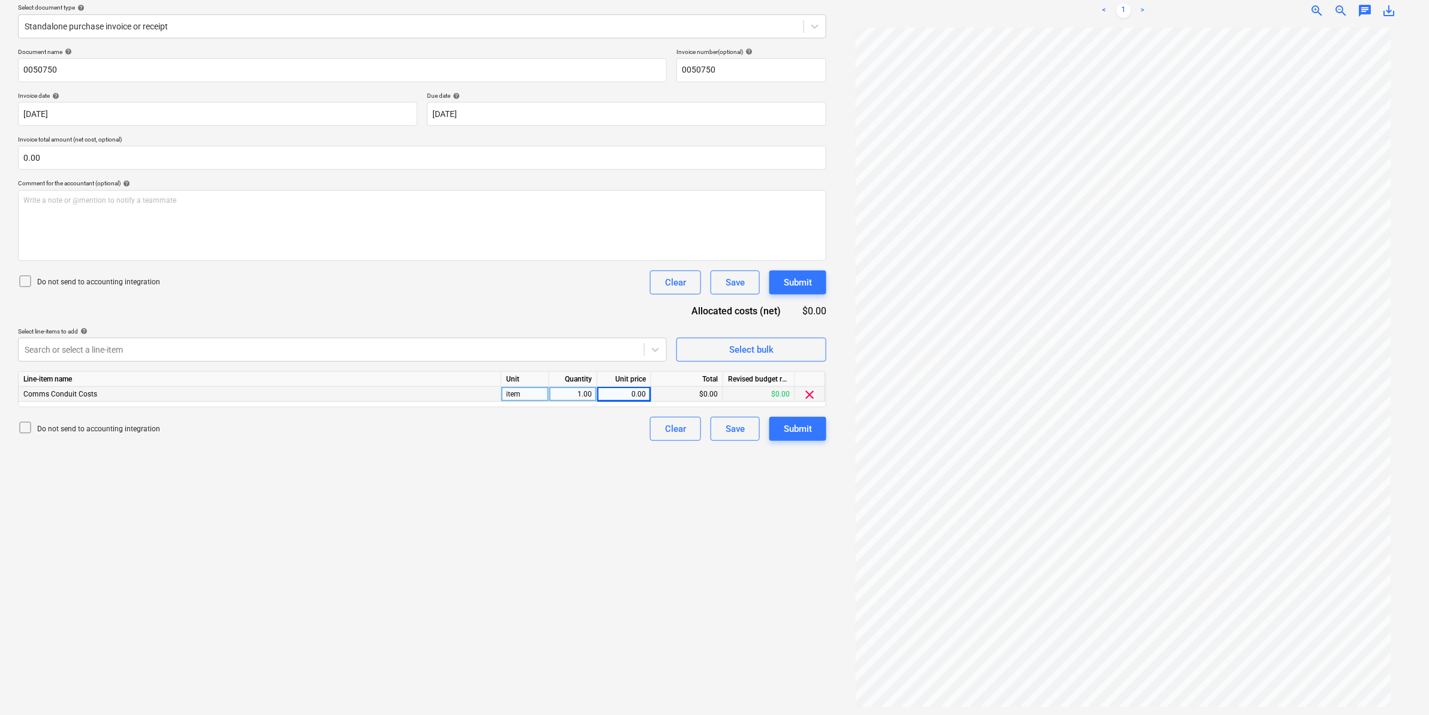
scroll to position [142, 0]
click at [639, 386] on div "0.00" at bounding box center [624, 390] width 44 height 15
type input "4280"
click at [601, 445] on div "Create new document Select company Vision Surveys (84128752947) Add new company…" at bounding box center [422, 314] width 818 height 792
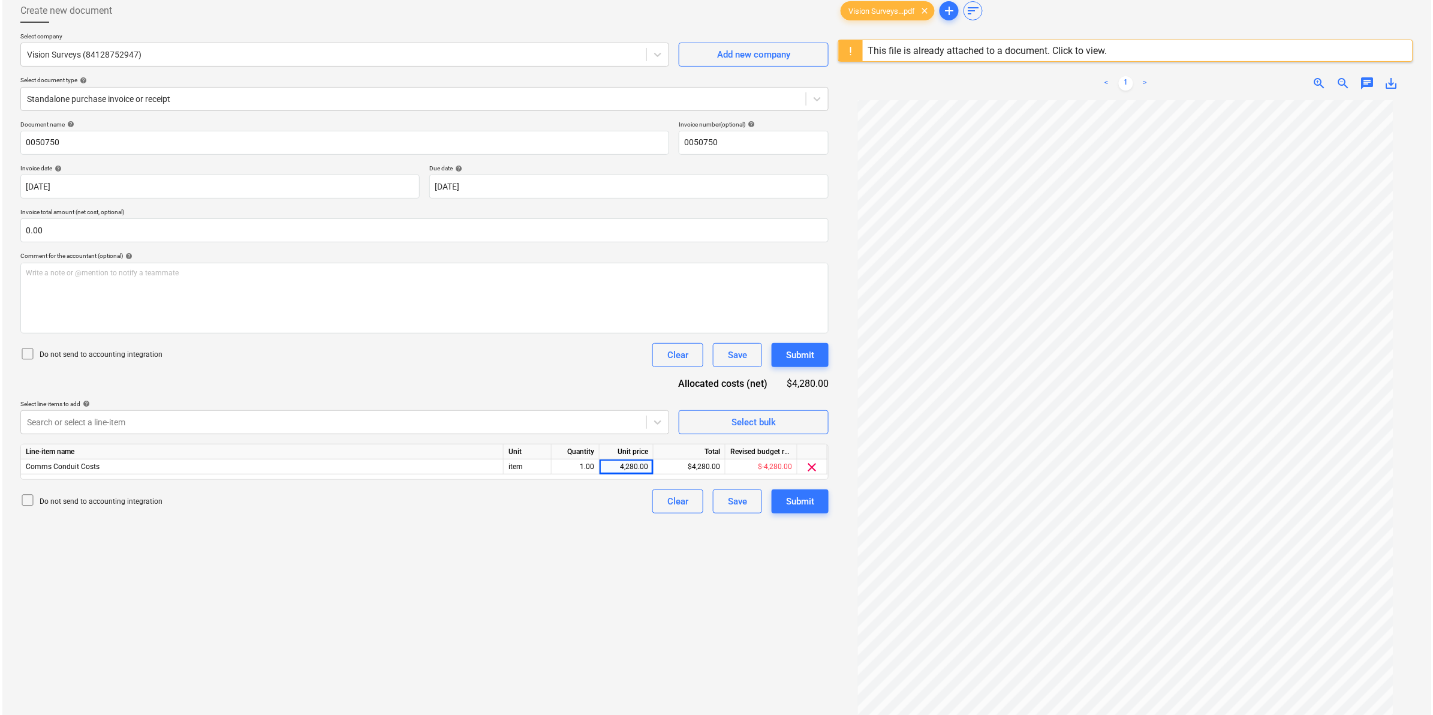
scroll to position [0, 0]
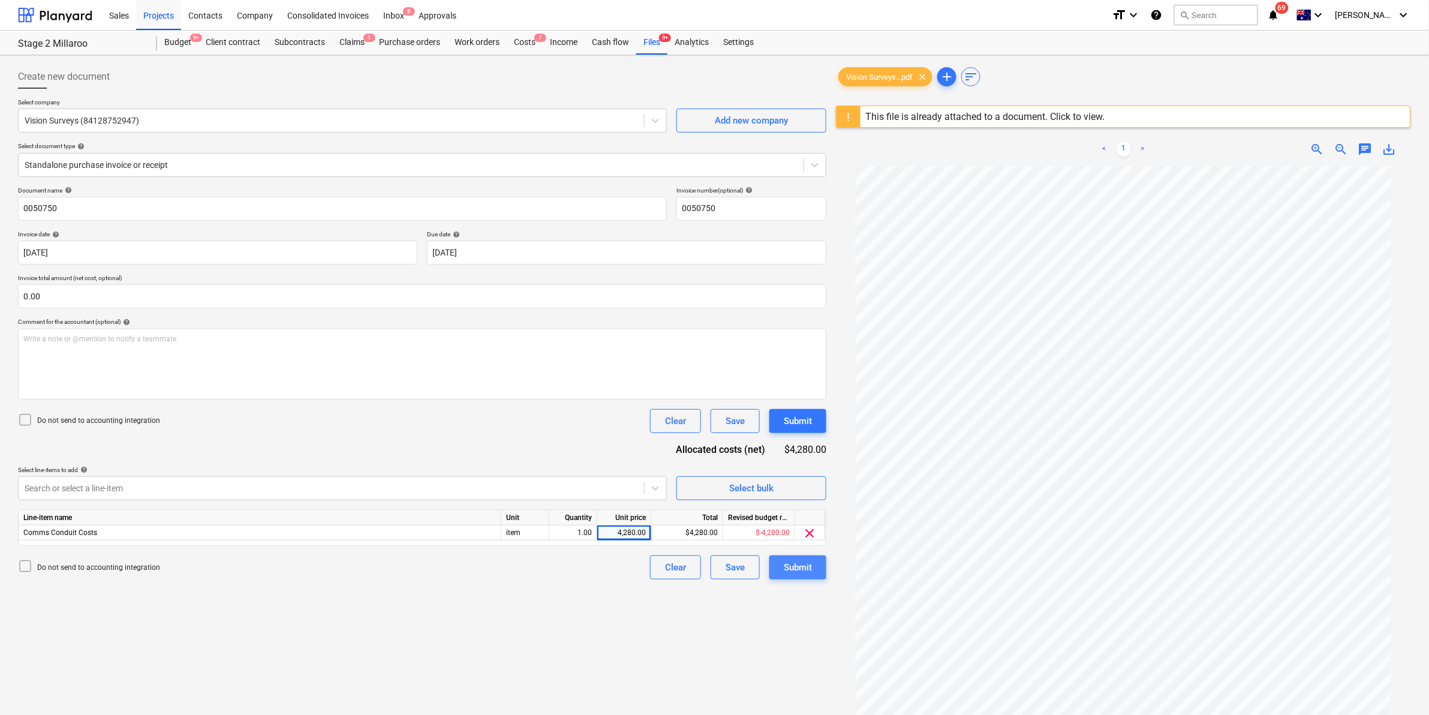
click at [792, 562] on div "Submit" at bounding box center [798, 567] width 28 height 16
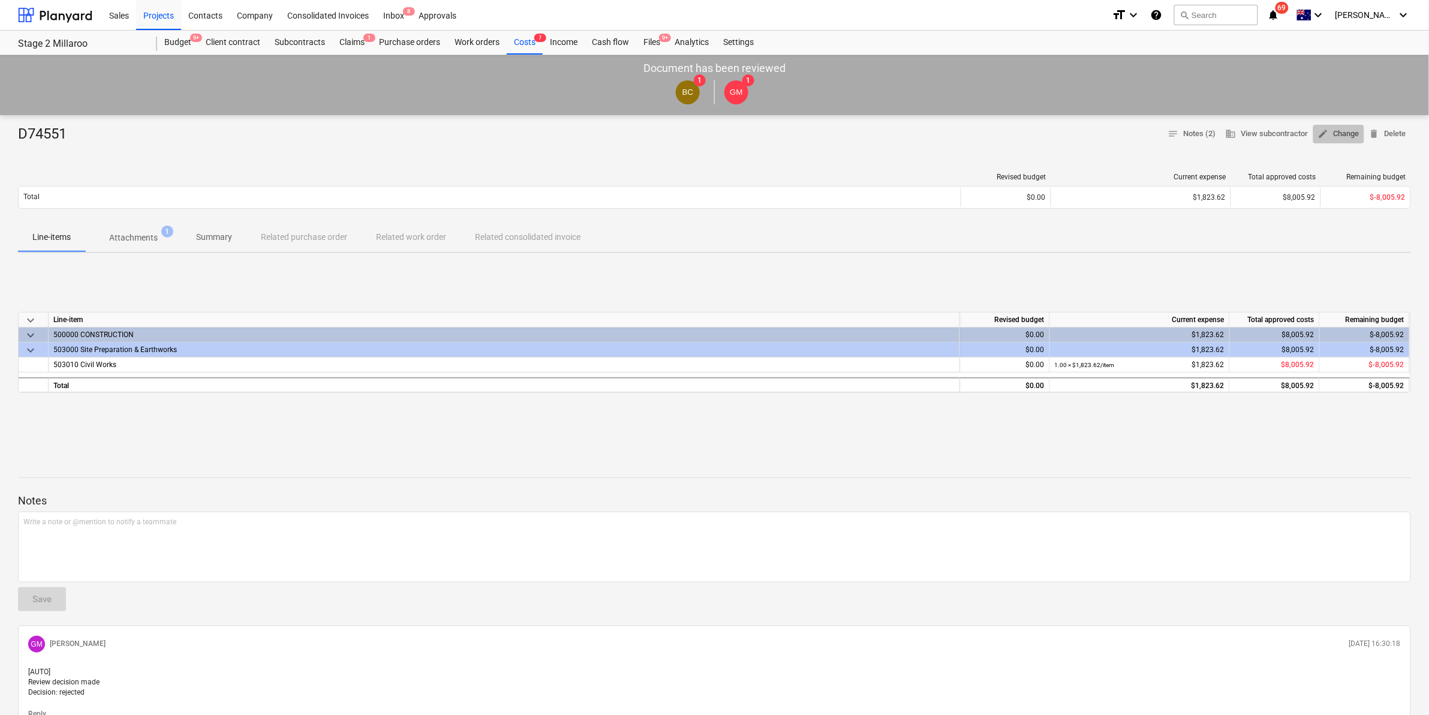
click at [1333, 130] on span "edit Change" at bounding box center [1338, 134] width 41 height 14
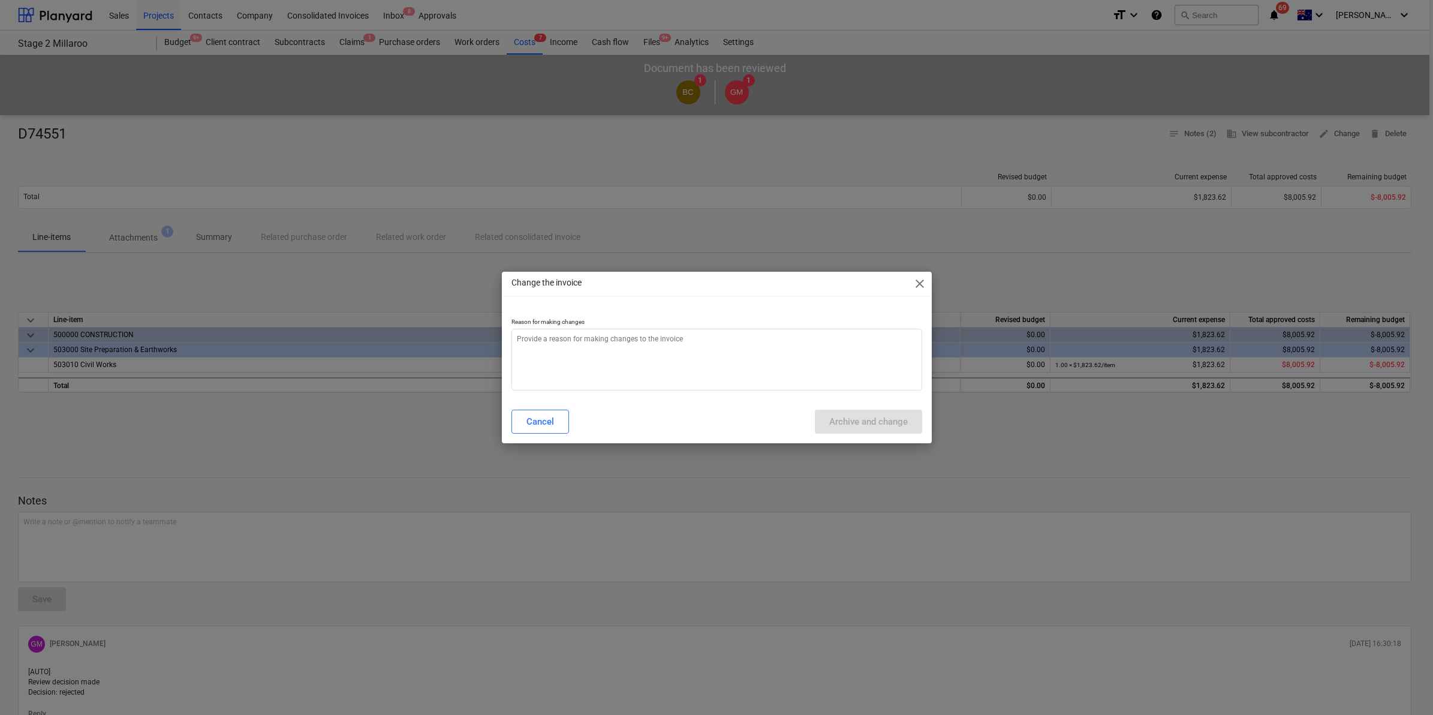
type textarea "x"
click at [606, 357] on textarea at bounding box center [716, 360] width 411 height 62
type textarea "c"
type textarea "x"
type textarea "ch"
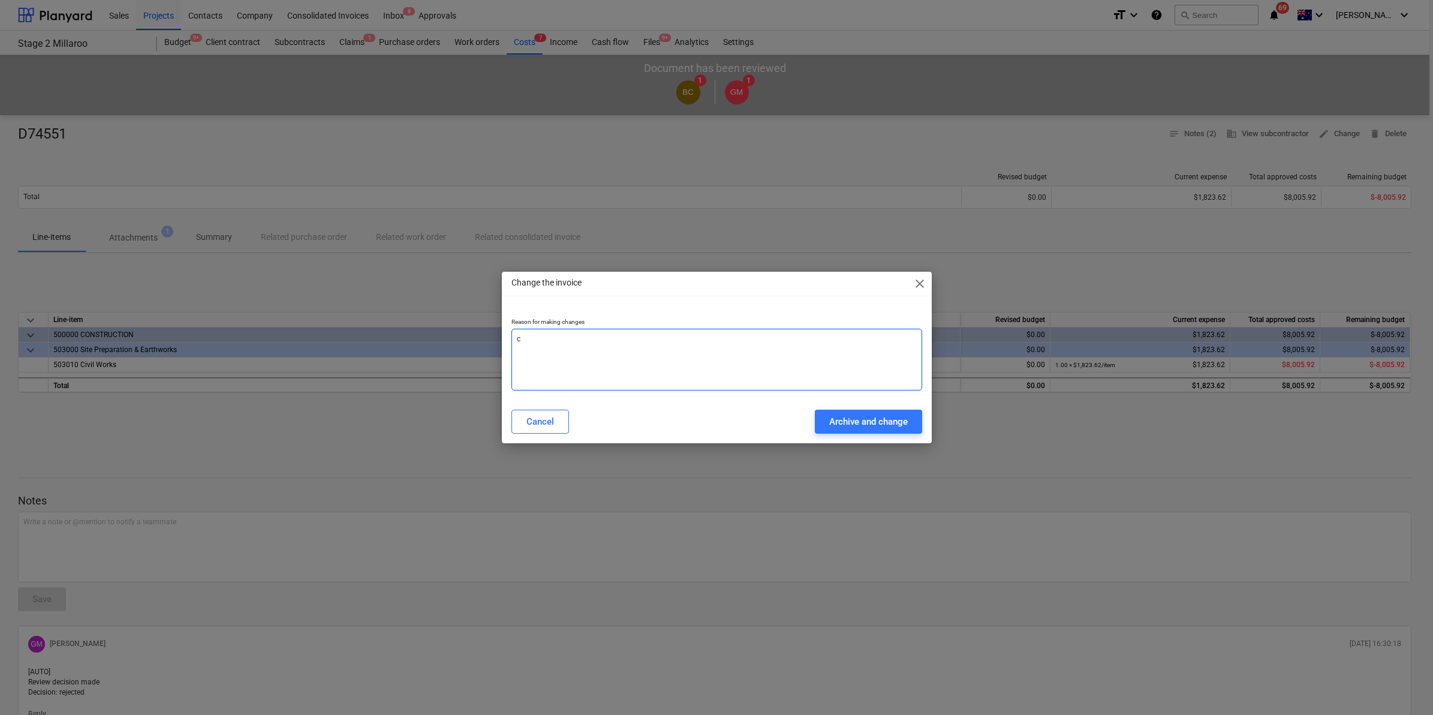
type textarea "x"
type textarea "cha"
type textarea "x"
type textarea "chan"
type textarea "x"
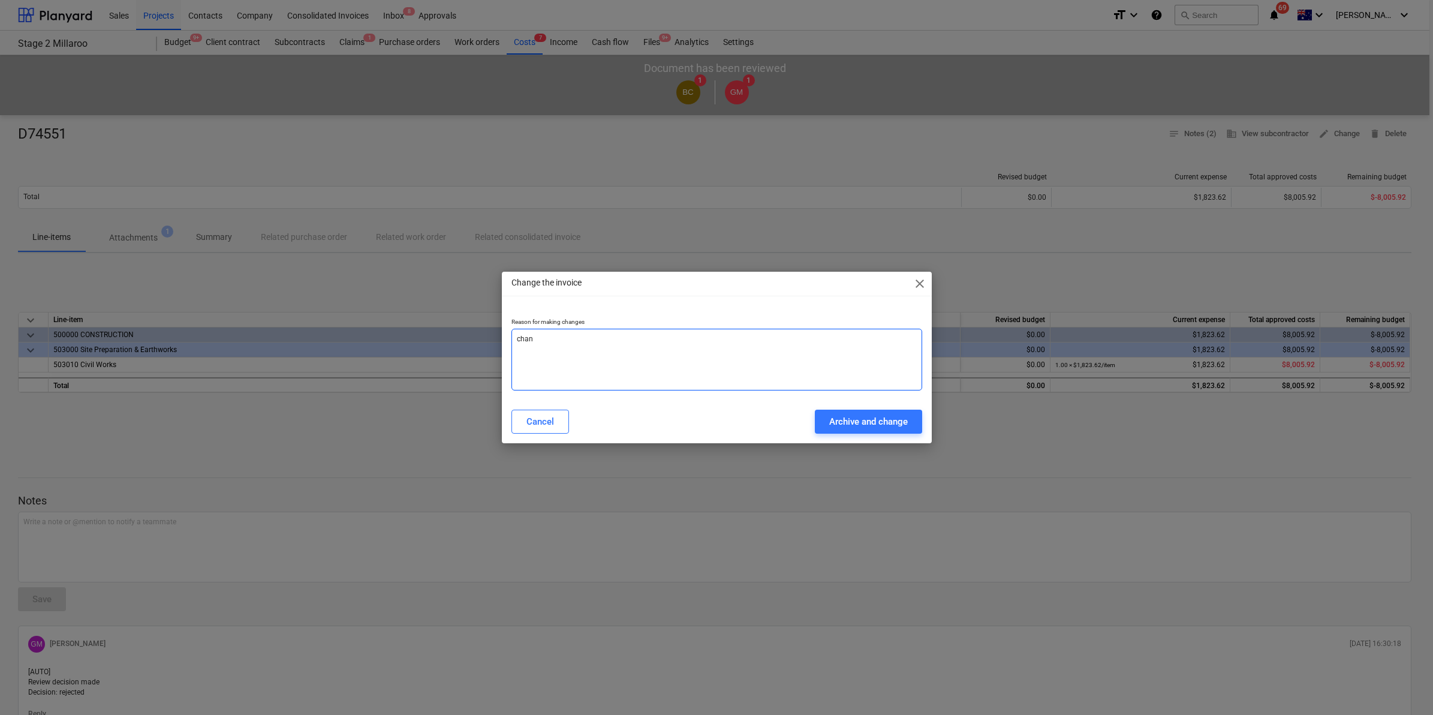
type textarea "[PERSON_NAME]"
type textarea "x"
type textarea "change"
type textarea "x"
type textarea "change"
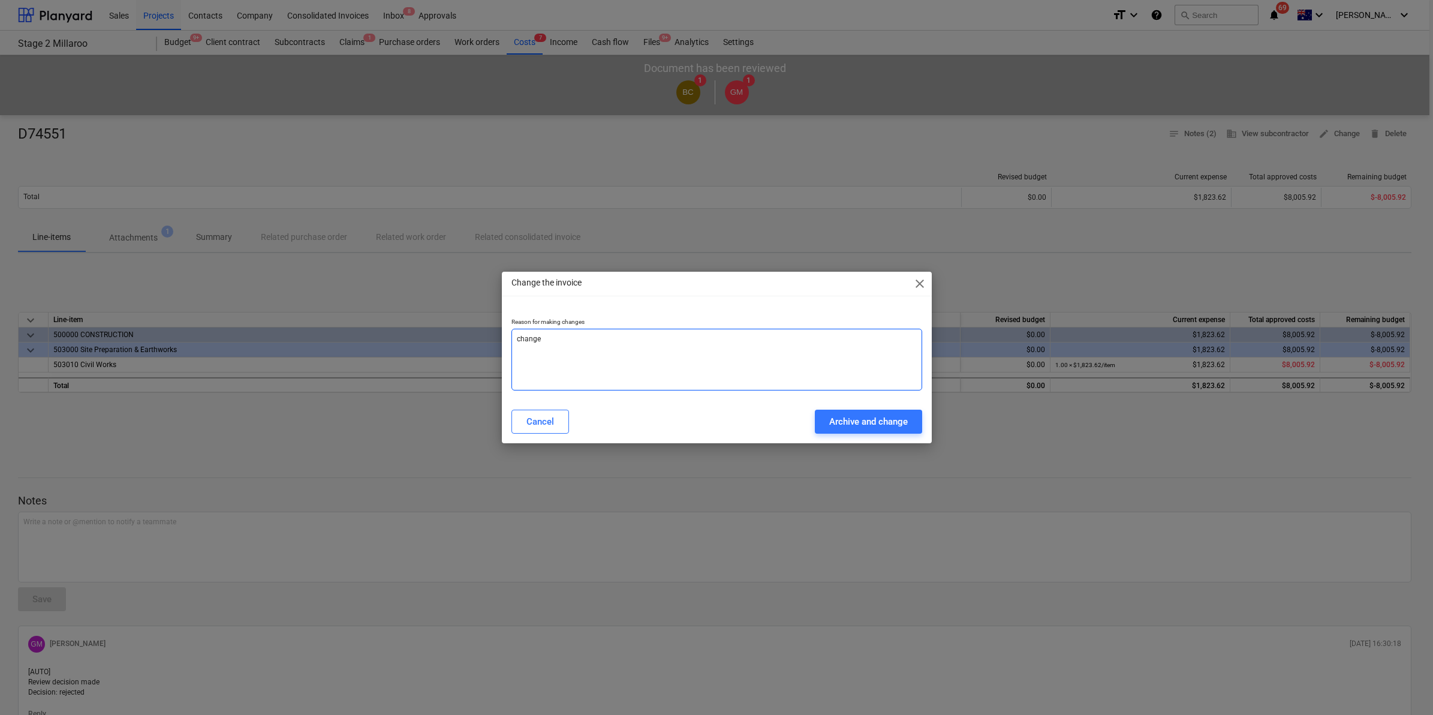
type textarea "x"
type textarea "change o"
type textarea "x"
type textarea "change"
type textarea "x"
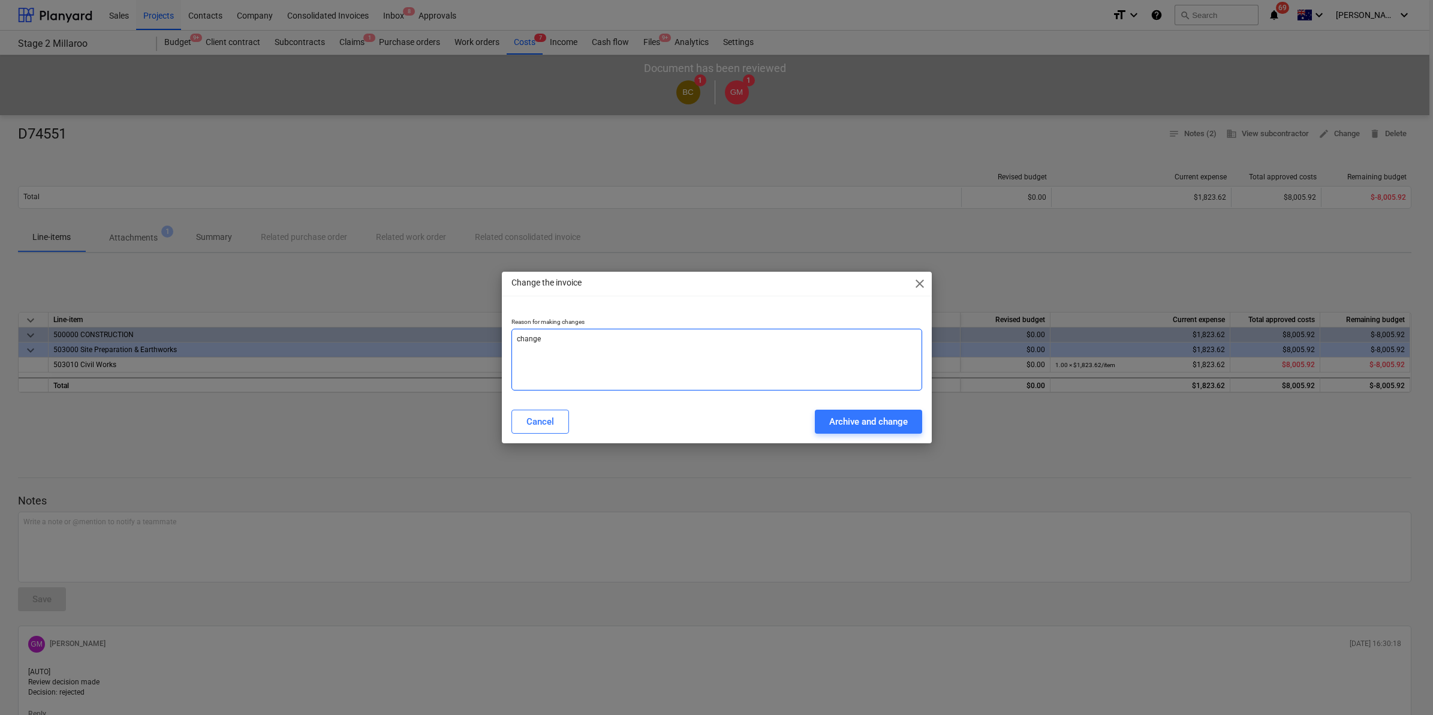
type textarea "change t"
type textarea "x"
type textarea "change to"
type textarea "x"
type textarea "change to"
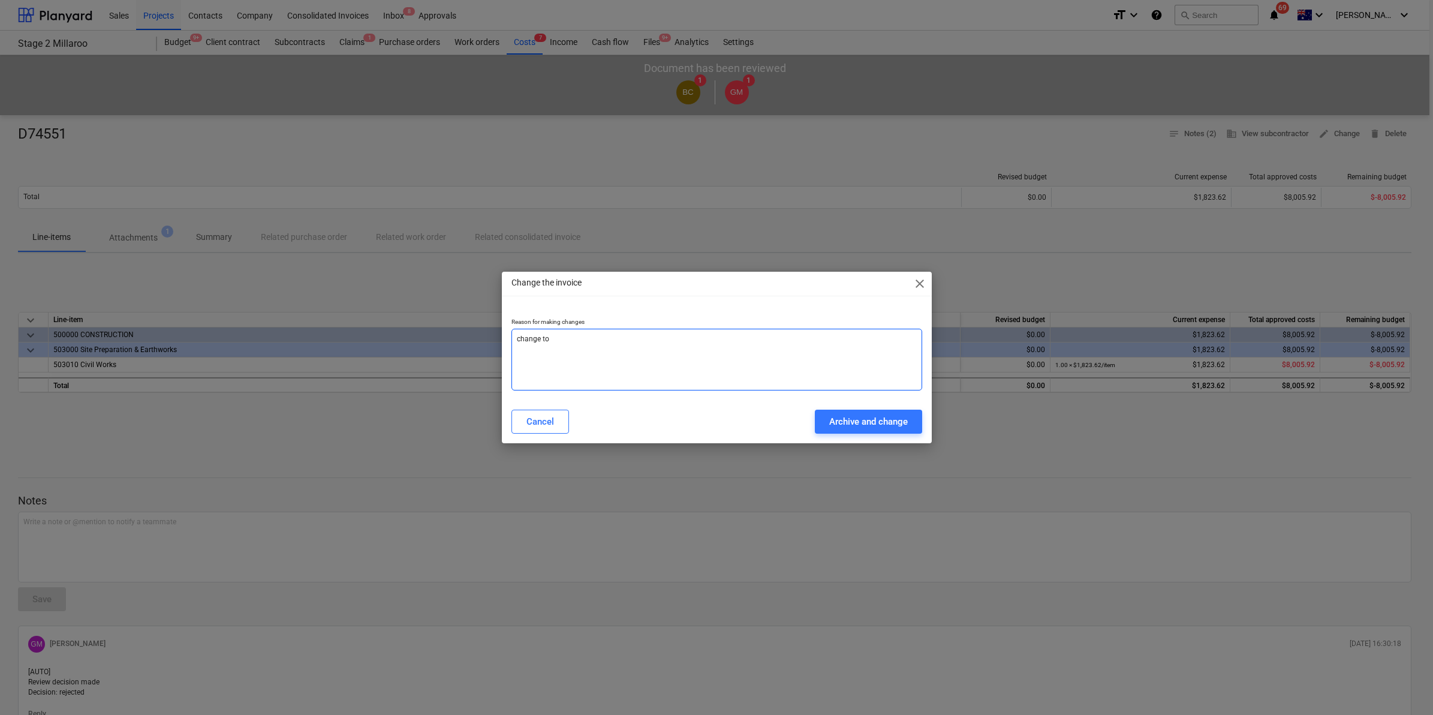
type textarea "x"
type textarea "change to n"
type textarea "x"
type textarea "change to ne"
type textarea "x"
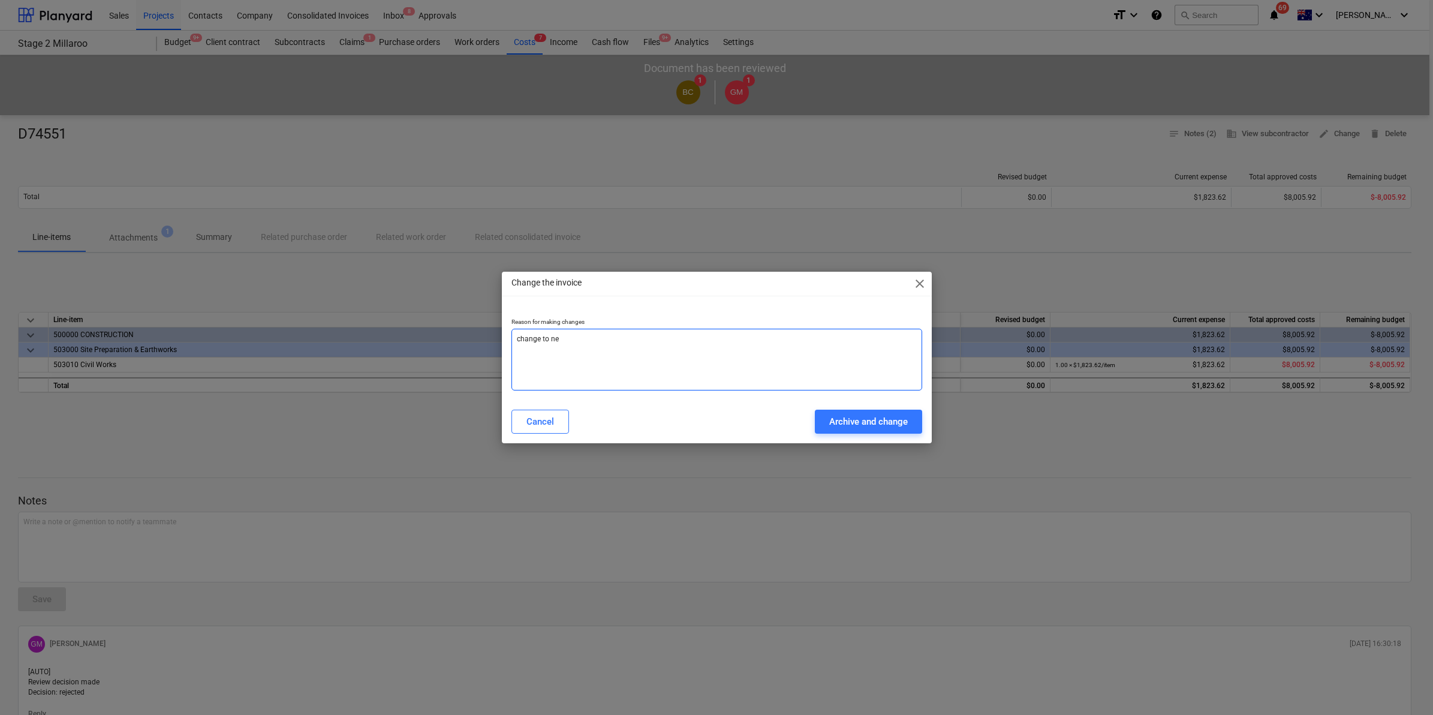
type textarea "change to new"
type textarea "x"
type textarea "change to new"
type textarea "x"
type textarea "change to new l"
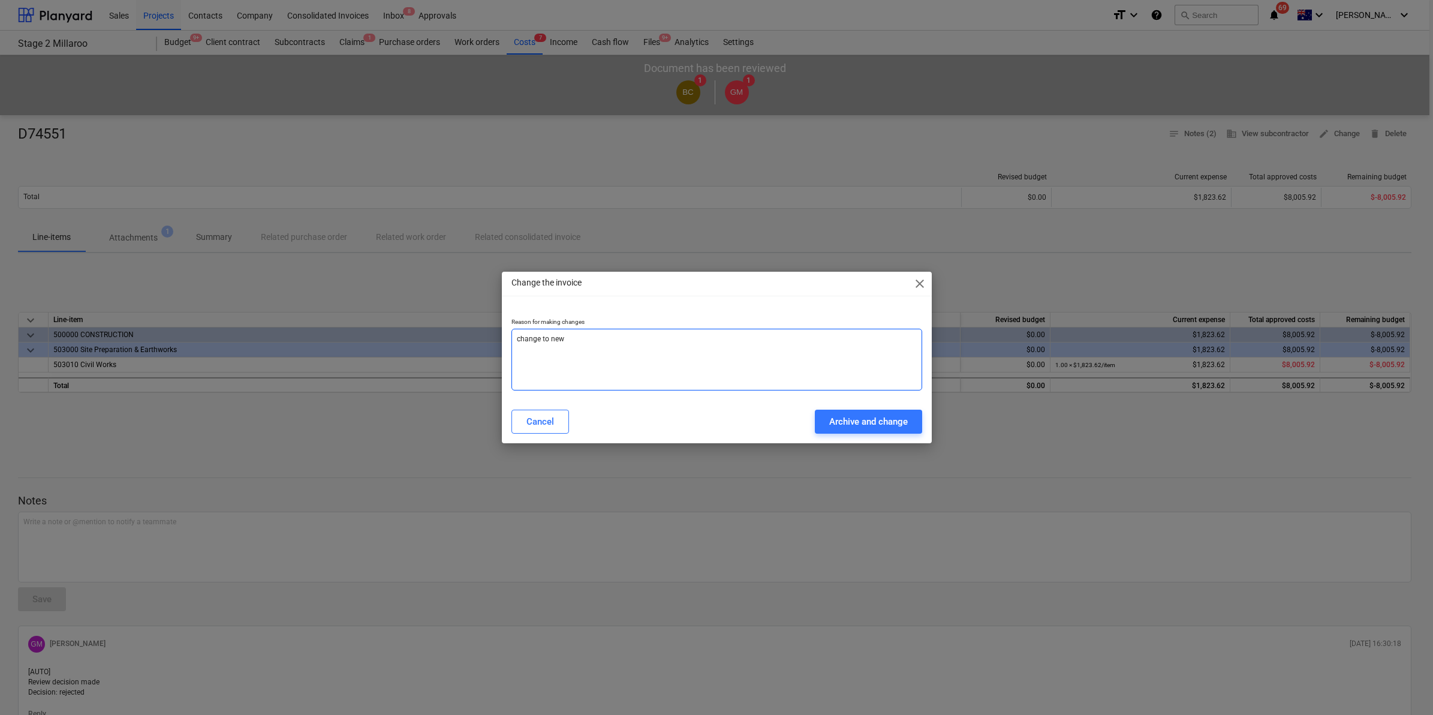
type textarea "x"
type textarea "change to new li"
type textarea "x"
type textarea "change to new lin"
type textarea "x"
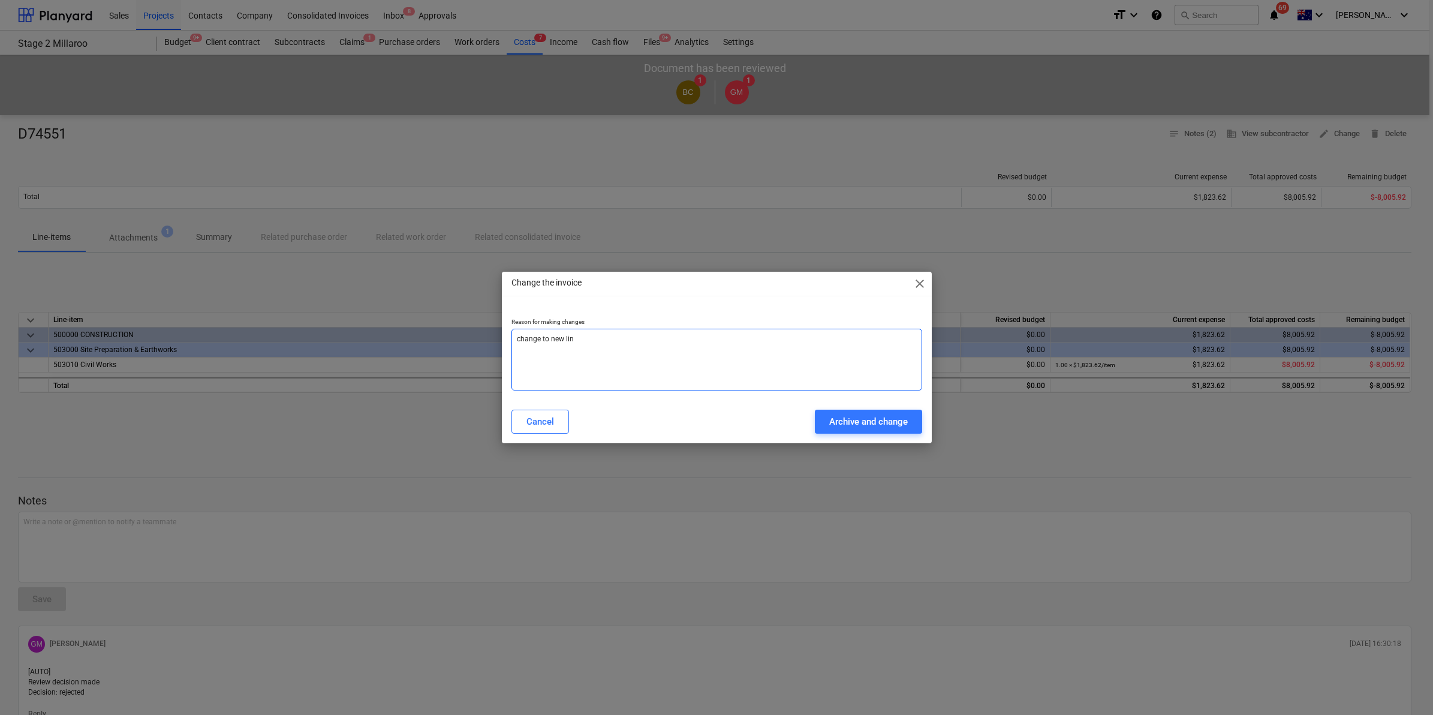
type textarea "change to new line"
type textarea "x"
type textarea "change to new line"
type textarea "x"
type textarea "change to new line i"
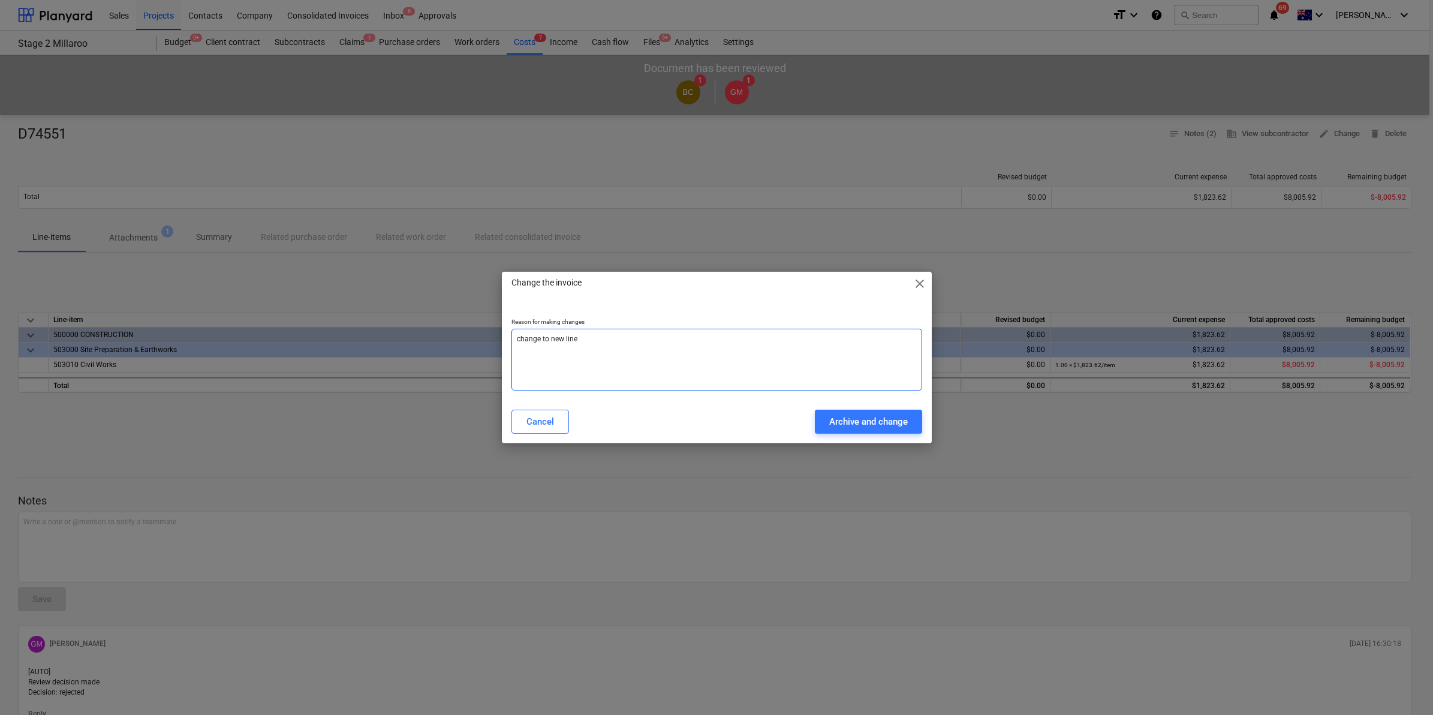
type textarea "x"
type textarea "change to new line it"
type textarea "x"
type textarea "change to new line ite"
type textarea "x"
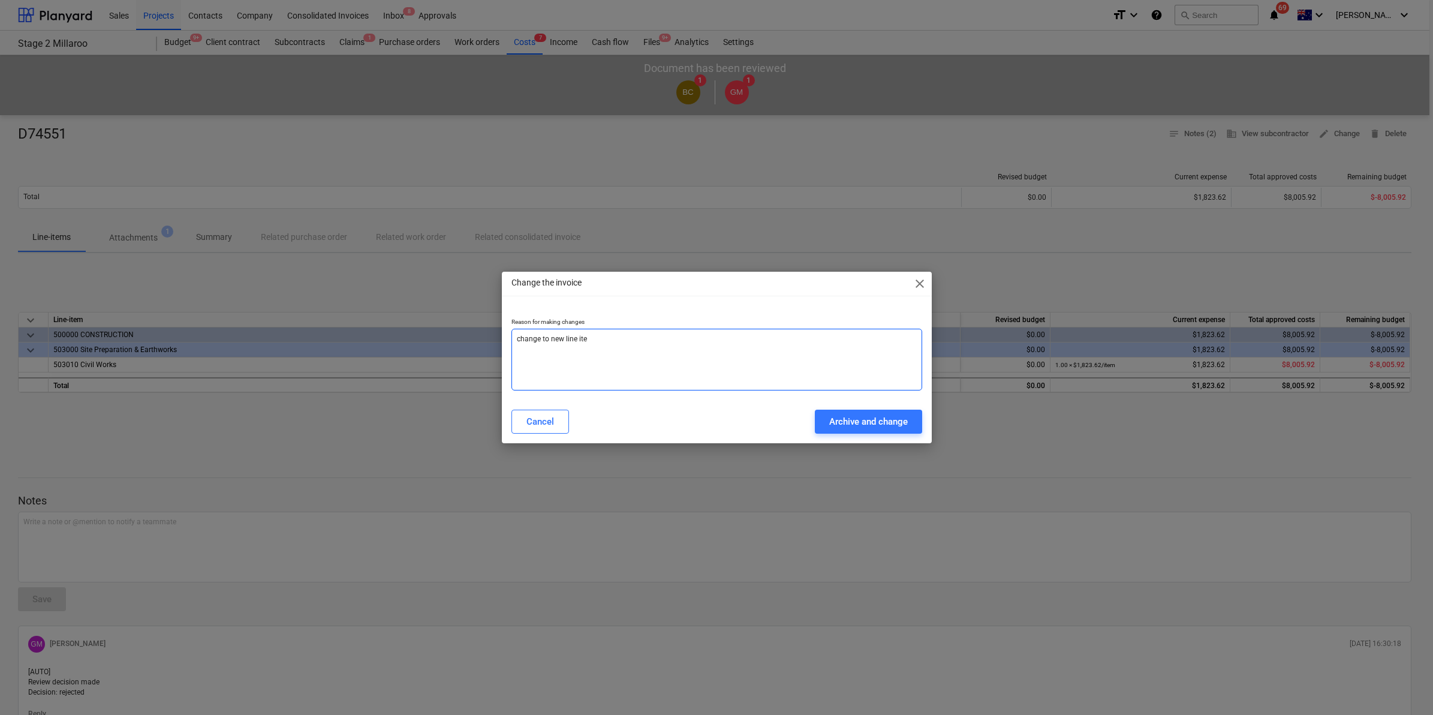
type textarea "change to new line item"
type textarea "x"
type textarea "change to new line item"
click at [870, 414] on div "Archive and change" at bounding box center [868, 422] width 79 height 16
type textarea "x"
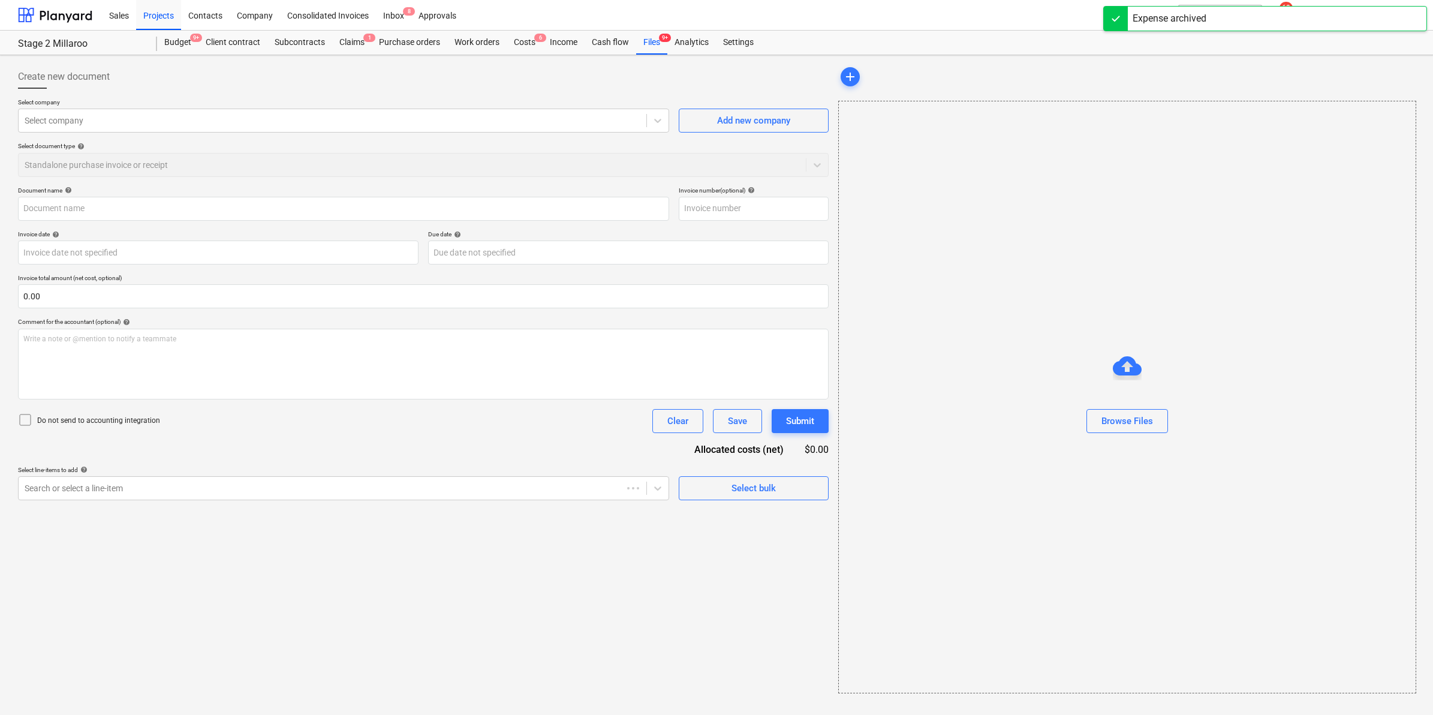
type input "D74551"
type input "[DATE]"
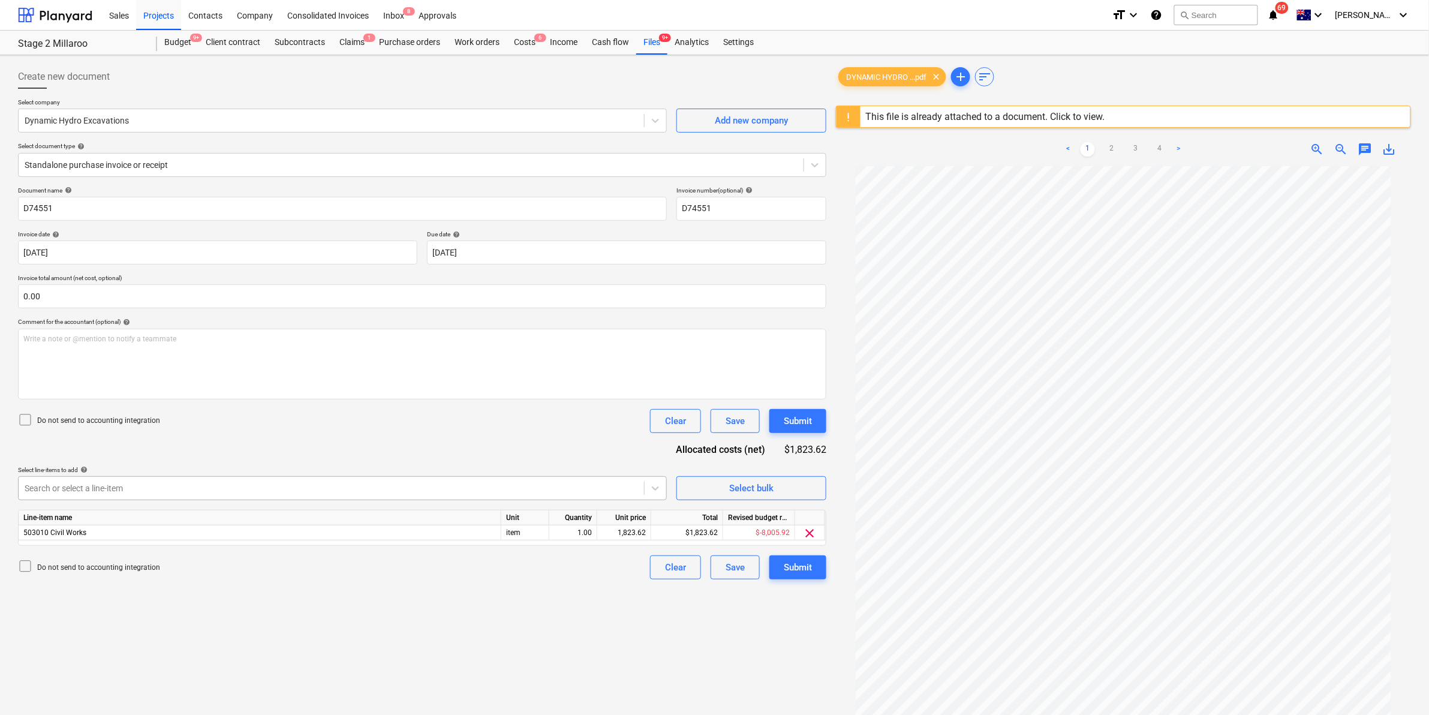
click at [314, 489] on div at bounding box center [331, 488] width 613 height 12
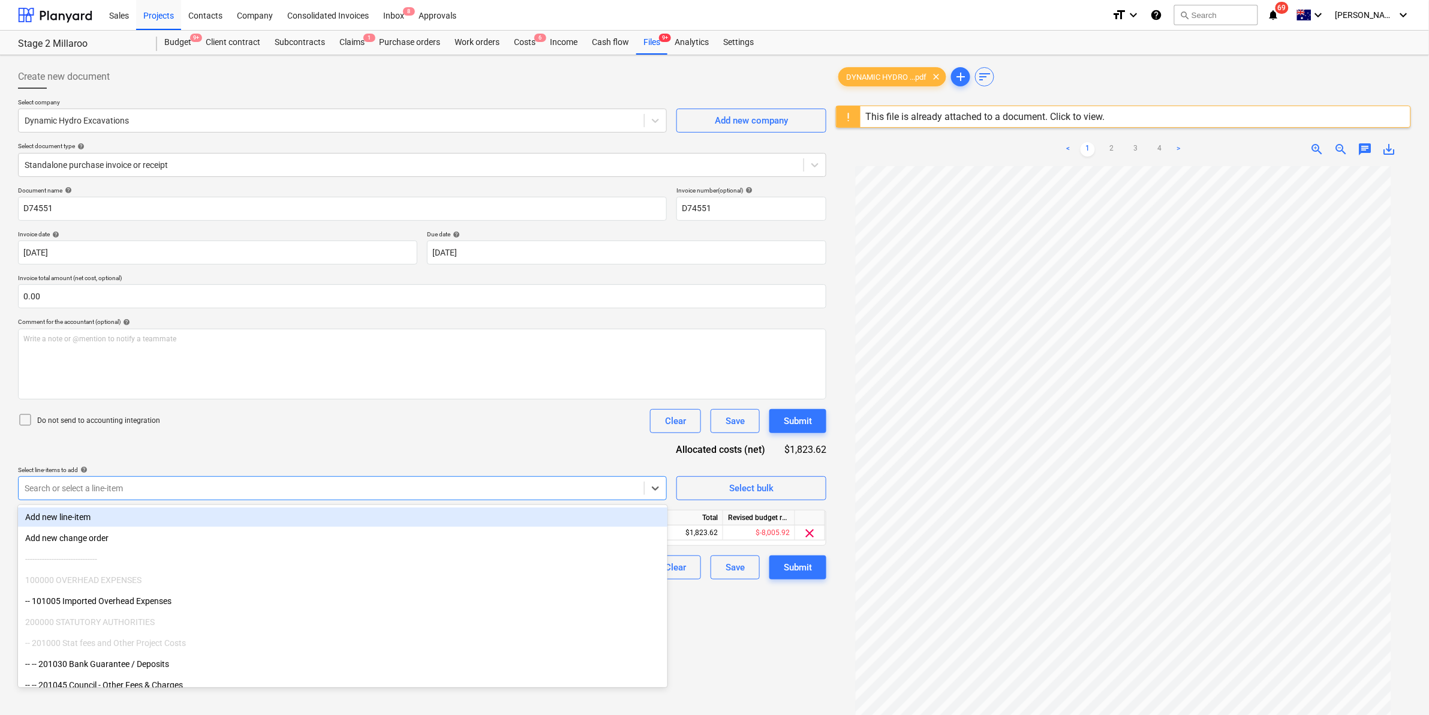
click at [377, 466] on div "Select line-items to add help" at bounding box center [342, 470] width 649 height 8
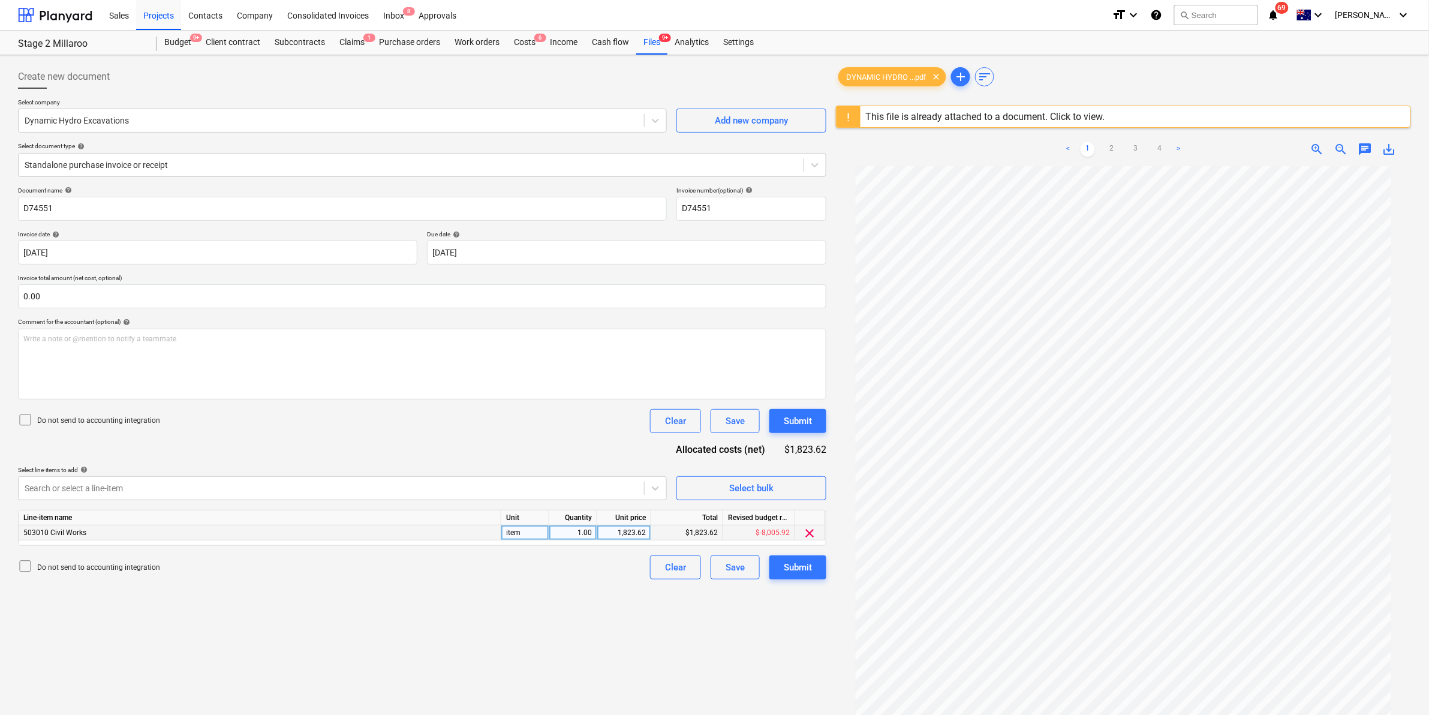
click at [812, 532] on span "clear" at bounding box center [810, 533] width 14 height 14
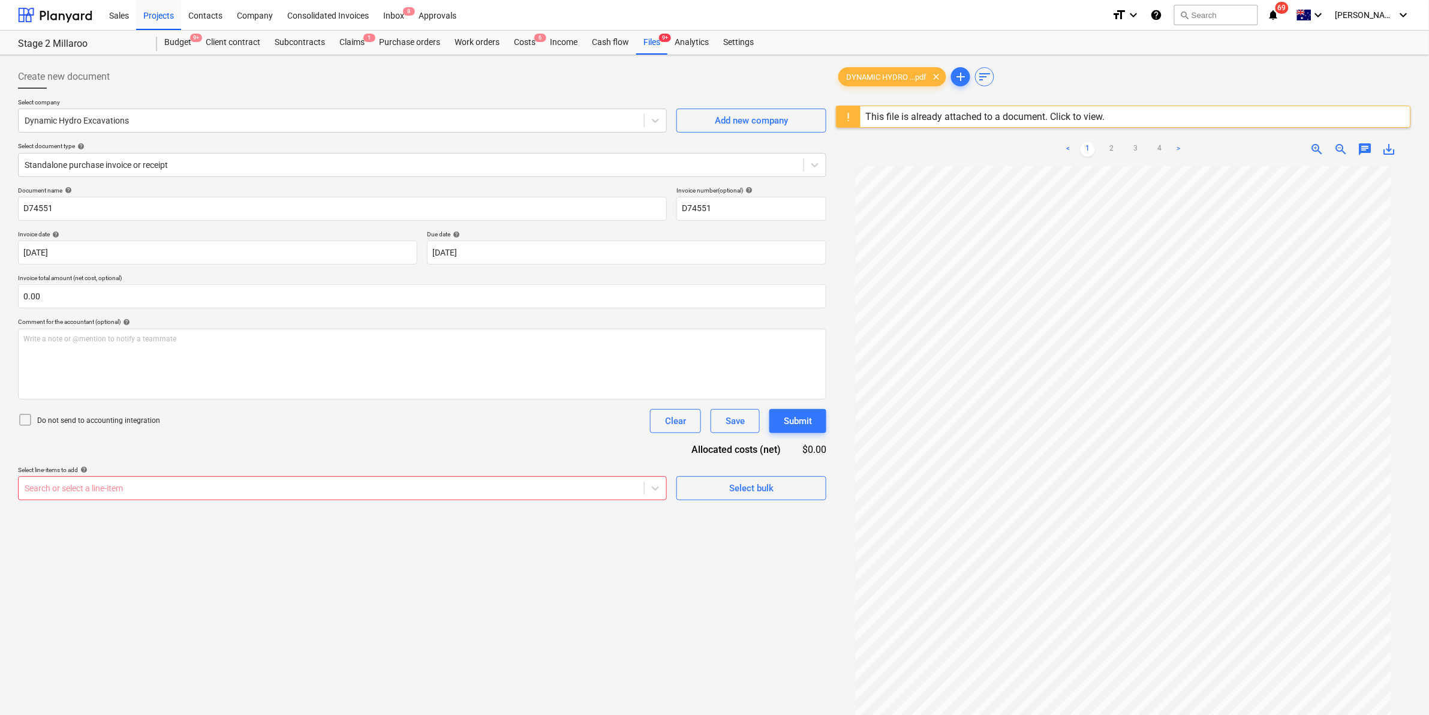
click at [547, 489] on div at bounding box center [331, 488] width 613 height 12
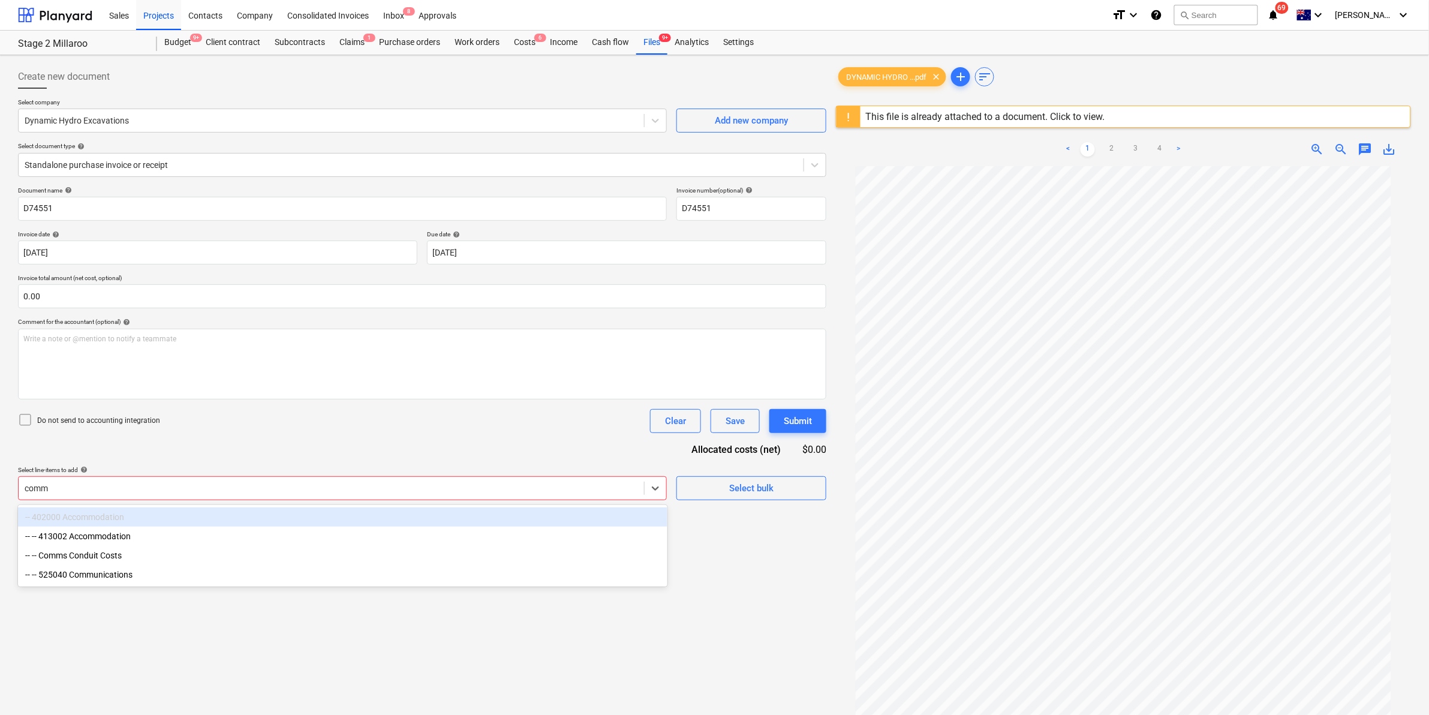
type input "comms"
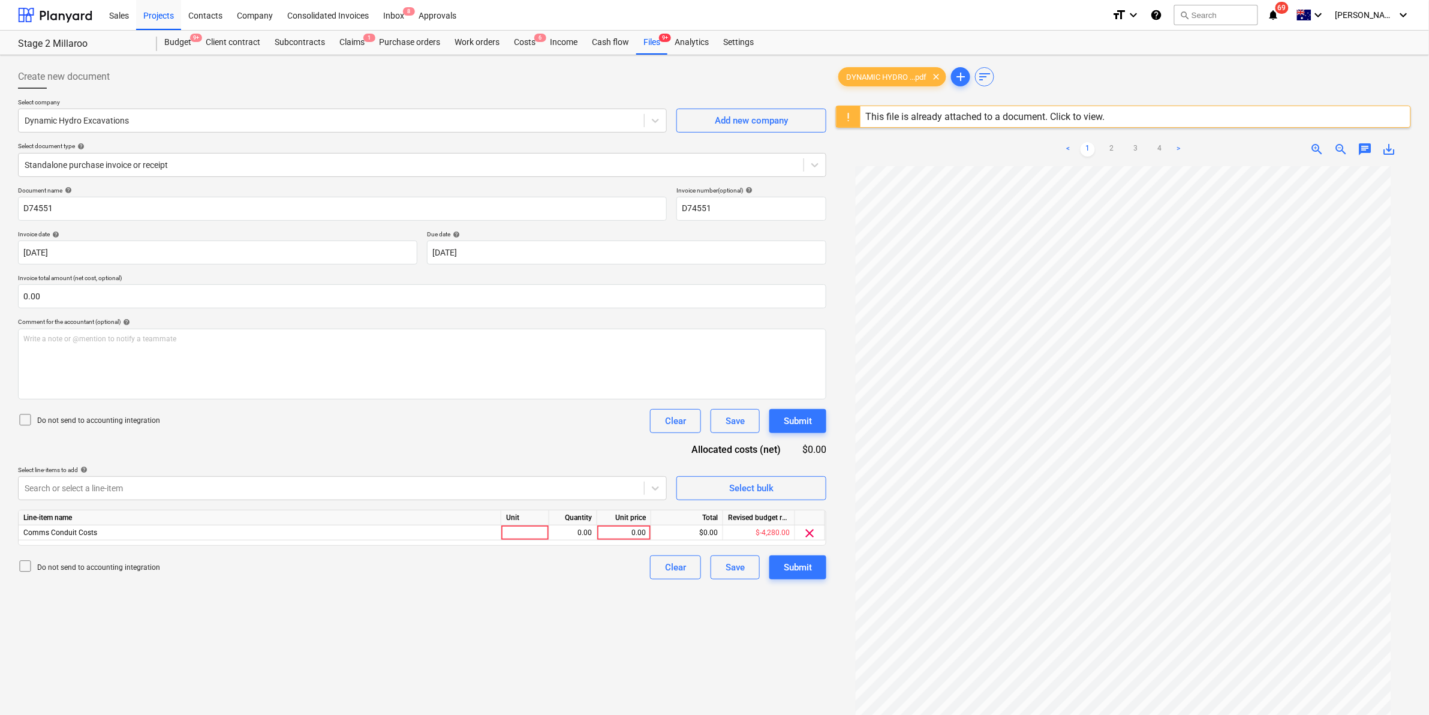
click at [538, 435] on div "Document name help D74551 Invoice number (optional) help D74551 Invoice date he…" at bounding box center [422, 382] width 808 height 393
click at [525, 528] on div at bounding box center [525, 532] width 48 height 15
type input "item"
type input "1823.62"
click at [504, 567] on div "Do not send to accounting integration Clear Save Submit" at bounding box center [422, 567] width 808 height 24
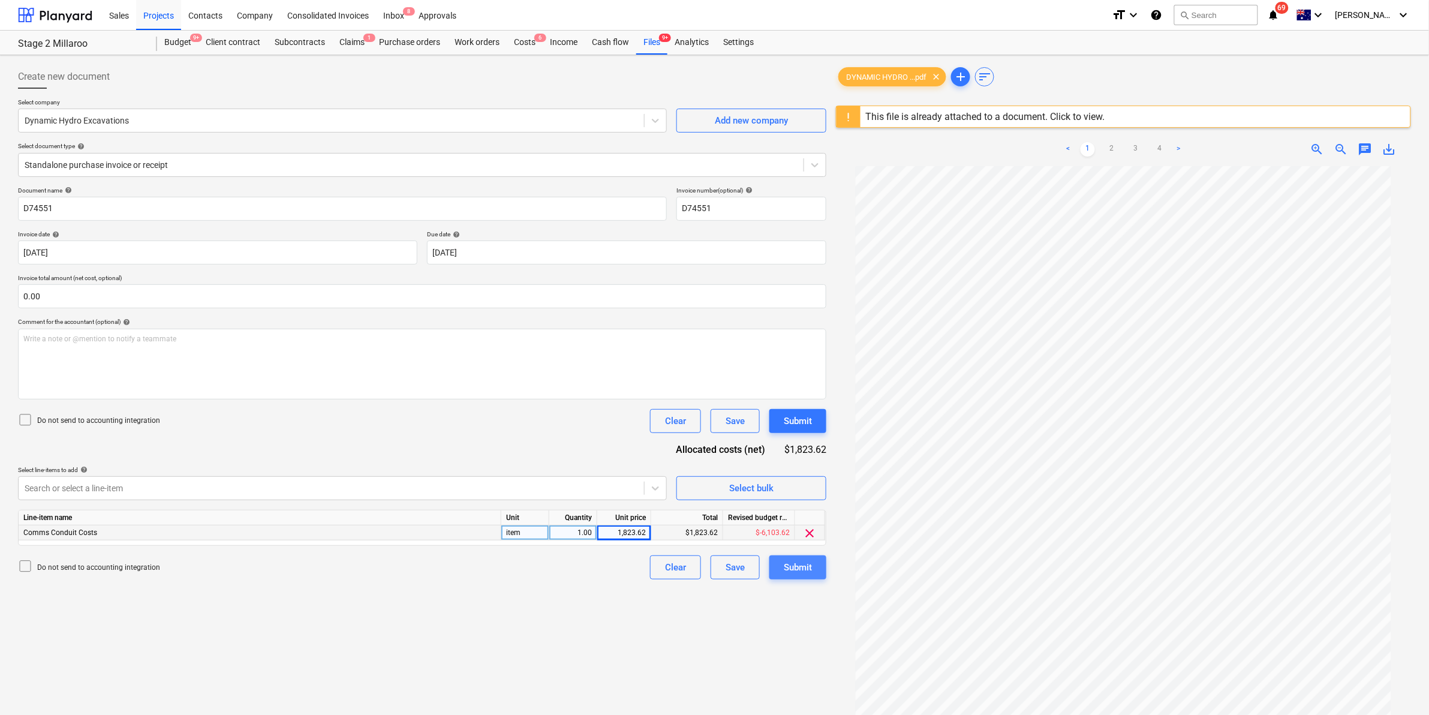
click at [809, 570] on div "Submit" at bounding box center [798, 567] width 28 height 16
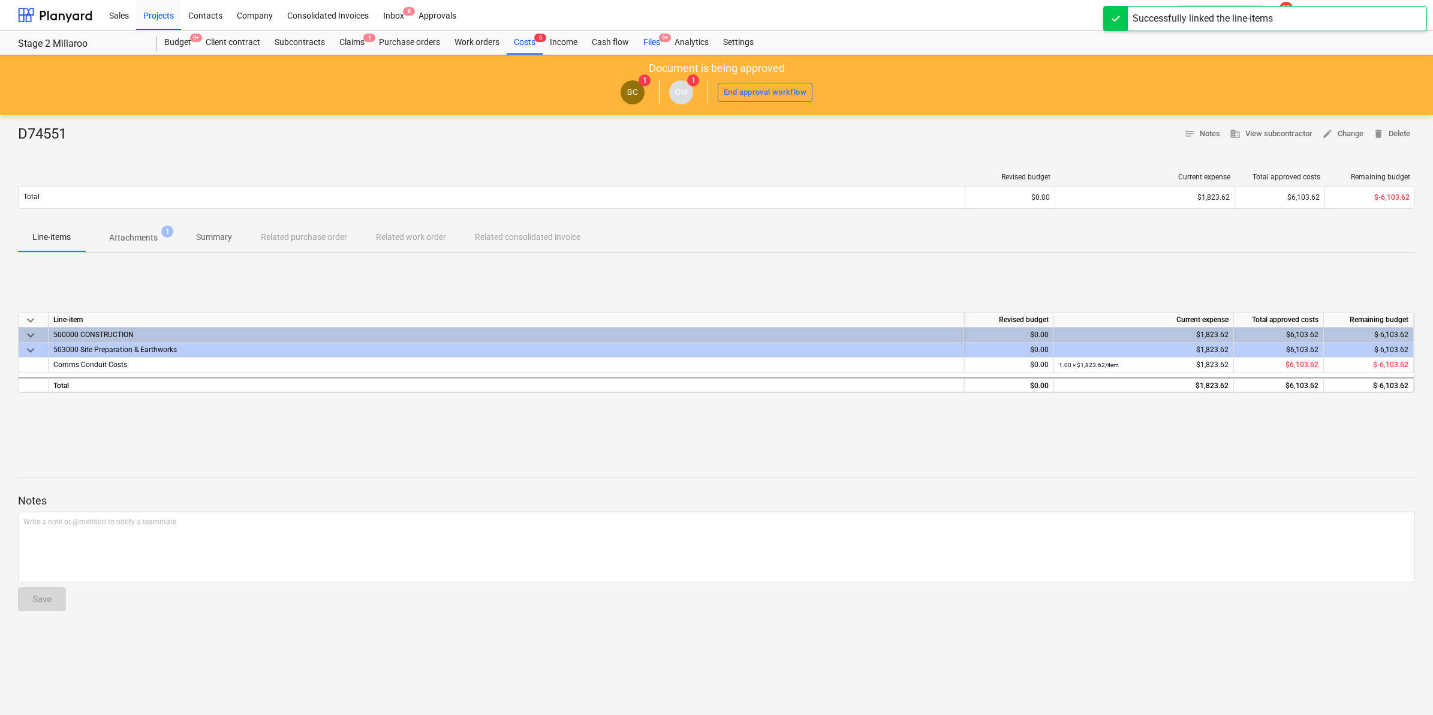
click at [657, 41] on div "Files 9+" at bounding box center [651, 43] width 31 height 24
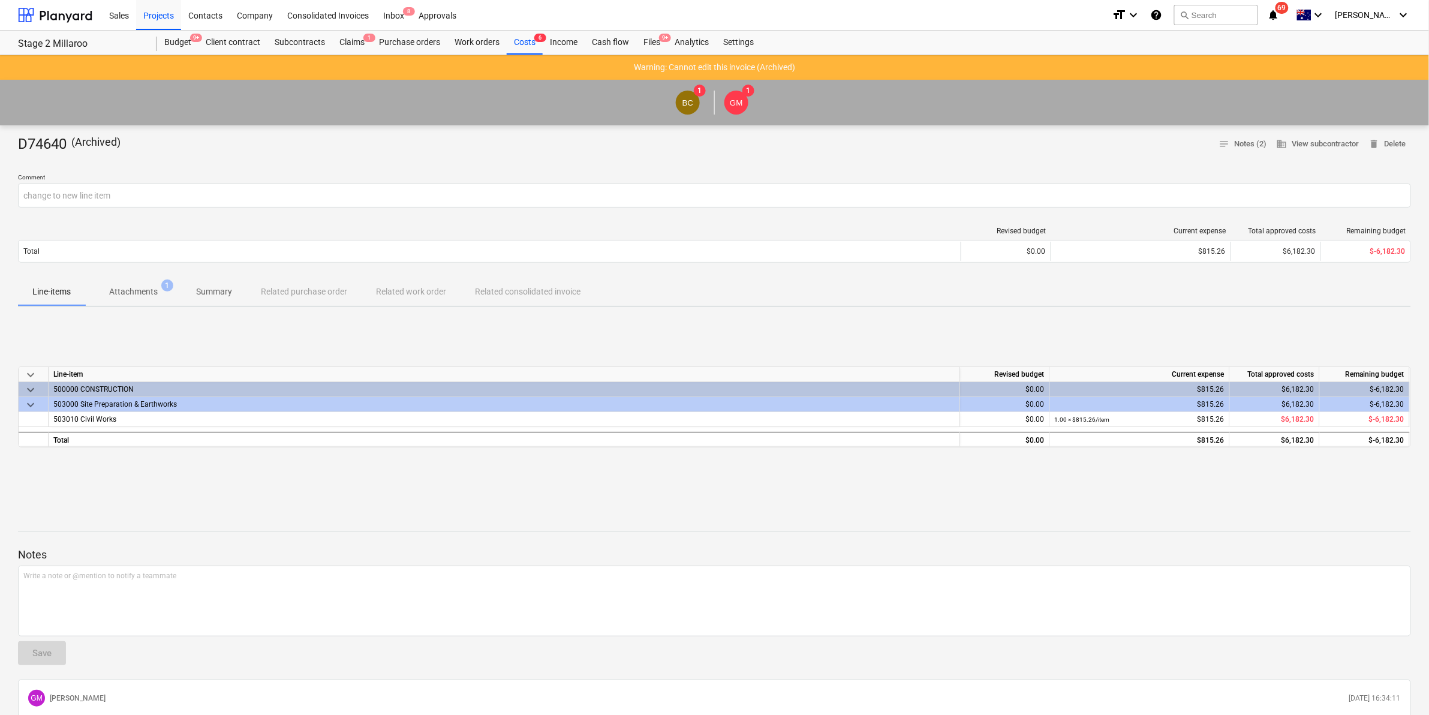
click at [126, 293] on p "Attachments" at bounding box center [133, 291] width 49 height 13
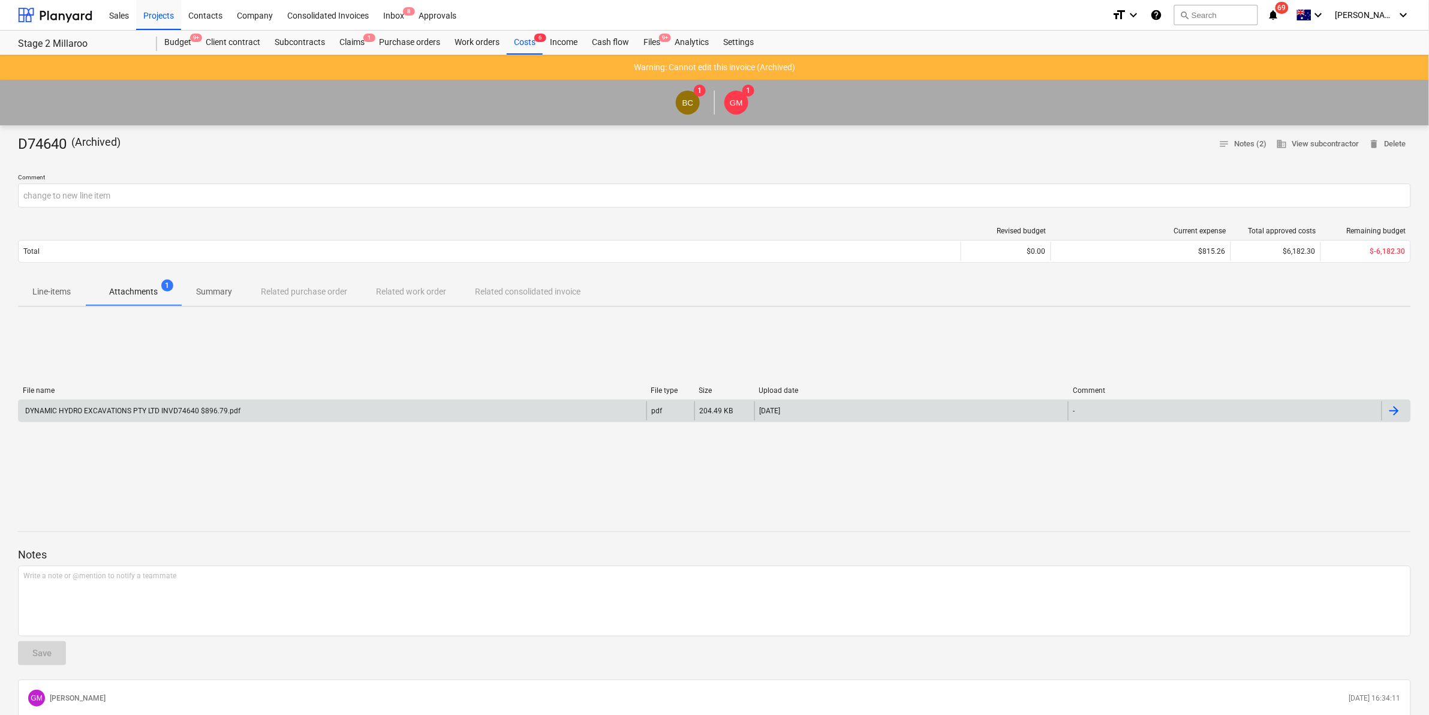
click at [142, 412] on div "DYNAMIC HYDRO EXCAVATIONS PTY LTD INVD74640 $896.79.pdf" at bounding box center [131, 410] width 217 height 8
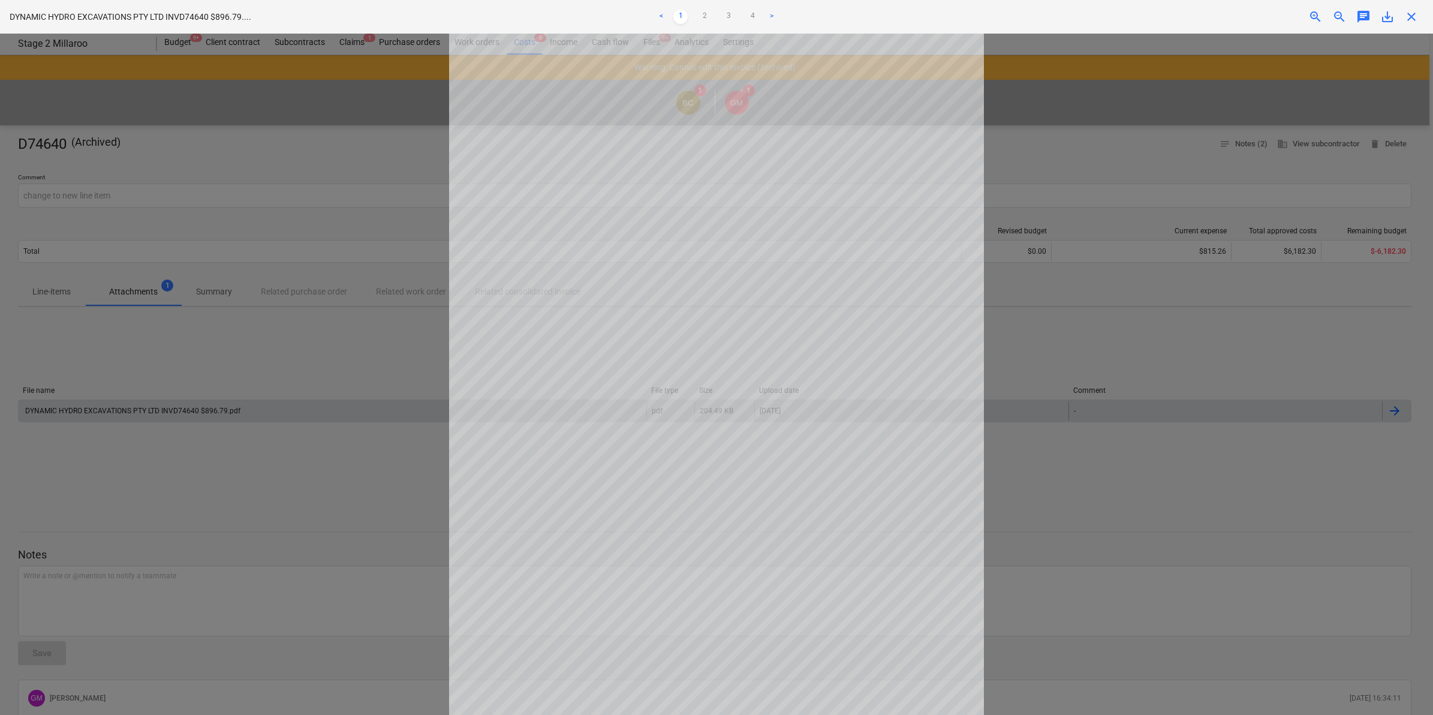
click at [174, 382] on div at bounding box center [716, 374] width 1433 height 681
click at [1412, 18] on span "close" at bounding box center [1411, 17] width 14 height 14
